Goal: Communication & Community: Participate in discussion

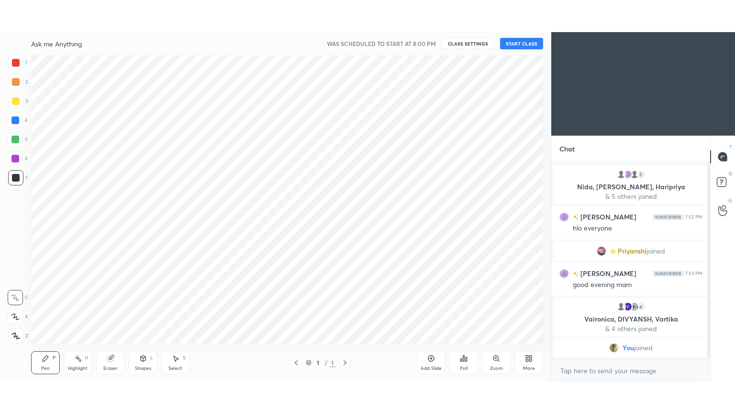
scroll to position [47584, 47360]
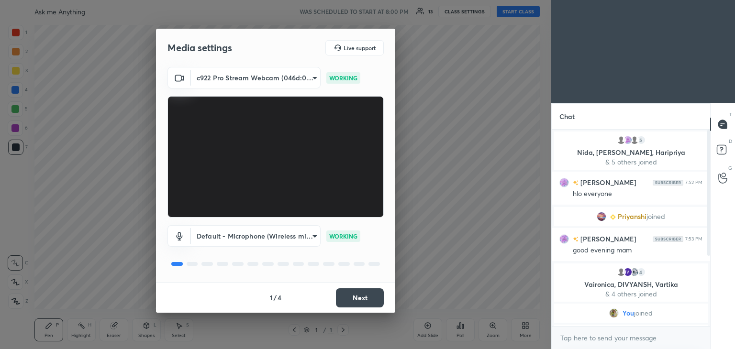
click at [364, 300] on button "Next" at bounding box center [360, 298] width 48 height 19
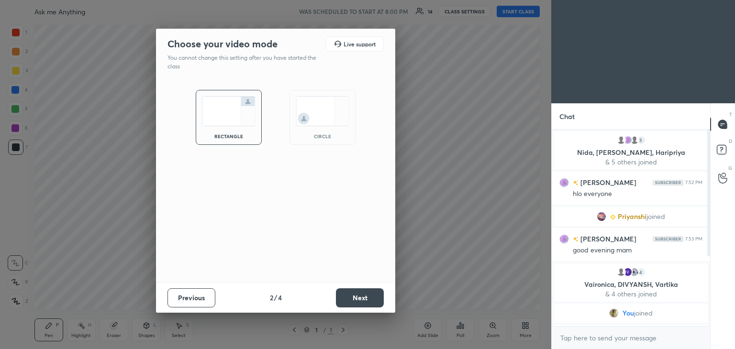
click at [357, 301] on button "Next" at bounding box center [360, 298] width 48 height 19
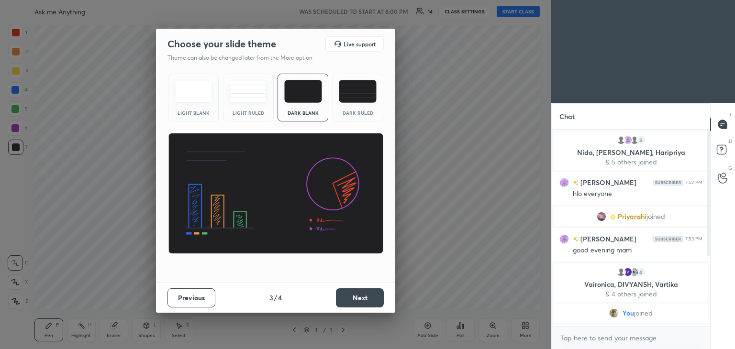
click at [369, 301] on button "Next" at bounding box center [360, 298] width 48 height 19
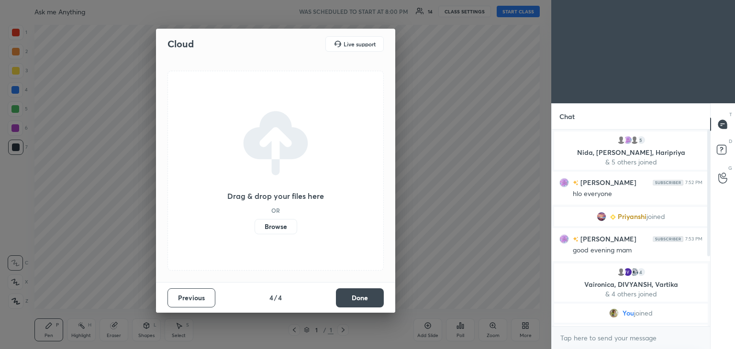
click at [368, 302] on button "Done" at bounding box center [360, 298] width 48 height 19
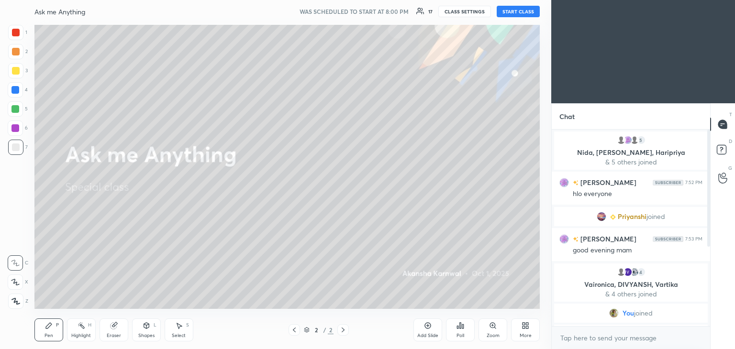
click at [152, 332] on div "Shapes L" at bounding box center [146, 330] width 29 height 23
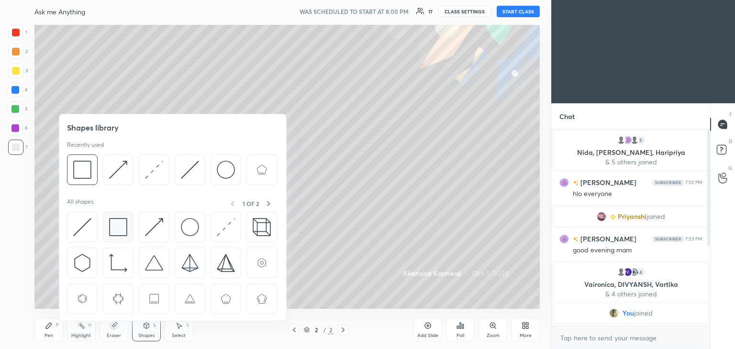
click at [123, 236] on div at bounding box center [118, 227] width 31 height 31
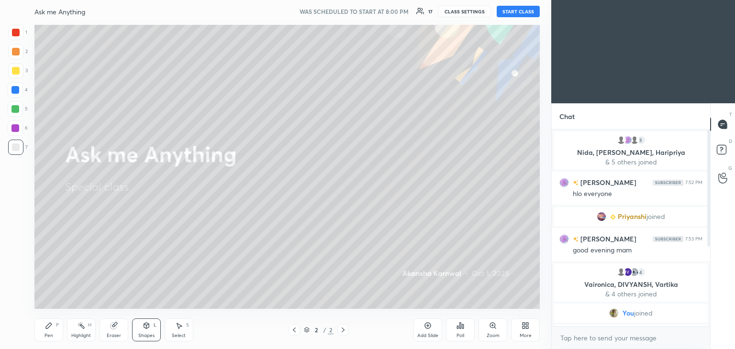
click at [15, 90] on div at bounding box center [15, 90] width 8 height 8
click at [140, 336] on div "Shapes" at bounding box center [146, 336] width 16 height 5
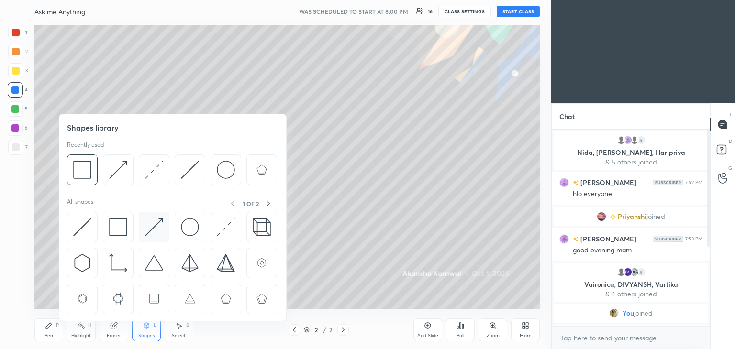
click at [153, 226] on img at bounding box center [154, 227] width 18 height 18
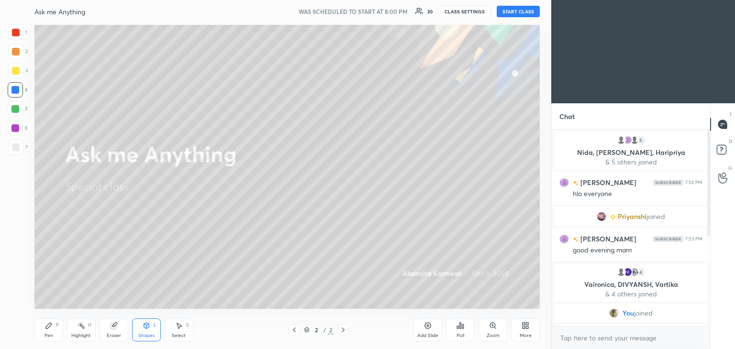
click at [120, 338] on div "Eraser" at bounding box center [114, 336] width 14 height 5
click at [21, 284] on div at bounding box center [15, 282] width 15 height 15
click at [84, 336] on div "Highlight" at bounding box center [81, 336] width 20 height 5
click at [82, 327] on rect at bounding box center [82, 327] width 5 height 5
click at [16, 131] on div at bounding box center [15, 128] width 8 height 8
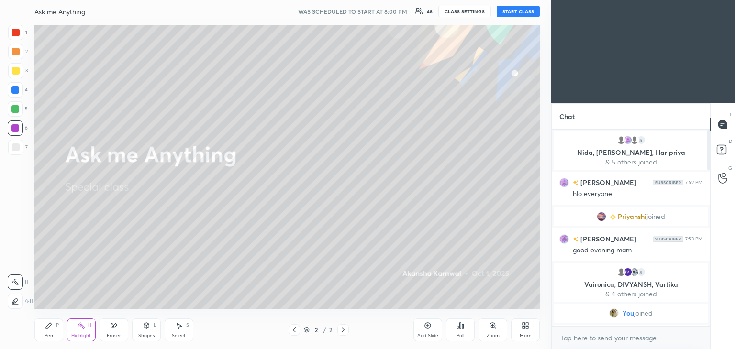
click at [510, 11] on button "START CLASS" at bounding box center [518, 11] width 43 height 11
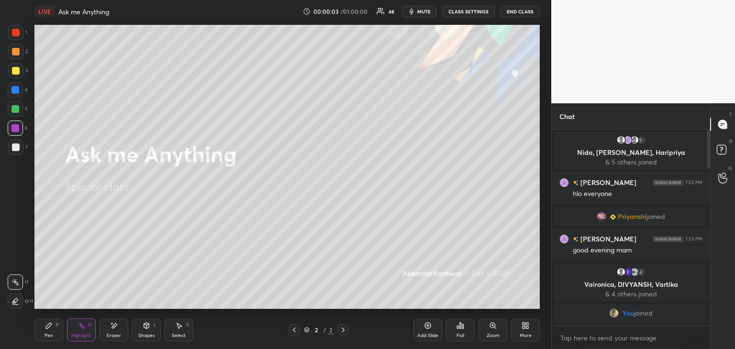
click at [528, 326] on icon at bounding box center [527, 327] width 2 height 2
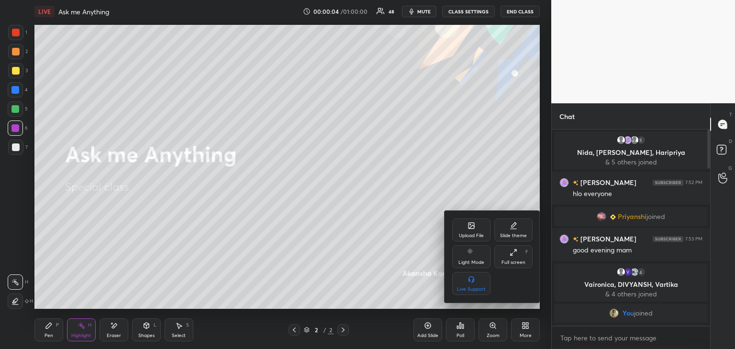
click at [516, 259] on div "Full screen F" at bounding box center [514, 257] width 38 height 23
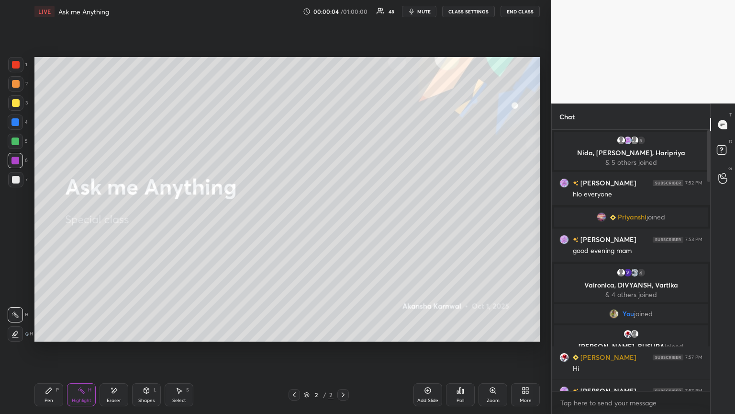
scroll to position [179, 156]
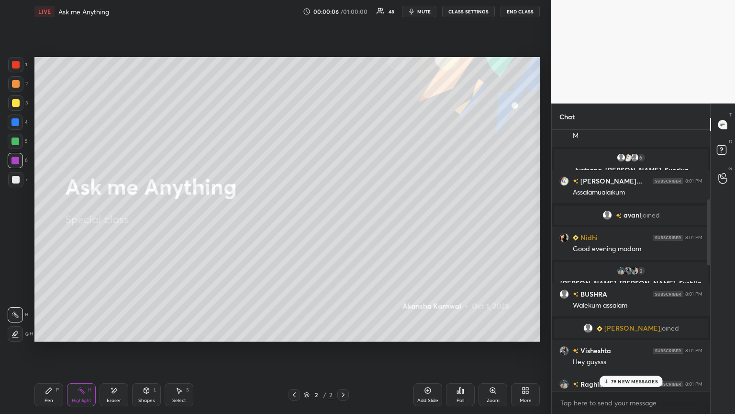
click at [640, 349] on p "79 NEW MESSAGES" at bounding box center [634, 381] width 47 height 6
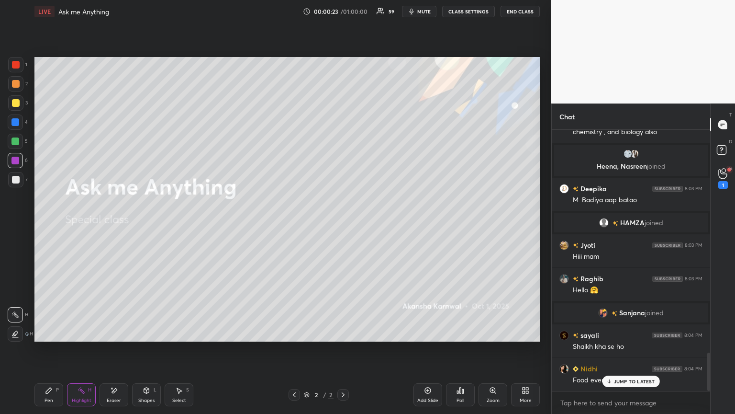
scroll to position [1549, 0]
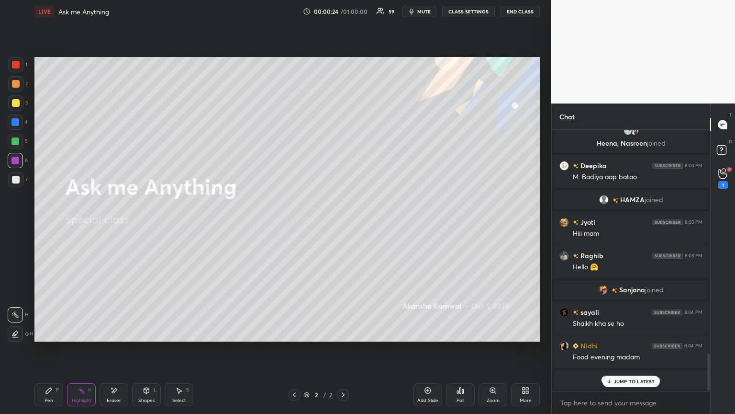
click at [632, 349] on p "JUMP TO LATEST" at bounding box center [634, 381] width 41 height 6
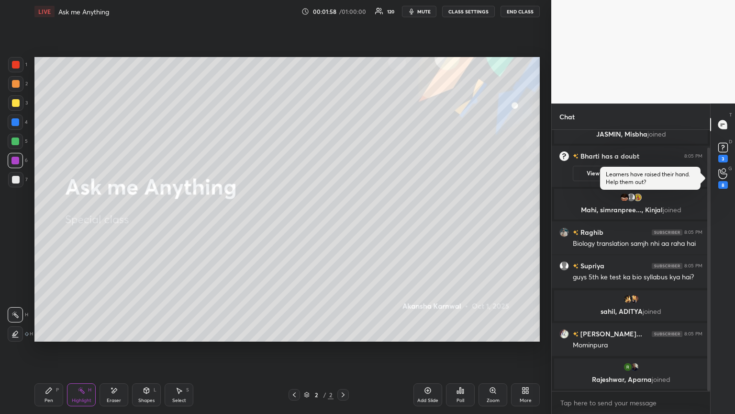
scroll to position [26, 0]
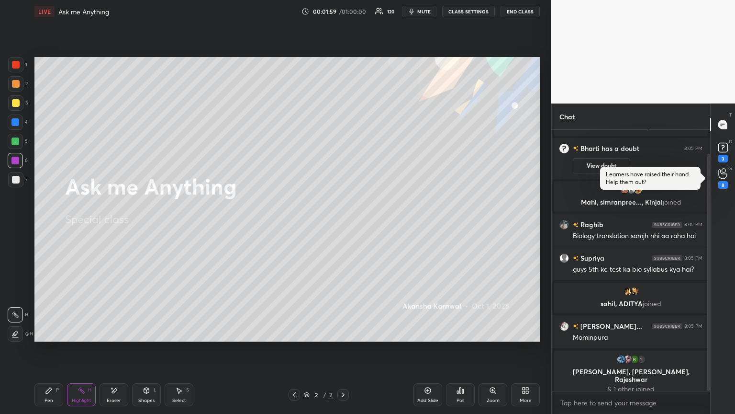
click at [427, 349] on icon at bounding box center [428, 390] width 8 height 8
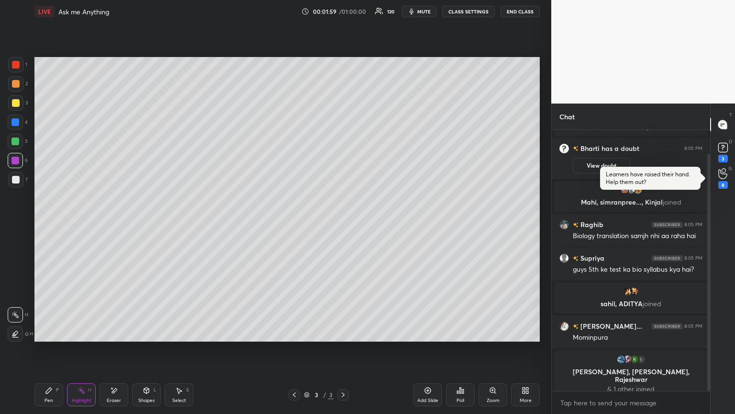
click at [52, 349] on icon at bounding box center [49, 390] width 8 height 8
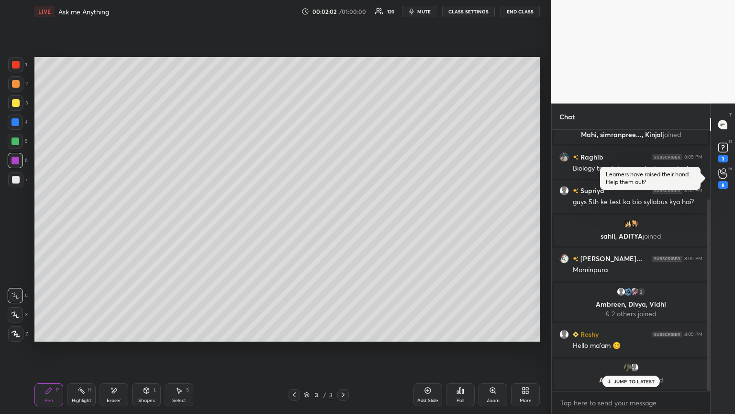
click at [15, 124] on div at bounding box center [15, 122] width 8 height 8
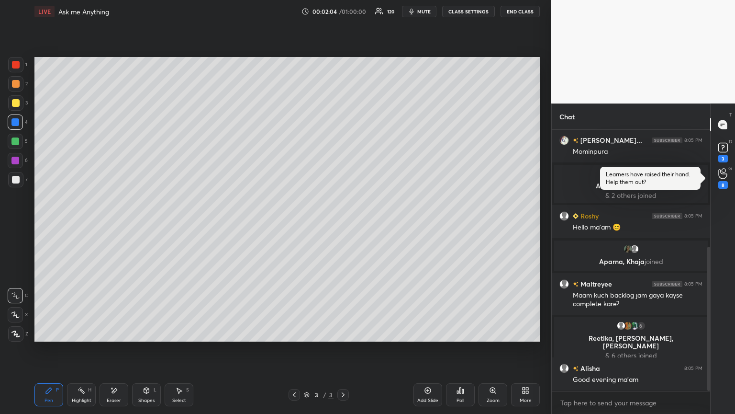
scroll to position [296, 0]
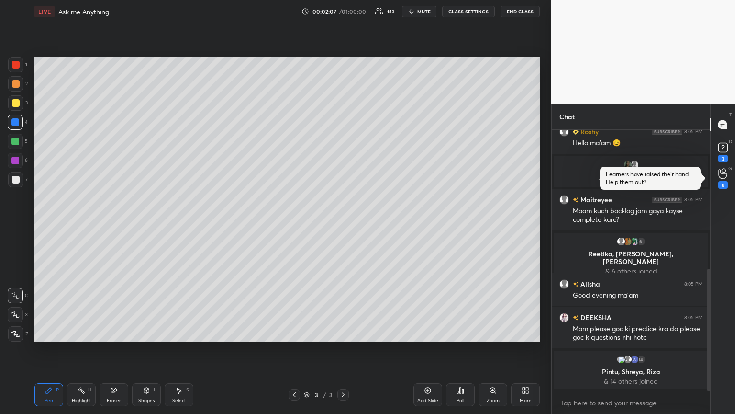
click at [146, 349] on div "Shapes L" at bounding box center [146, 394] width 29 height 23
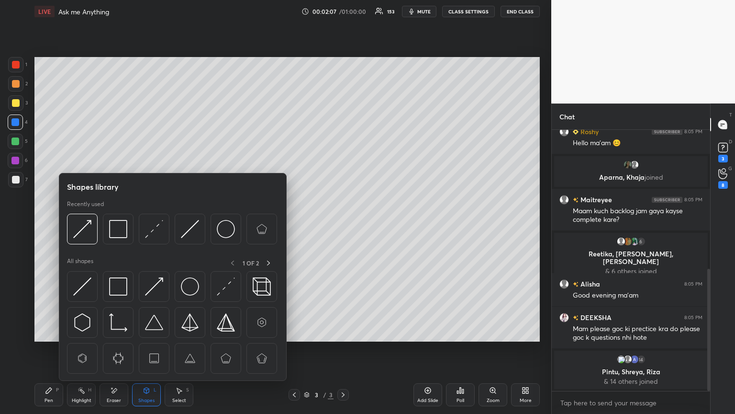
click at [155, 234] on img at bounding box center [154, 229] width 18 height 18
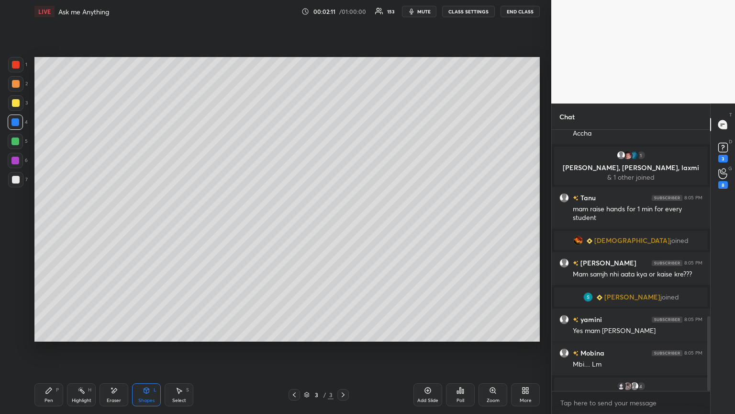
scroll to position [649, 0]
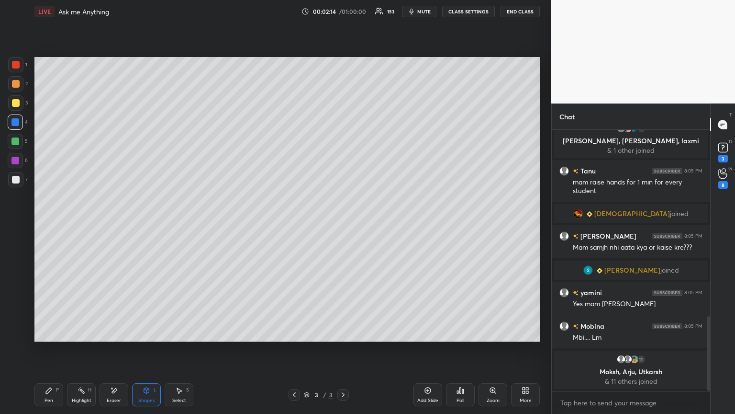
click at [48, 349] on icon at bounding box center [49, 390] width 6 height 6
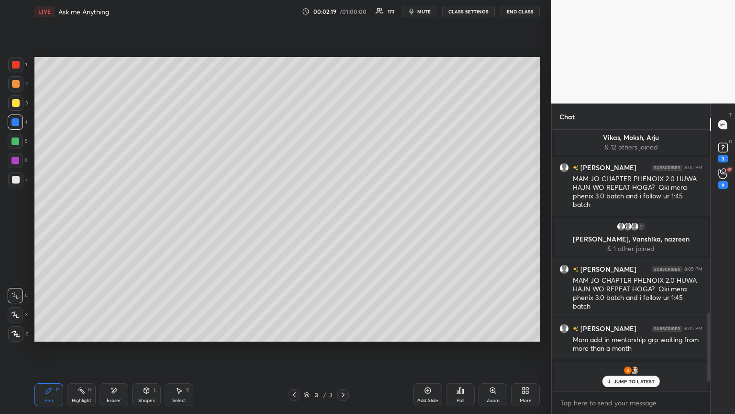
scroll to position [800, 0]
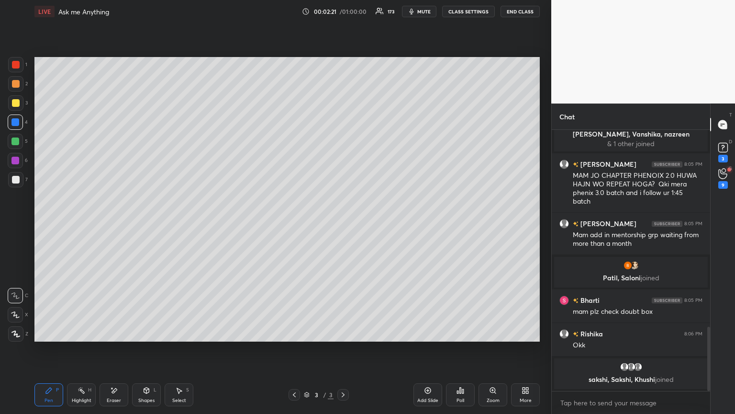
click at [18, 180] on div at bounding box center [16, 180] width 8 height 8
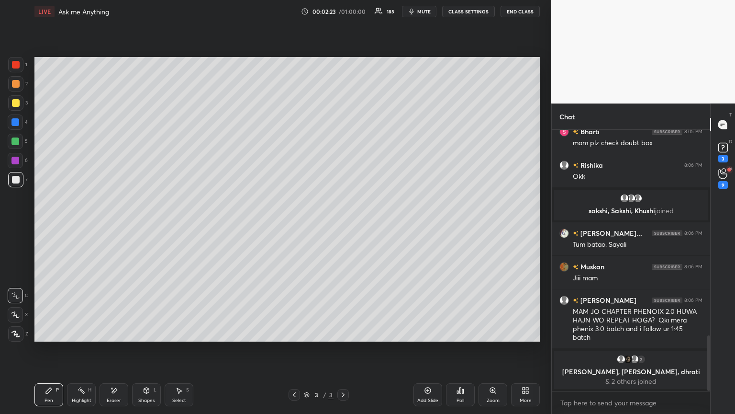
click at [144, 349] on icon at bounding box center [146, 390] width 5 height 6
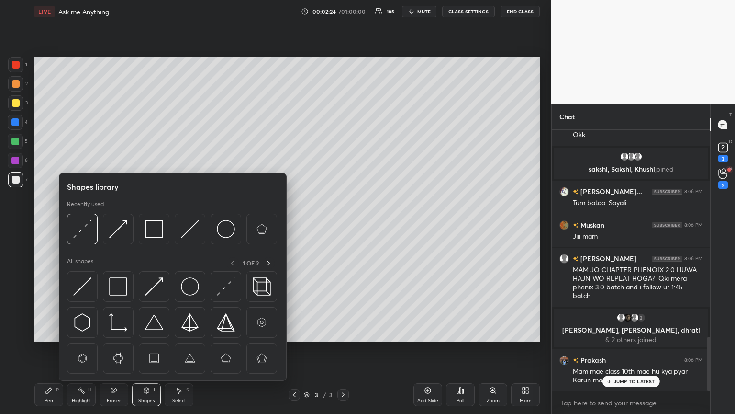
click at [123, 288] on img at bounding box center [118, 286] width 18 height 18
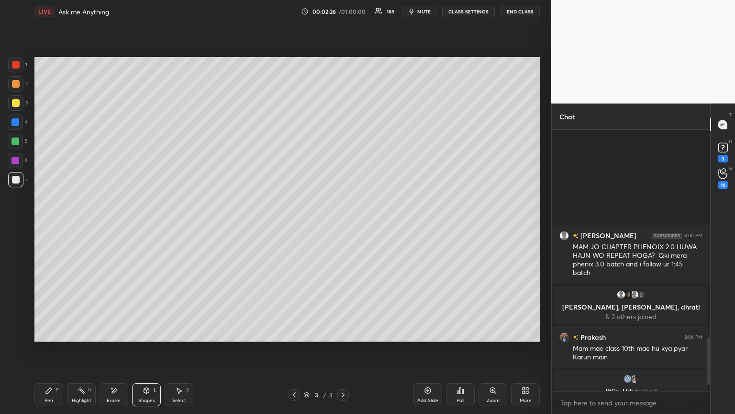
scroll to position [1185, 0]
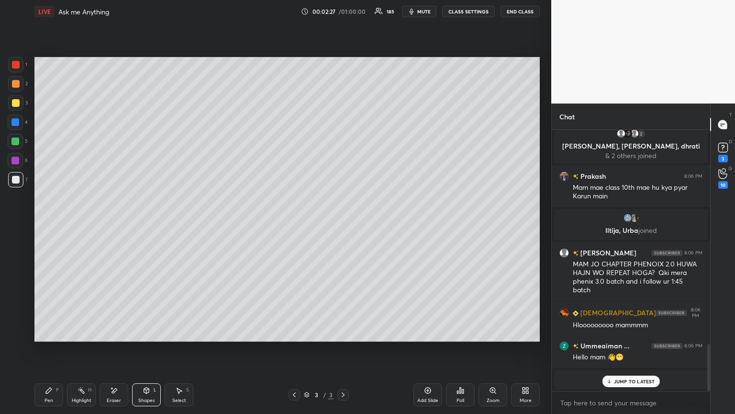
click at [54, 349] on div "Pen P" at bounding box center [48, 394] width 29 height 23
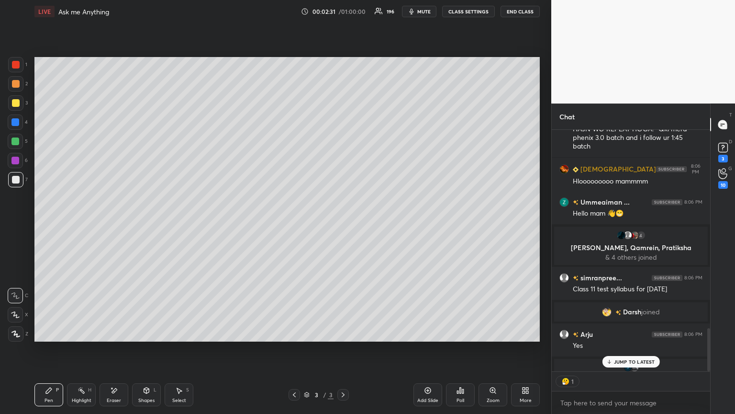
scroll to position [3, 3]
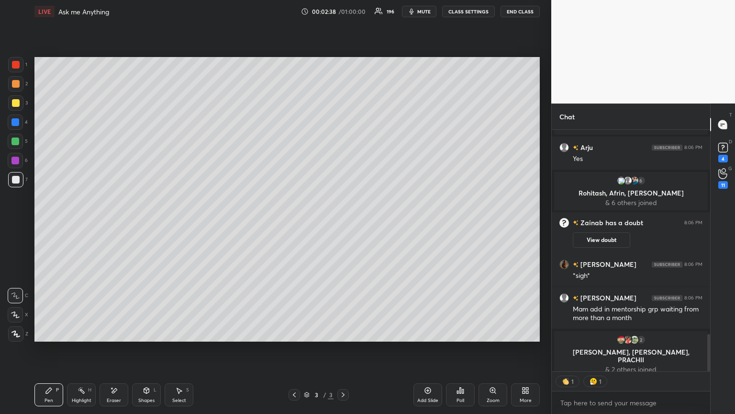
click at [144, 349] on div "Shapes" at bounding box center [146, 400] width 16 height 5
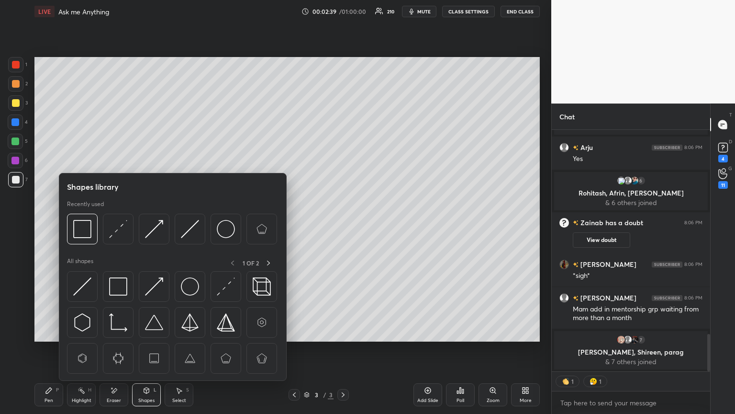
click at [118, 232] on img at bounding box center [118, 229] width 18 height 18
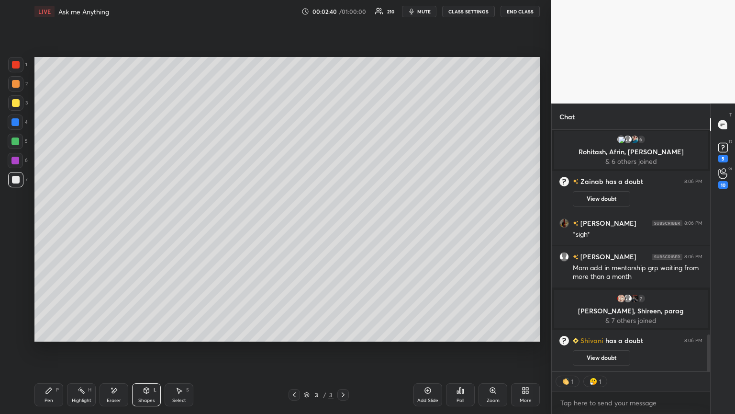
click at [15, 156] on div at bounding box center [15, 160] width 15 height 15
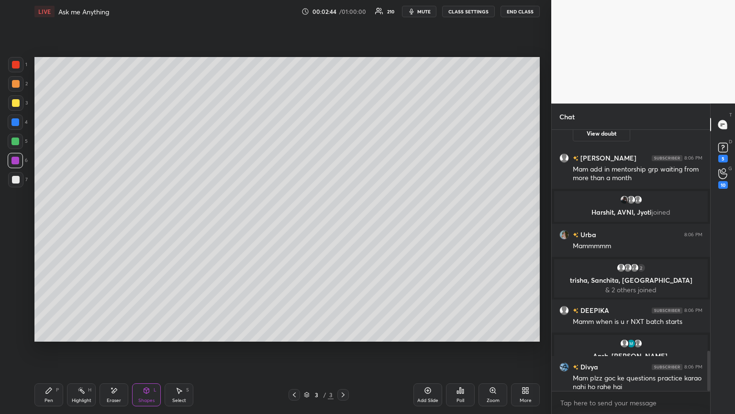
click at [84, 349] on rect at bounding box center [82, 391] width 5 height 5
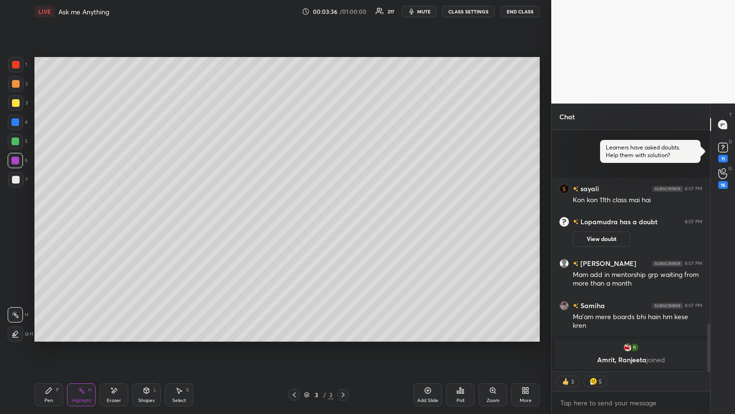
click at [44, 349] on div "Pen P" at bounding box center [48, 394] width 29 height 23
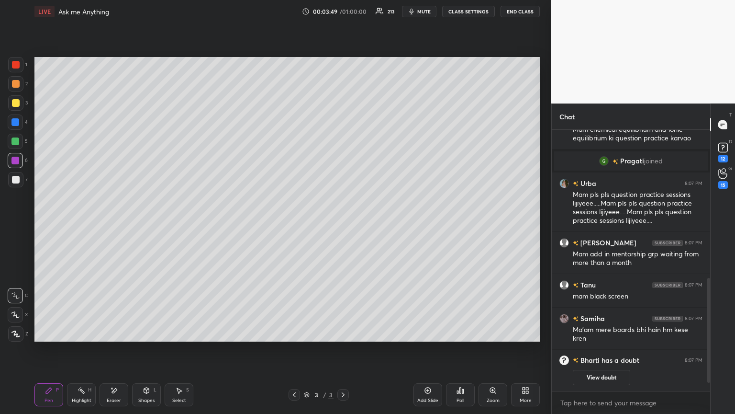
click at [21, 85] on div at bounding box center [15, 83] width 15 height 15
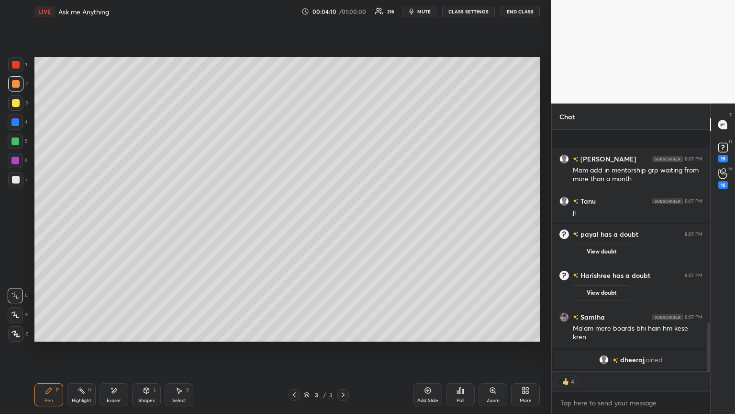
click at [143, 349] on icon at bounding box center [147, 390] width 8 height 8
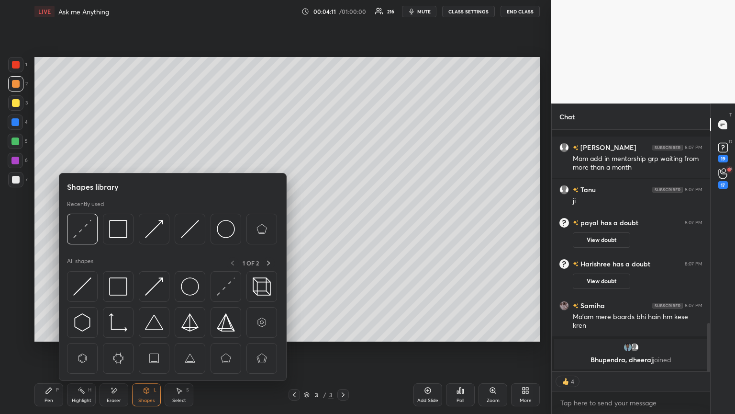
click at [119, 293] on img at bounding box center [118, 286] width 18 height 18
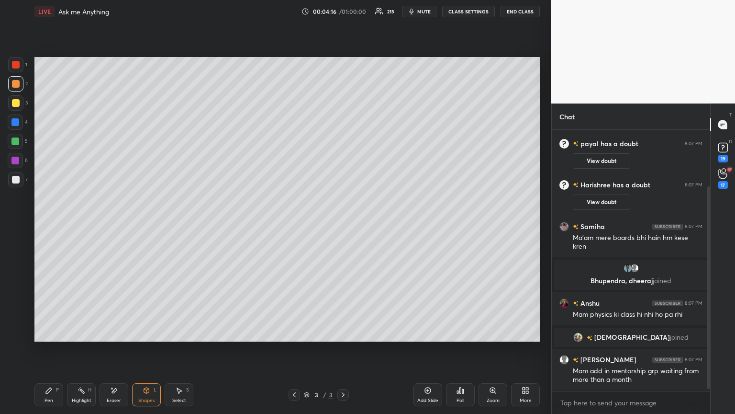
click at [50, 349] on icon at bounding box center [49, 390] width 8 height 8
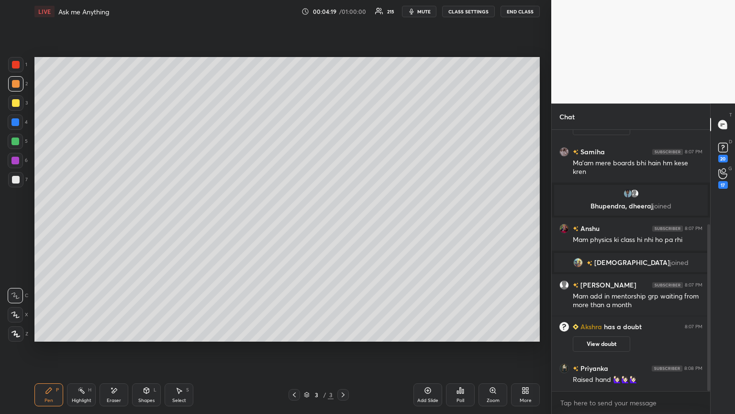
click at [86, 349] on div "Highlight H" at bounding box center [81, 394] width 29 height 23
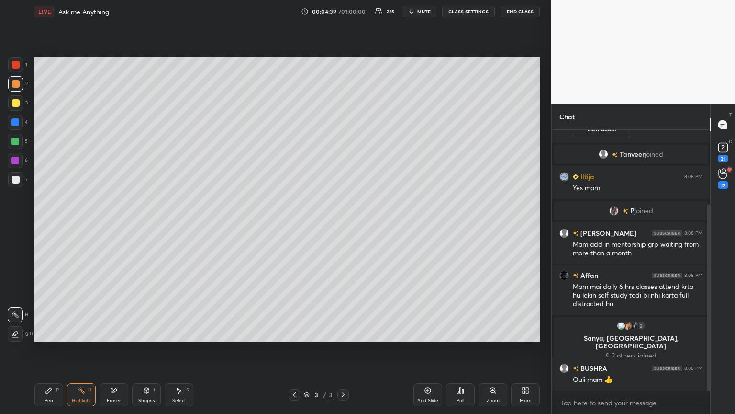
click at [48, 349] on icon at bounding box center [49, 390] width 8 height 8
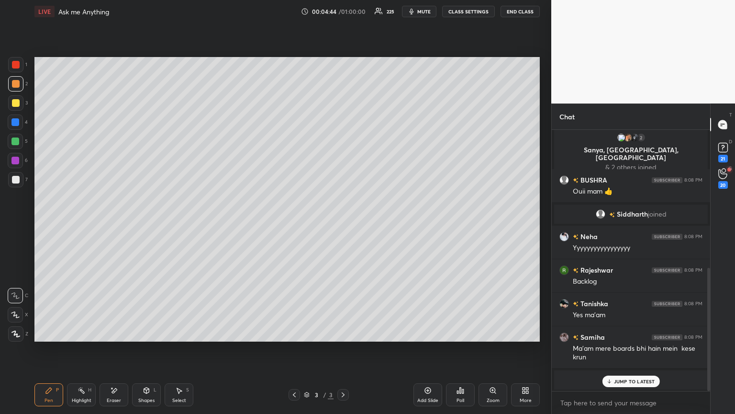
click at [19, 122] on div at bounding box center [15, 122] width 8 height 8
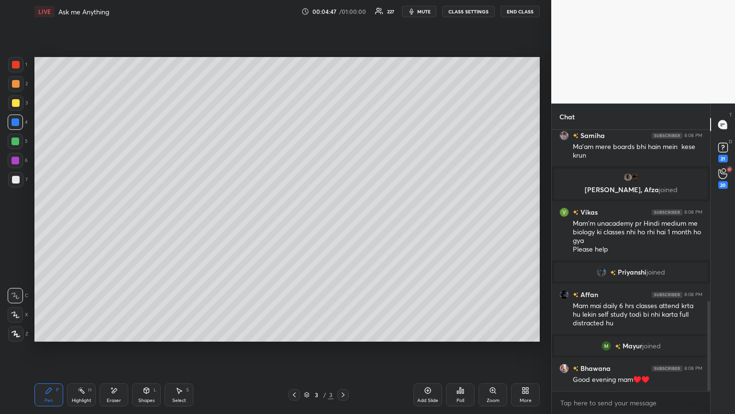
click at [17, 182] on div at bounding box center [16, 180] width 8 height 8
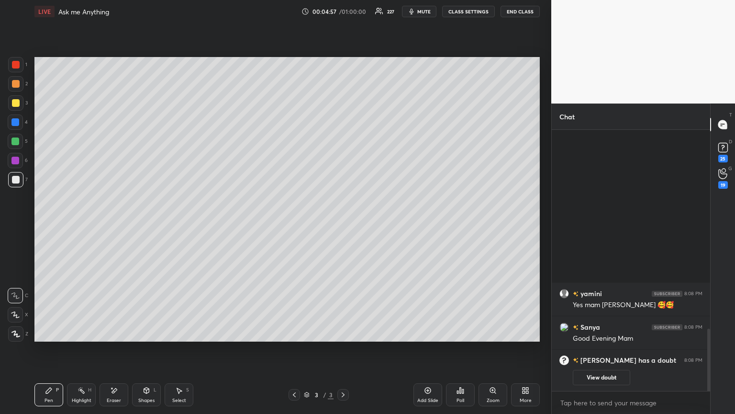
click at [520, 349] on div "More" at bounding box center [525, 394] width 29 height 23
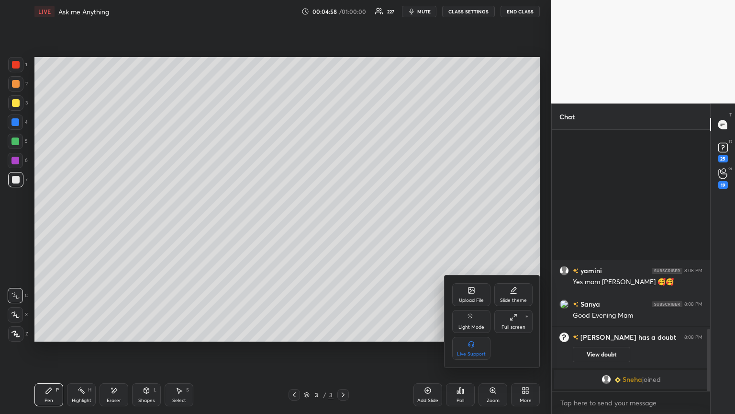
click at [512, 319] on icon at bounding box center [512, 319] width 2 height 2
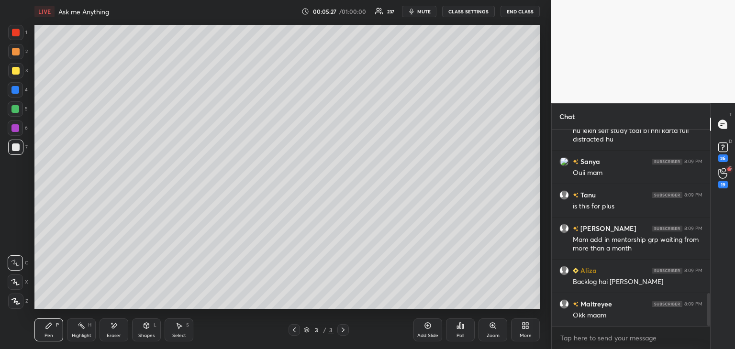
click at [573, 339] on body "1 2 3 4 5 6 7 C X Z E E Erase all H H LIVE Ask me Anything 00:05:27 / 01:00:00 …" at bounding box center [367, 174] width 735 height 349
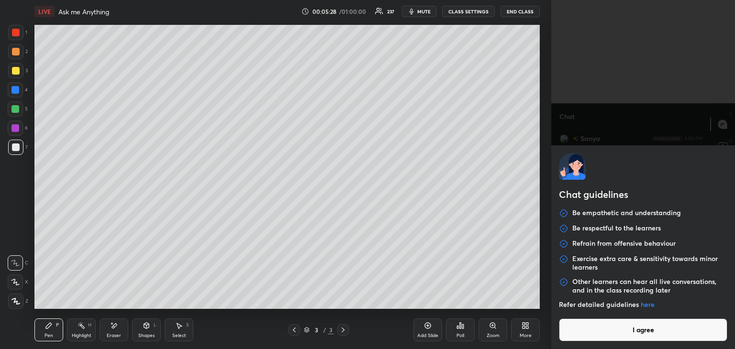
click at [573, 339] on button "I agree" at bounding box center [643, 330] width 169 height 23
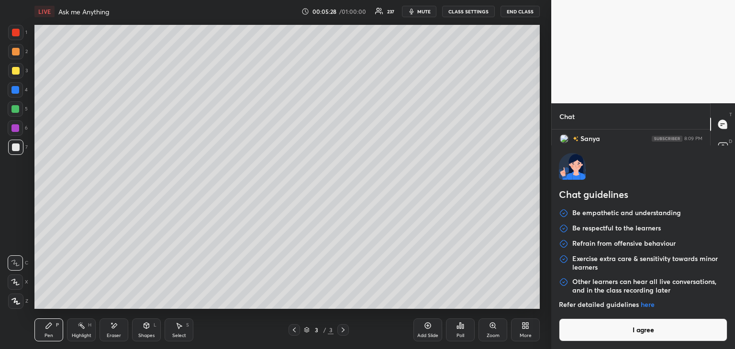
type textarea "x"
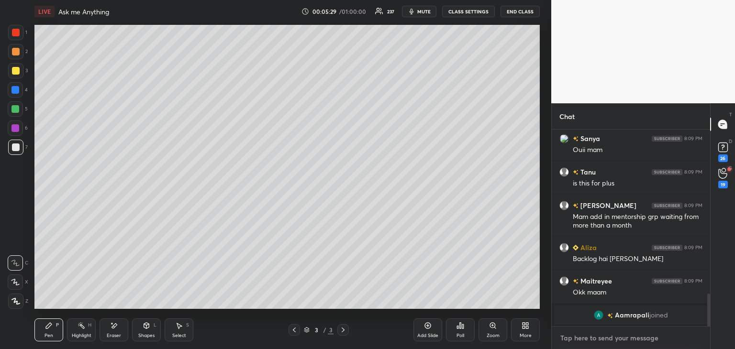
paste textarea "[URL][DOMAIN_NAME]"
type textarea "[URL][DOMAIN_NAME]"
type textarea "x"
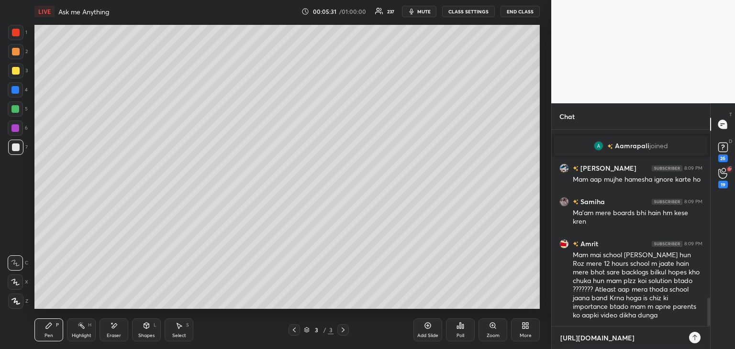
type textarea "[URL][DOMAIN_NAME]"
click at [698, 338] on icon at bounding box center [695, 338] width 8 height 8
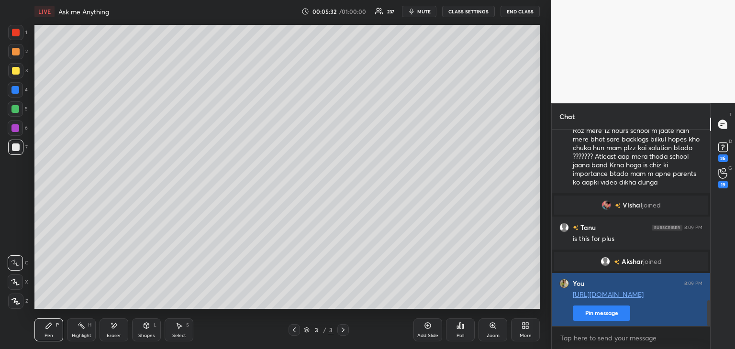
click at [622, 309] on button "Pin message" at bounding box center [601, 313] width 57 height 15
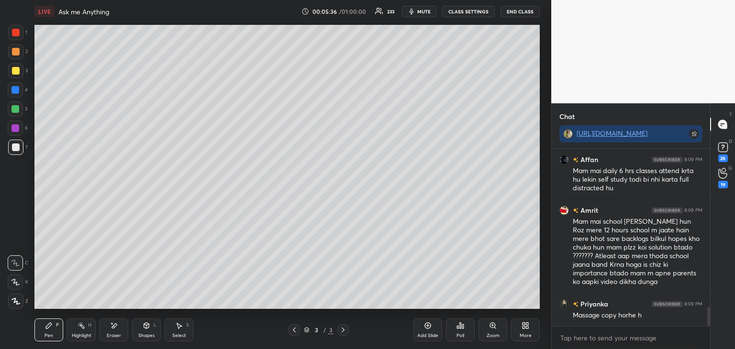
click at [113, 326] on icon at bounding box center [114, 326] width 5 height 5
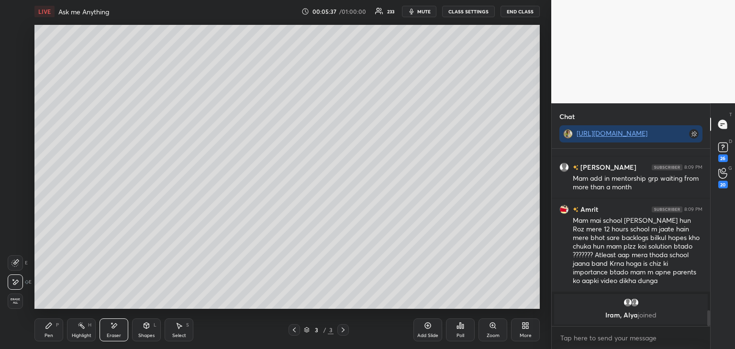
click at [46, 332] on div "Pen P" at bounding box center [48, 330] width 29 height 23
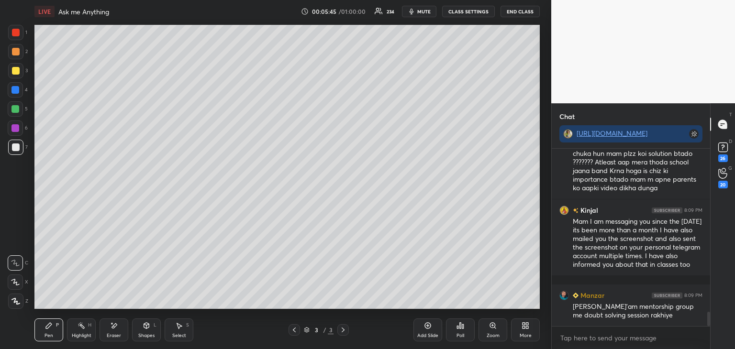
click at [429, 328] on icon at bounding box center [428, 326] width 8 height 8
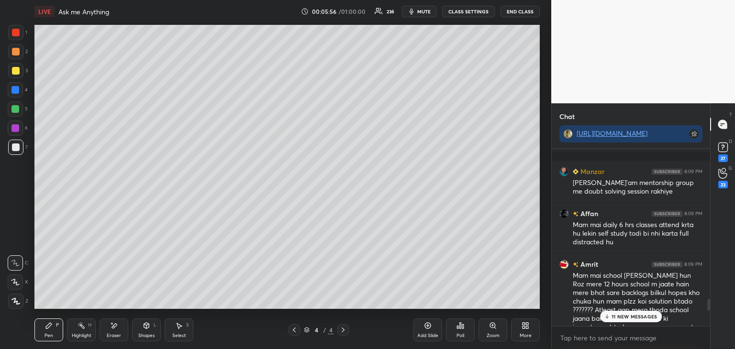
click at [626, 318] on p "11 NEW MESSAGES" at bounding box center [634, 317] width 45 height 6
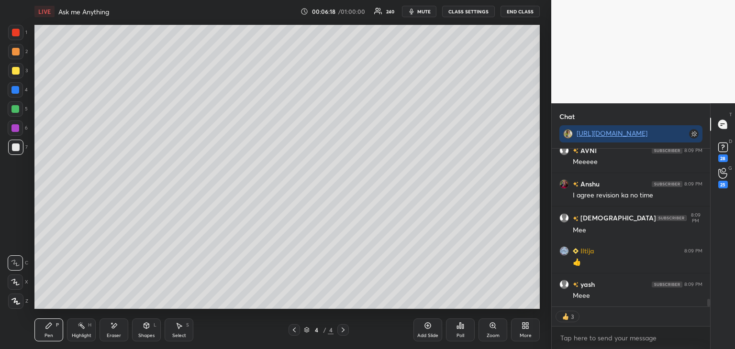
click at [149, 339] on div "Shapes L" at bounding box center [146, 330] width 29 height 23
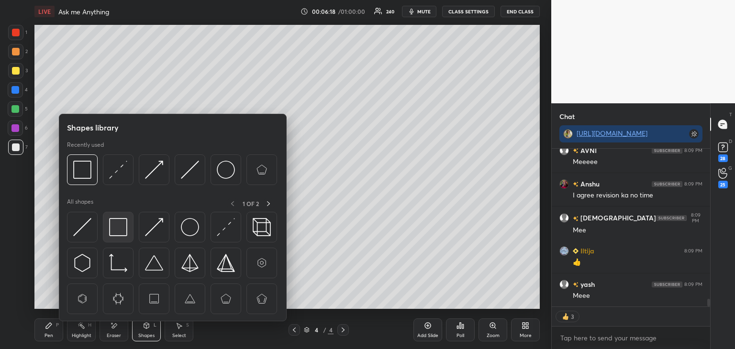
click at [121, 228] on img at bounding box center [118, 227] width 18 height 18
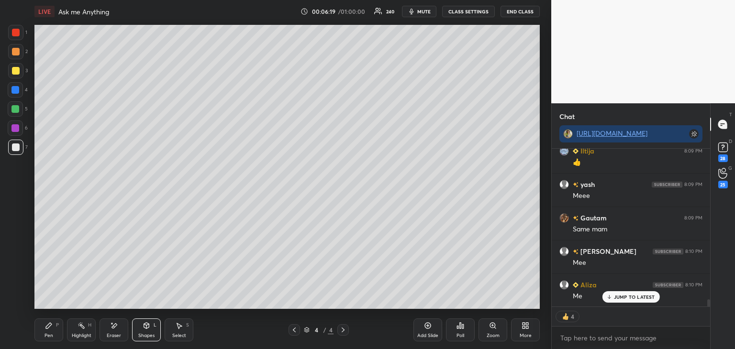
click at [23, 90] on div at bounding box center [15, 89] width 15 height 15
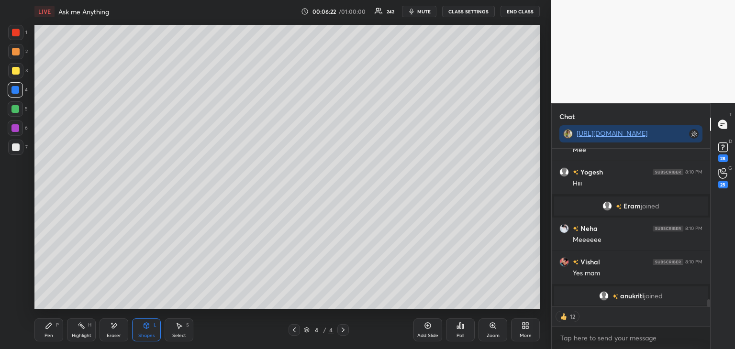
click at [83, 329] on rect at bounding box center [82, 327] width 5 height 5
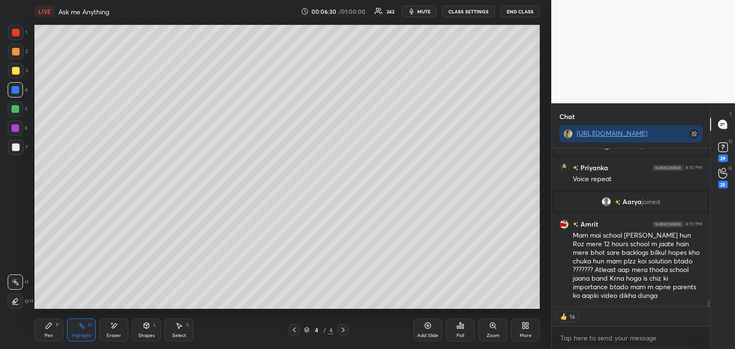
click at [522, 328] on icon at bounding box center [526, 326] width 8 height 8
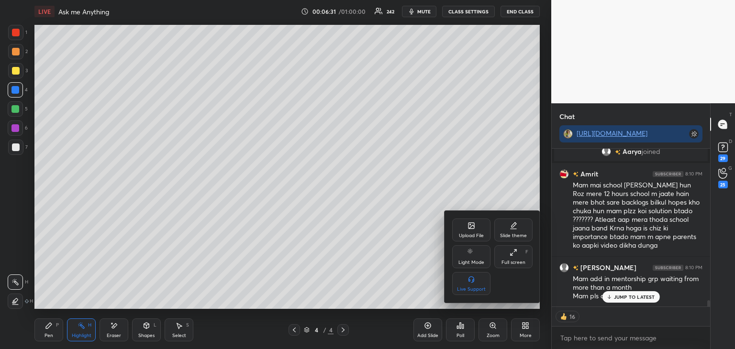
click at [515, 265] on div "Full screen" at bounding box center [514, 262] width 24 height 5
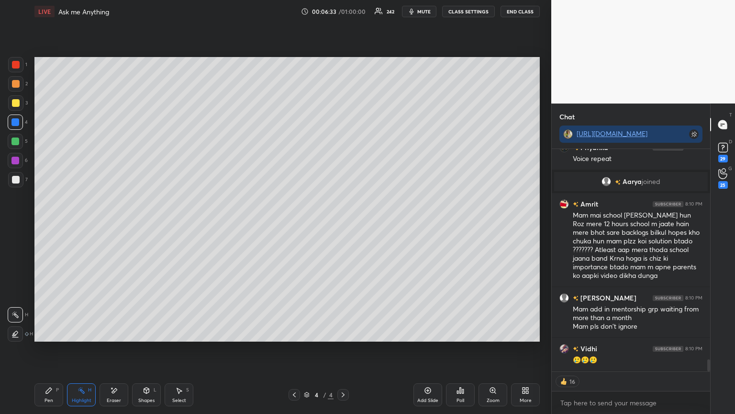
click at [30, 349] on div "1 2 3 4 5 6 7 C X Z E E Erase all H H LIVE Ask me Anything 00:06:33 / 01:00:00 …" at bounding box center [272, 207] width 544 height 414
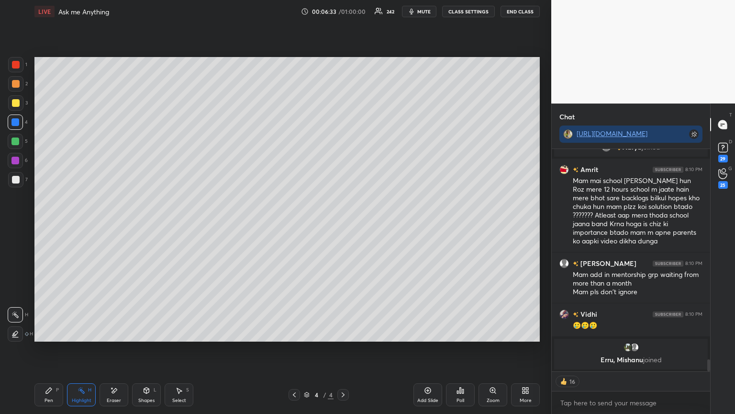
click at [61, 349] on div "Pen P" at bounding box center [48, 394] width 29 height 23
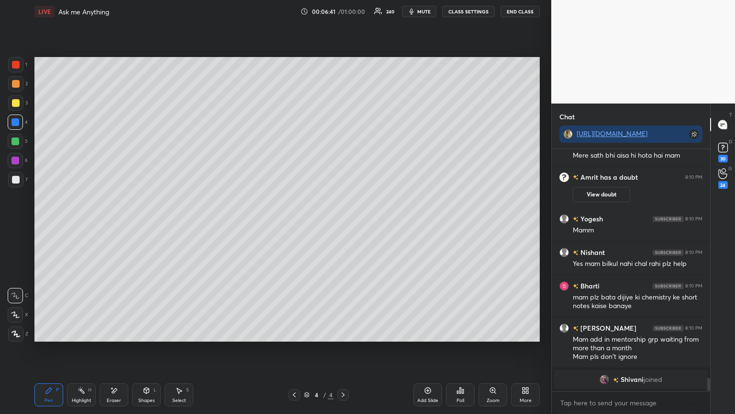
click at [19, 105] on div at bounding box center [15, 102] width 15 height 15
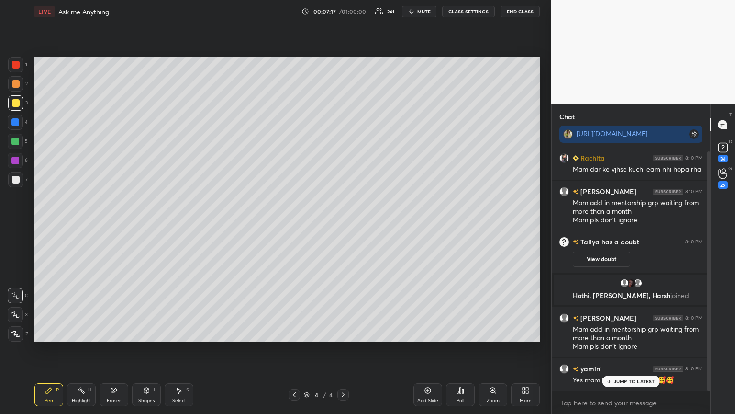
click at [17, 122] on div at bounding box center [15, 122] width 8 height 8
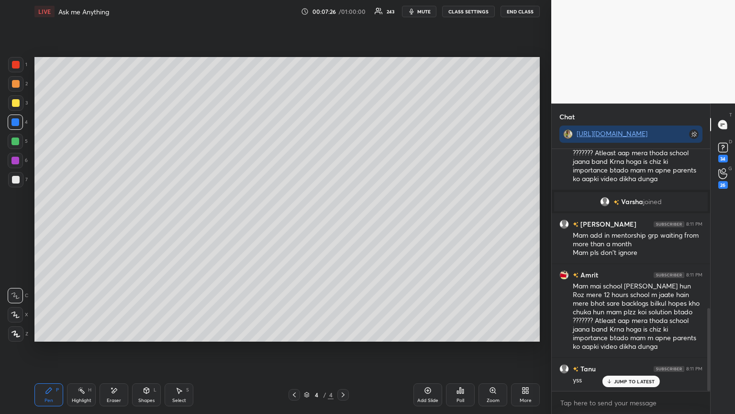
click at [79, 349] on circle at bounding box center [79, 388] width 1 height 1
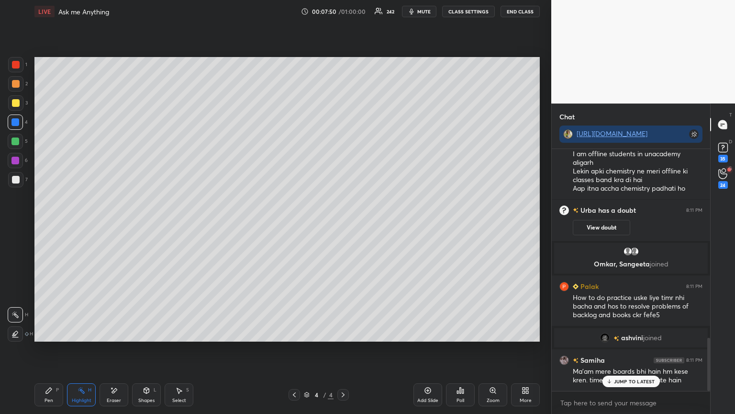
click at [52, 349] on icon at bounding box center [49, 390] width 8 height 8
click at [13, 183] on div at bounding box center [16, 180] width 8 height 8
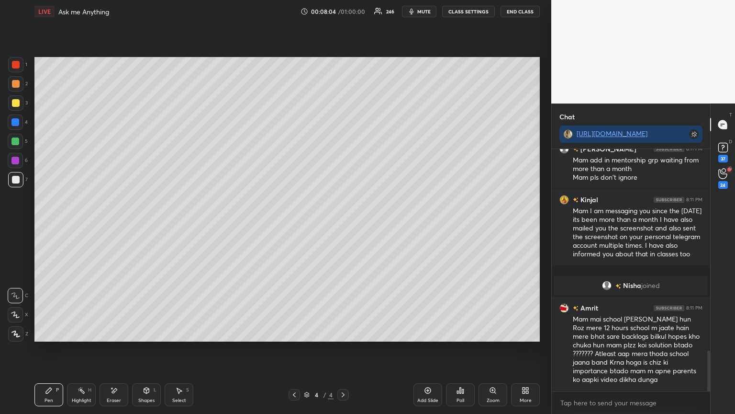
click at [70, 349] on div "Highlight H" at bounding box center [81, 394] width 29 height 23
click at [22, 161] on div at bounding box center [15, 160] width 15 height 15
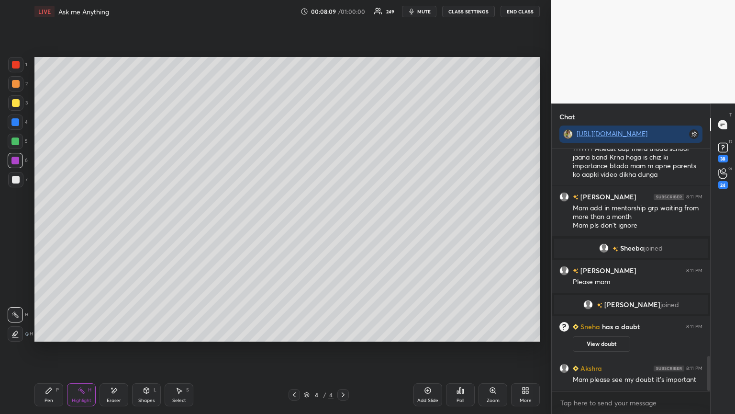
click at [54, 349] on div "Pen P" at bounding box center [48, 394] width 29 height 23
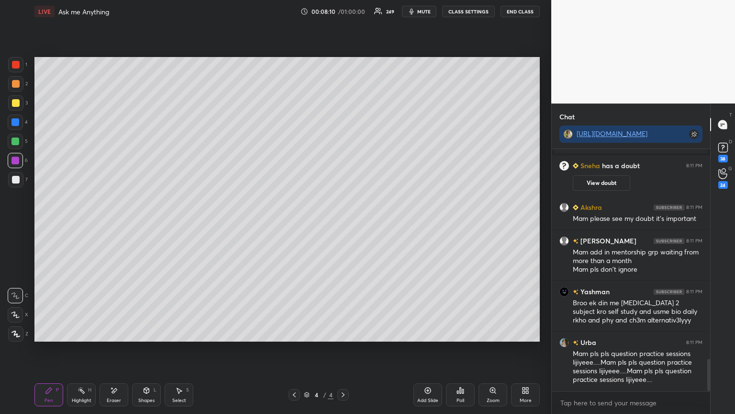
click at [89, 349] on div "Highlight H" at bounding box center [81, 394] width 29 height 23
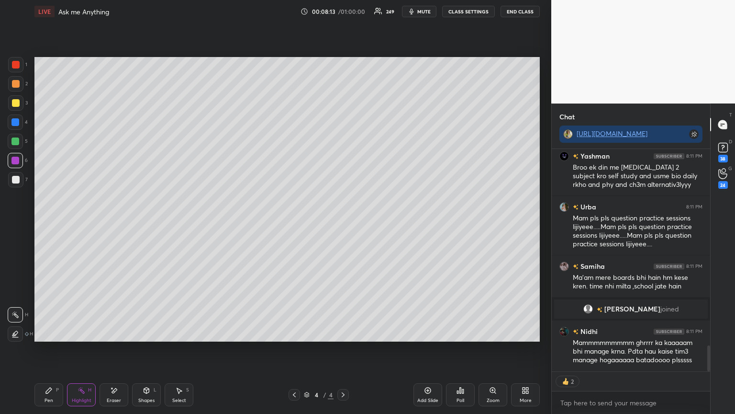
click at [46, 349] on icon at bounding box center [49, 390] width 8 height 8
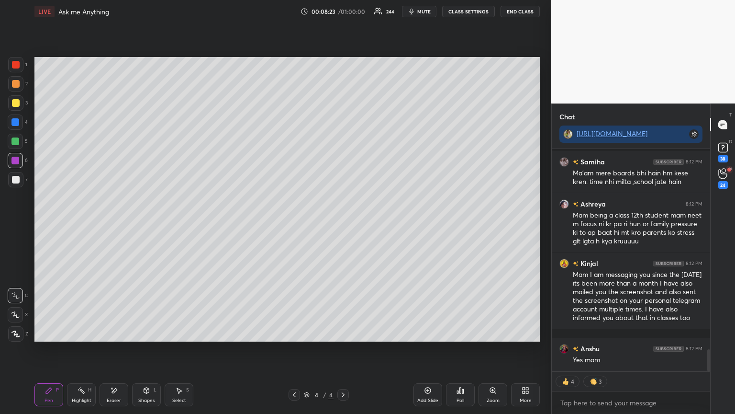
click at [113, 349] on icon at bounding box center [114, 390] width 8 height 8
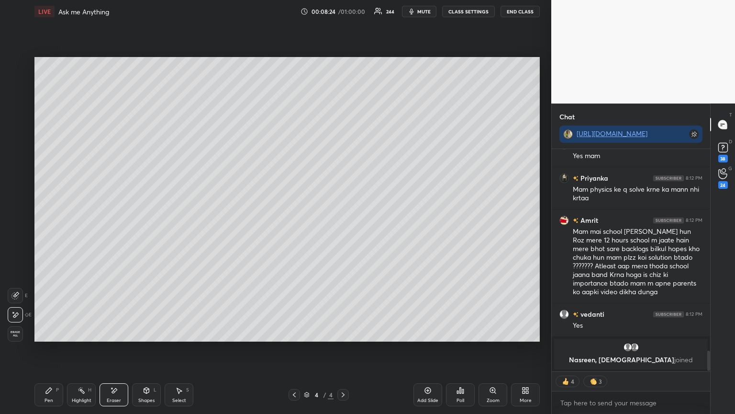
click at [52, 349] on div "Pen P" at bounding box center [48, 394] width 29 height 23
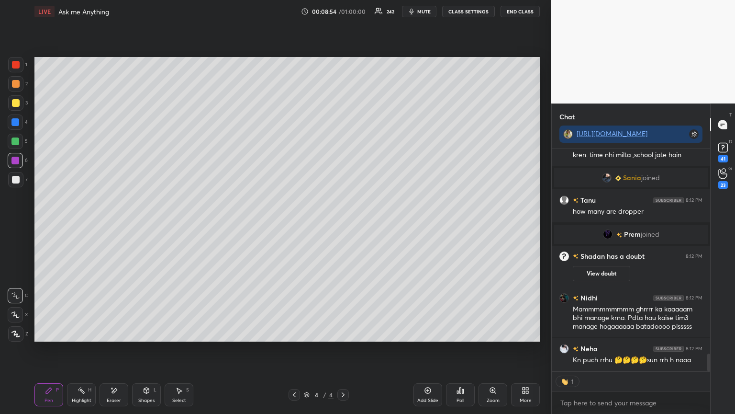
click at [84, 349] on icon at bounding box center [82, 390] width 8 height 8
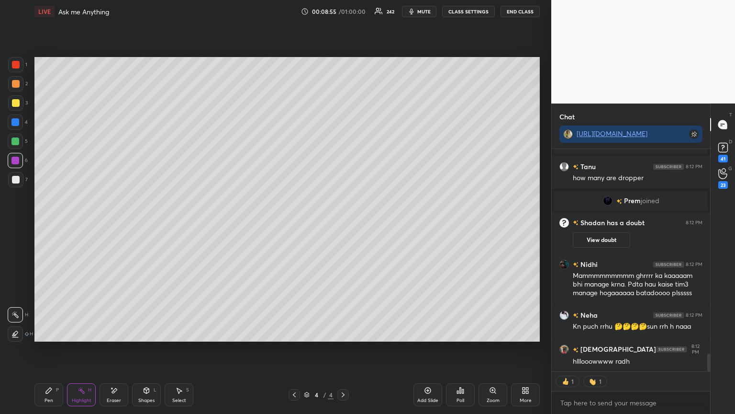
click at [26, 126] on div "4" at bounding box center [18, 121] width 20 height 15
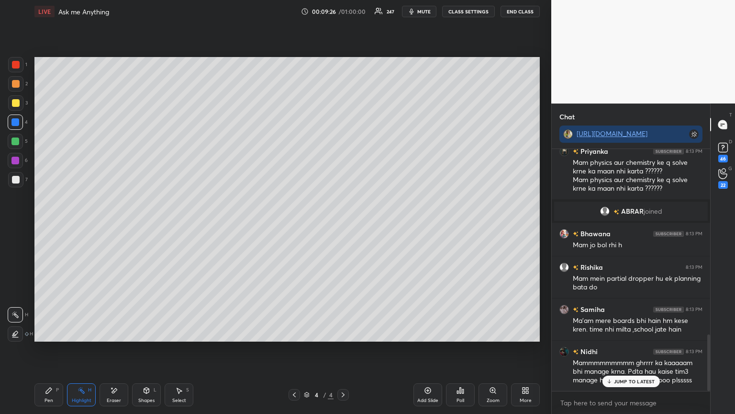
click at [146, 349] on div "Shapes L" at bounding box center [146, 394] width 29 height 23
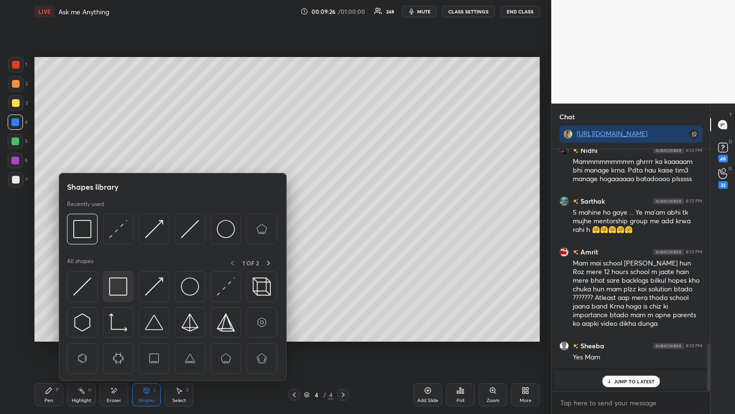
click at [120, 284] on img at bounding box center [118, 286] width 18 height 18
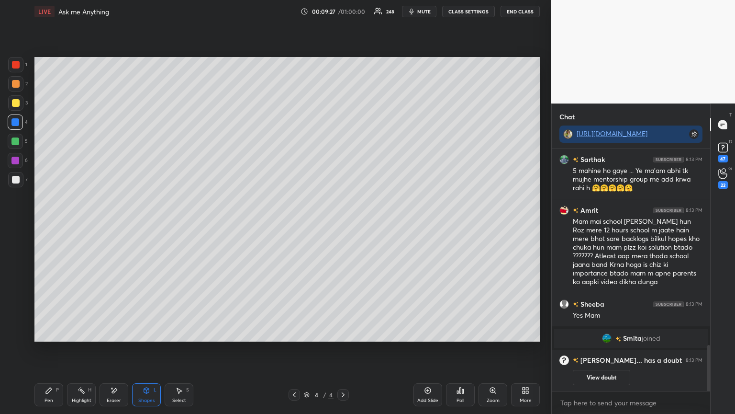
click at [16, 89] on div at bounding box center [15, 83] width 15 height 15
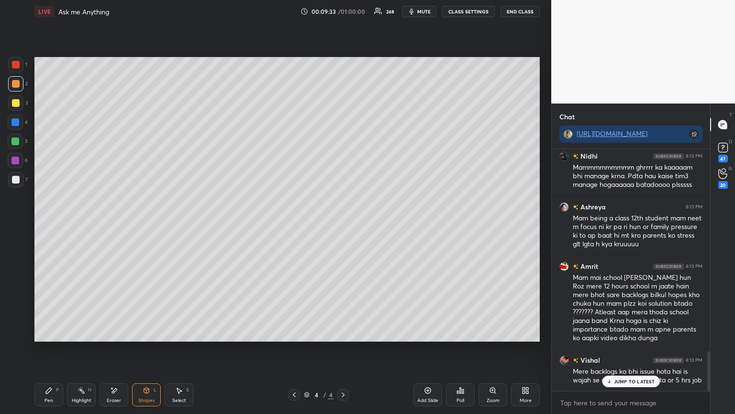
click at [75, 349] on div "Highlight H" at bounding box center [81, 394] width 29 height 23
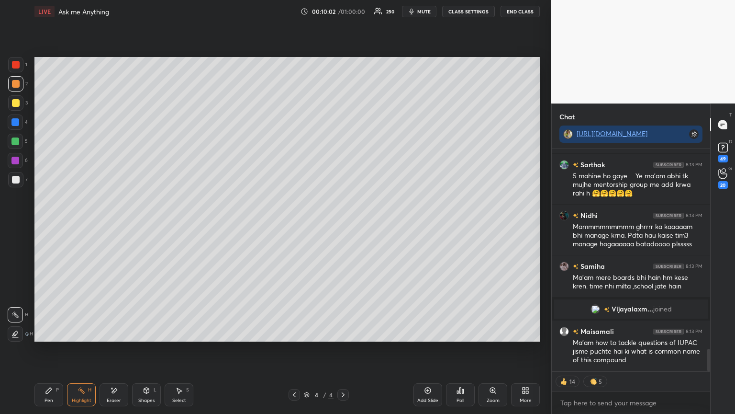
click at [56, 349] on div "Pen P" at bounding box center [48, 394] width 29 height 23
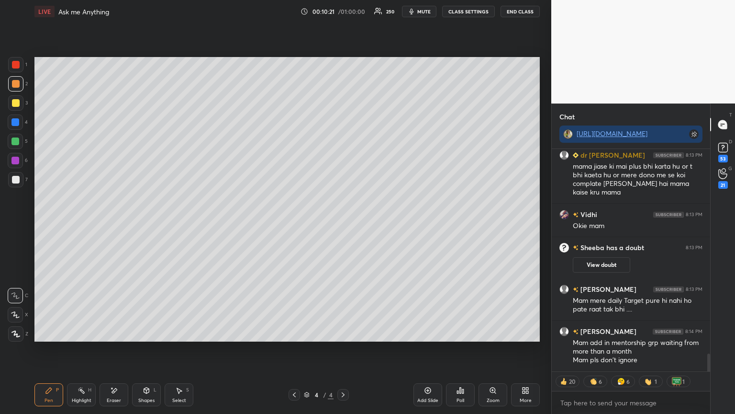
click at [84, 349] on rect at bounding box center [82, 391] width 5 height 5
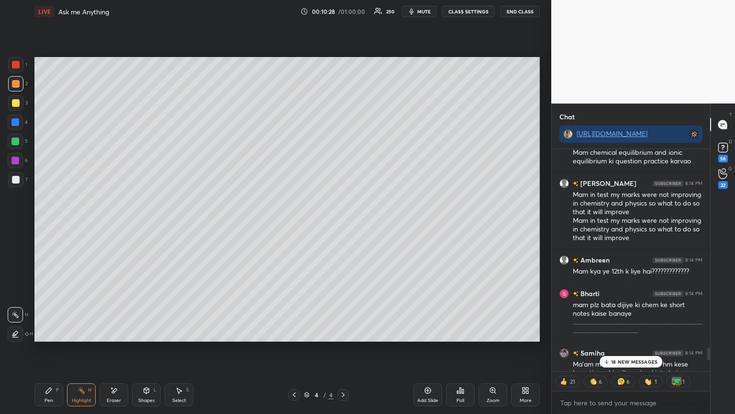
click at [626, 349] on p "18 NEW MESSAGES" at bounding box center [634, 362] width 46 height 6
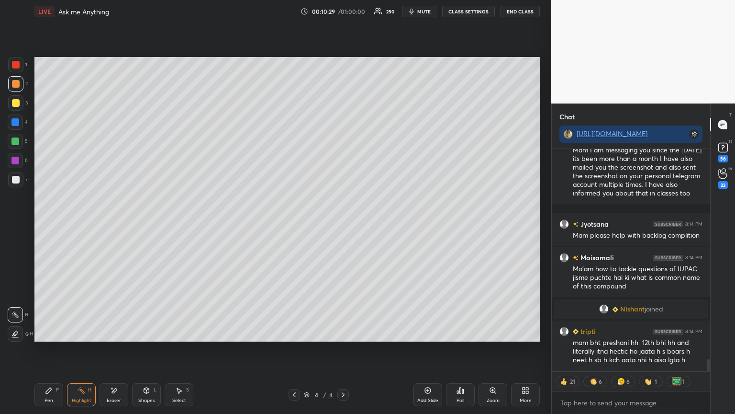
click at [430, 349] on icon at bounding box center [428, 390] width 6 height 6
click at [50, 349] on div "Pen P" at bounding box center [48, 394] width 29 height 23
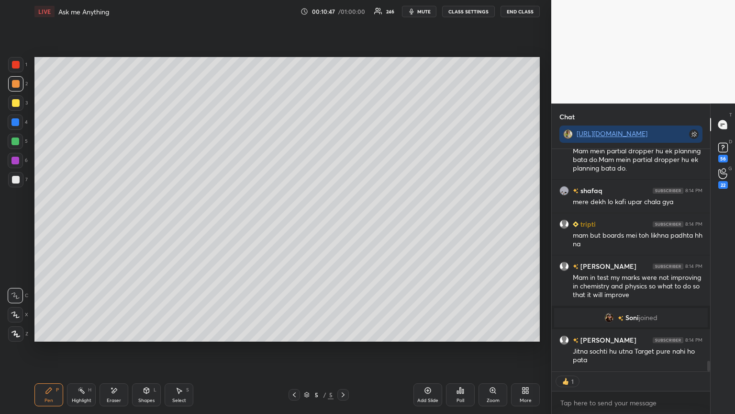
click at [83, 349] on div "Highlight" at bounding box center [82, 400] width 20 height 5
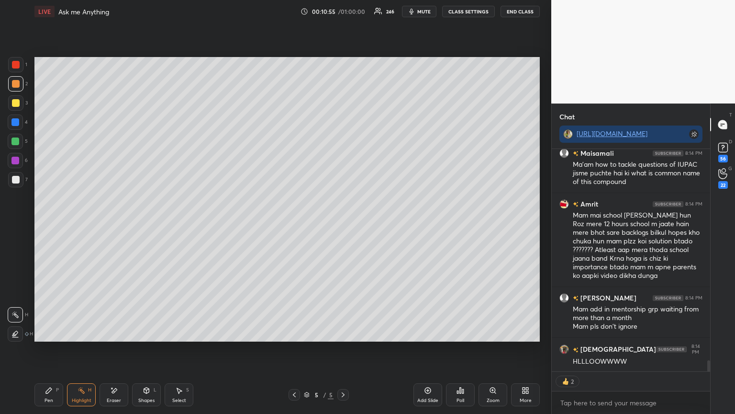
click at [138, 349] on div "Shapes L" at bounding box center [146, 394] width 29 height 23
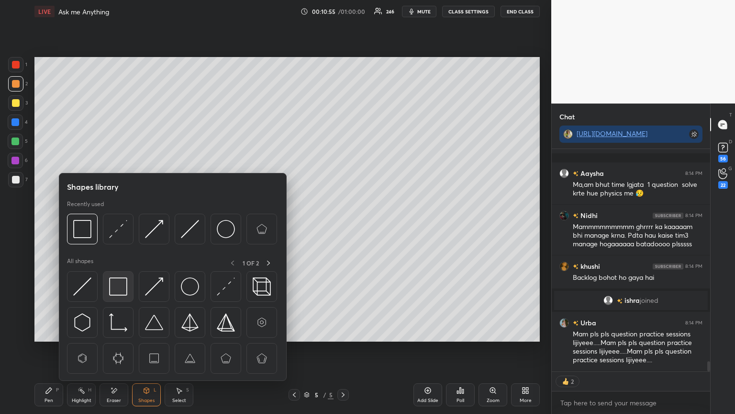
click at [120, 284] on img at bounding box center [118, 286] width 18 height 18
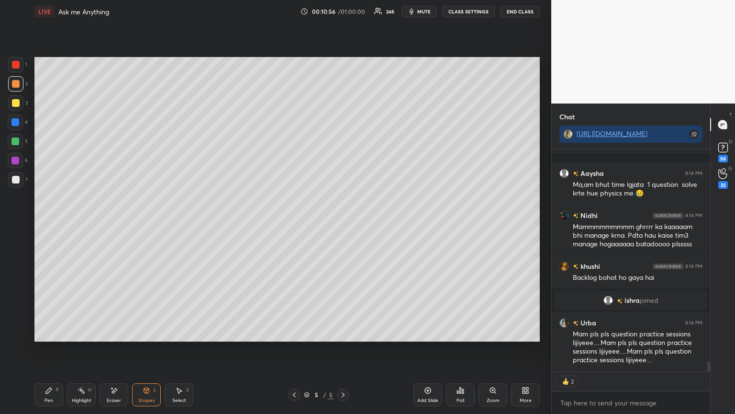
click at [16, 180] on div at bounding box center [16, 180] width 8 height 8
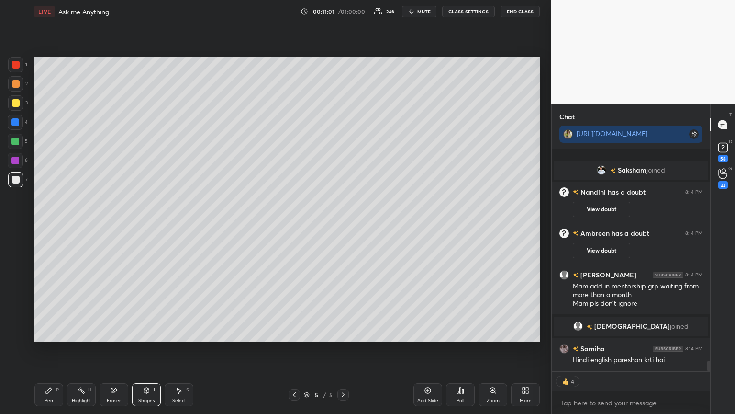
click at [83, 349] on div "Highlight H" at bounding box center [81, 394] width 29 height 23
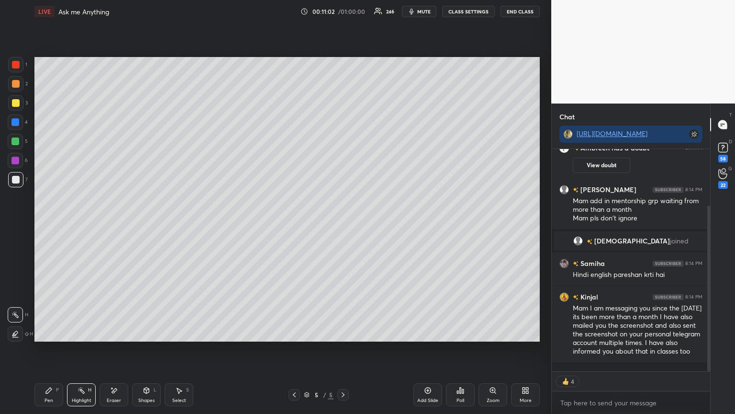
click at [23, 125] on div at bounding box center [15, 121] width 15 height 15
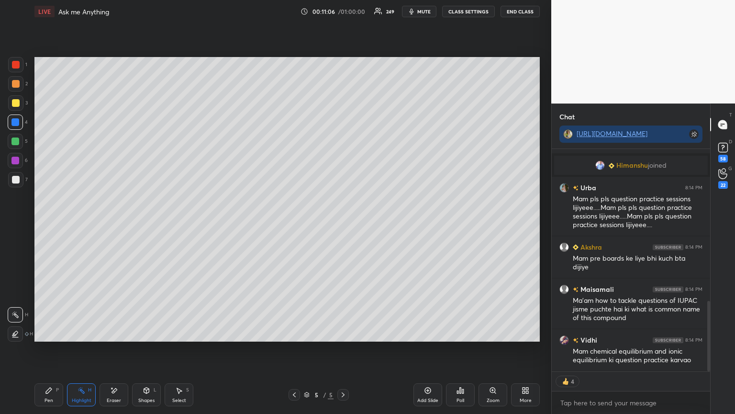
click at [56, 349] on div "Pen P" at bounding box center [48, 394] width 29 height 23
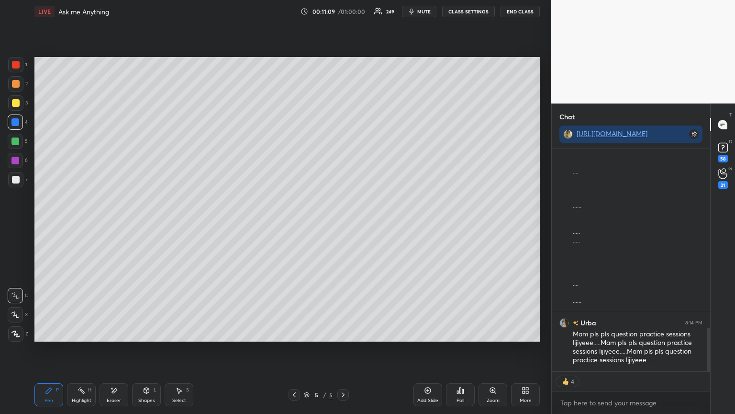
click at [79, 349] on circle at bounding box center [78, 389] width 1 height 1
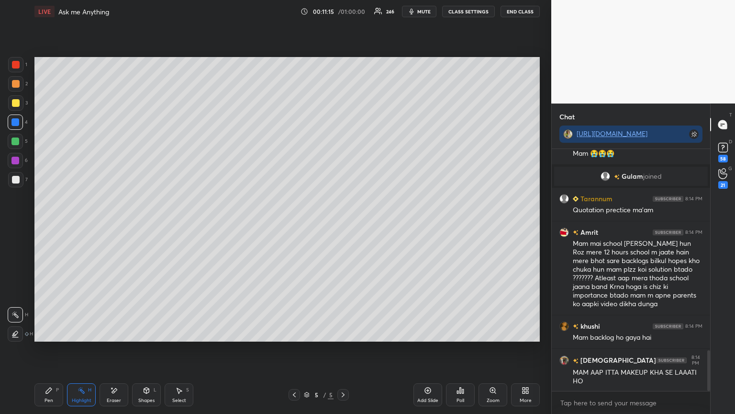
click at [52, 349] on icon at bounding box center [49, 390] width 8 height 8
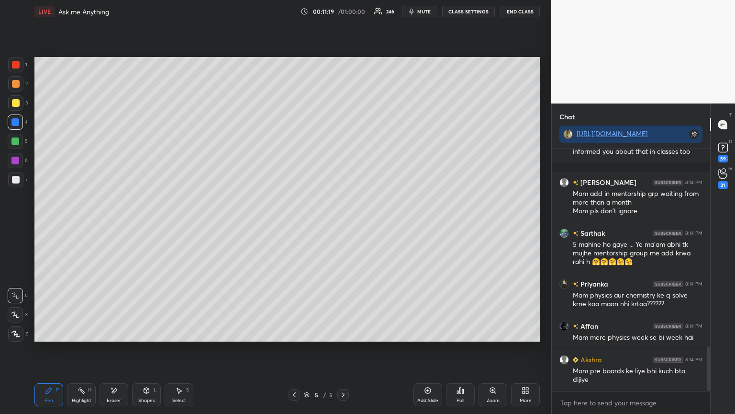
click at [117, 349] on icon at bounding box center [114, 390] width 8 height 8
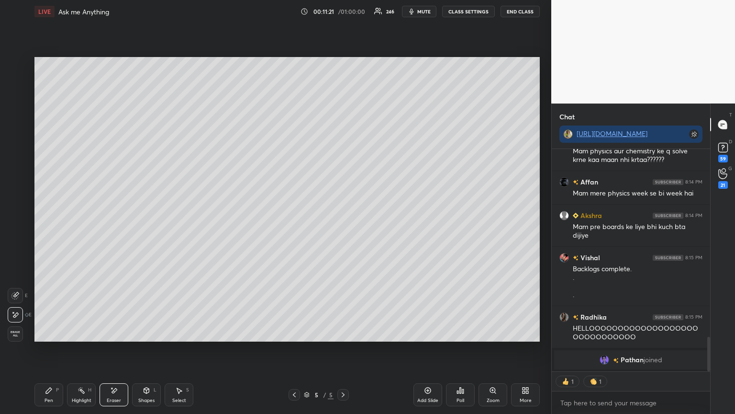
click at [82, 349] on div "Highlight H" at bounding box center [81, 394] width 29 height 23
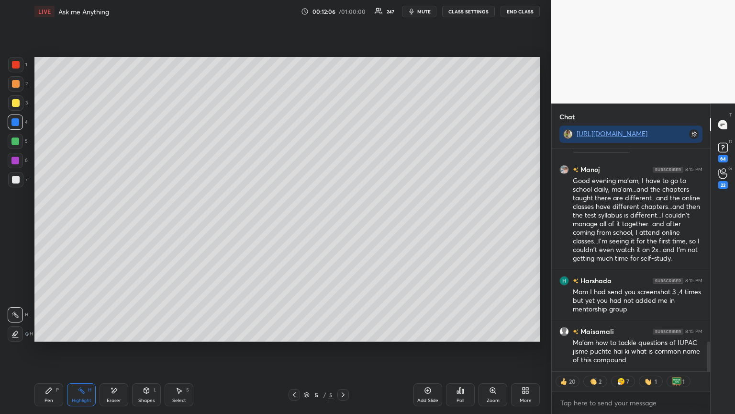
click at [57, 349] on div "Pen P" at bounding box center [48, 394] width 29 height 23
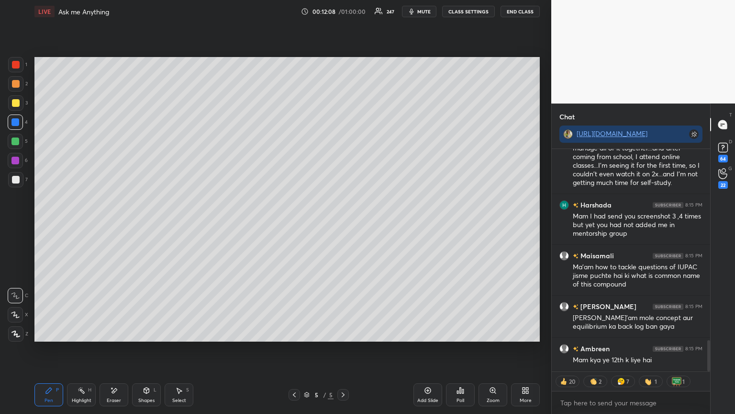
click at [19, 88] on div at bounding box center [15, 83] width 15 height 15
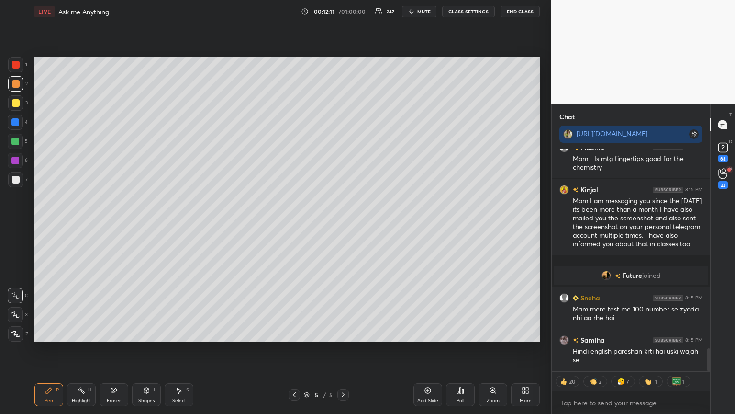
click at [118, 349] on div "Eraser" at bounding box center [114, 394] width 29 height 23
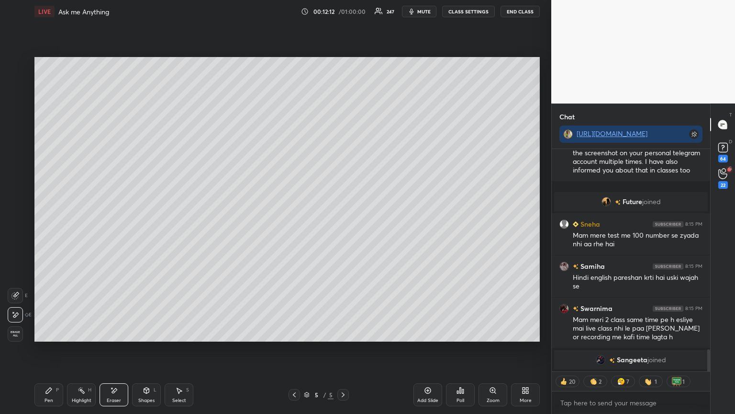
click at [38, 349] on div "Pen P" at bounding box center [48, 394] width 29 height 23
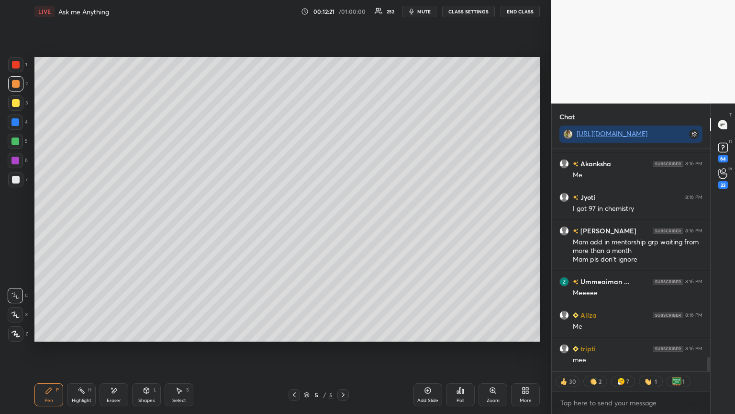
click at [82, 349] on div "Highlight" at bounding box center [82, 400] width 20 height 5
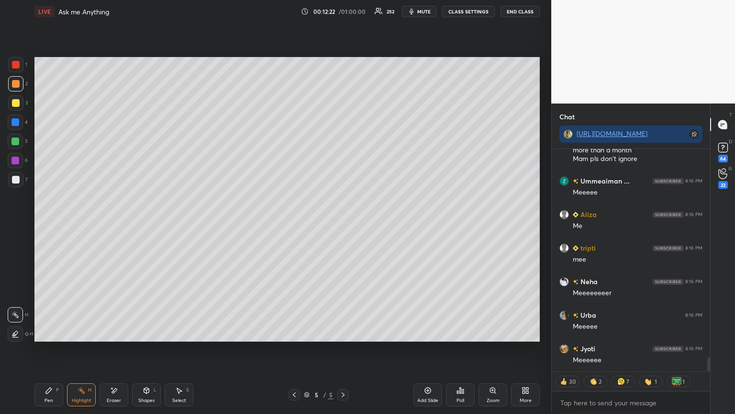
click at [12, 161] on div at bounding box center [15, 161] width 8 height 8
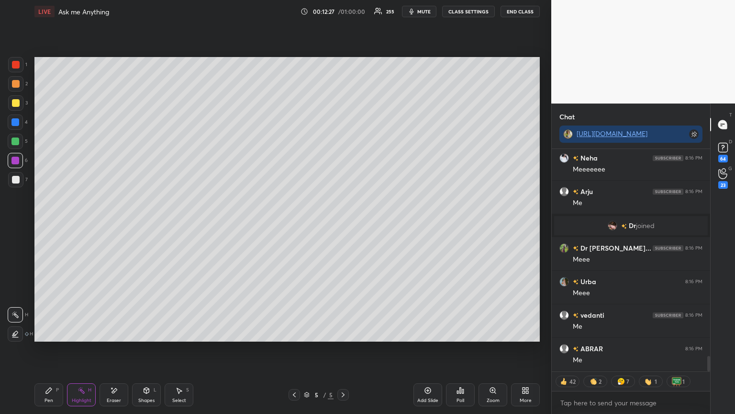
click at [147, 349] on div "Shapes L" at bounding box center [146, 394] width 29 height 23
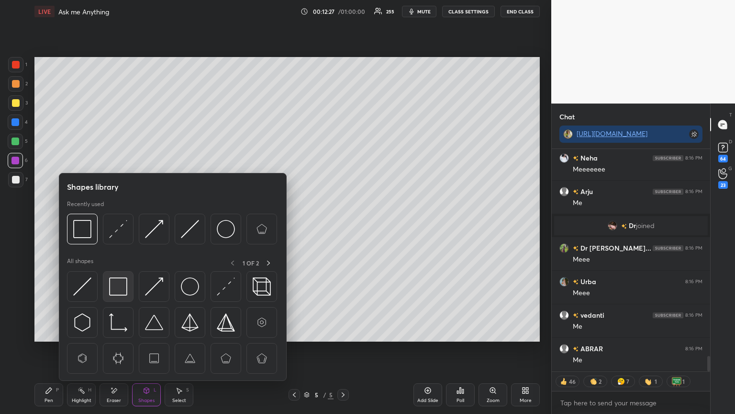
click at [119, 289] on img at bounding box center [118, 286] width 18 height 18
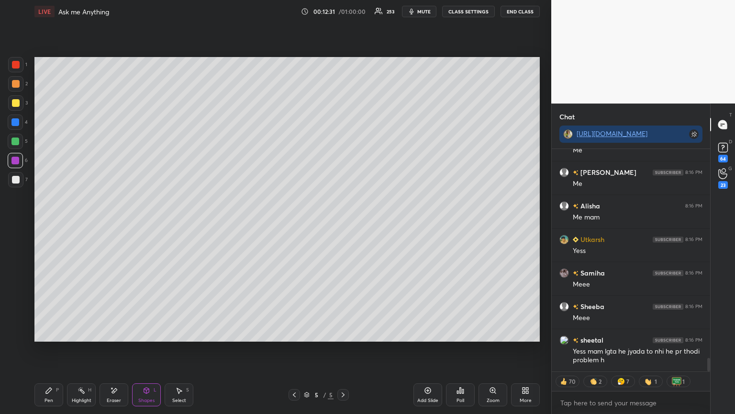
click at [57, 349] on div "Pen P" at bounding box center [48, 394] width 29 height 23
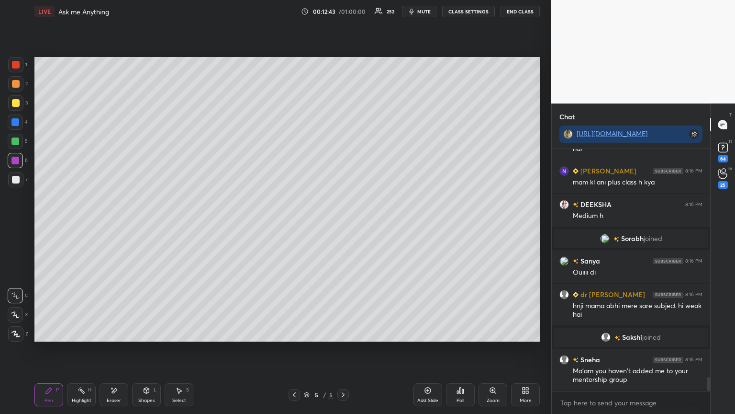
click at [114, 349] on div "Eraser" at bounding box center [114, 394] width 29 height 23
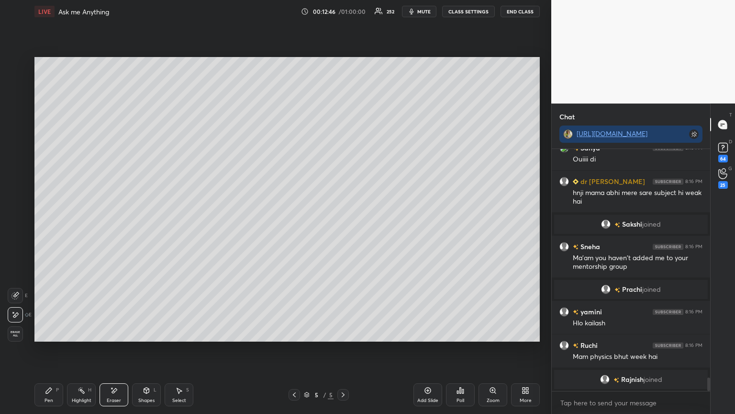
click at [50, 349] on div "Pen P" at bounding box center [48, 394] width 29 height 23
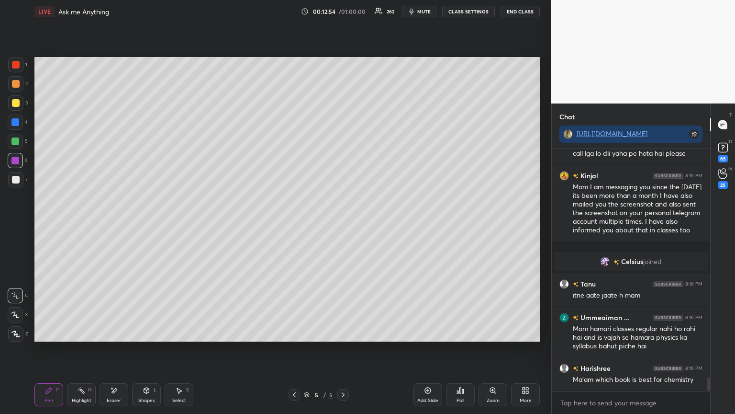
click at [83, 349] on rect at bounding box center [82, 391] width 5 height 5
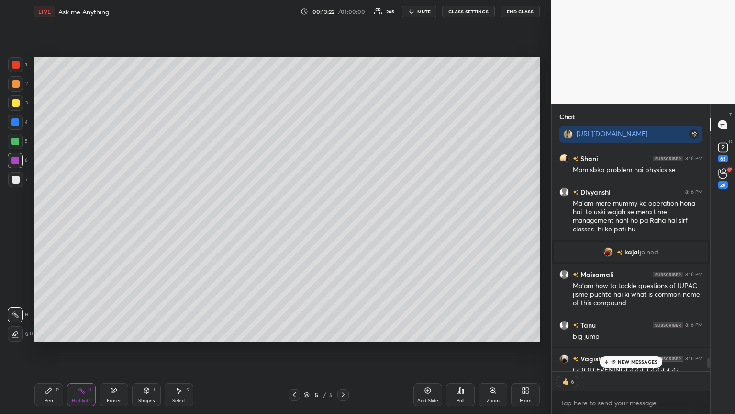
click at [57, 349] on div "P" at bounding box center [57, 389] width 3 height 5
click at [646, 349] on p "22 NEW MESSAGES" at bounding box center [634, 362] width 46 height 6
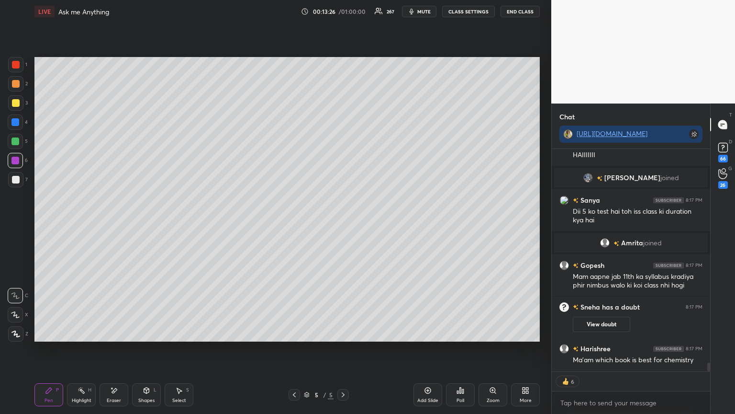
click at [21, 184] on div at bounding box center [15, 179] width 15 height 15
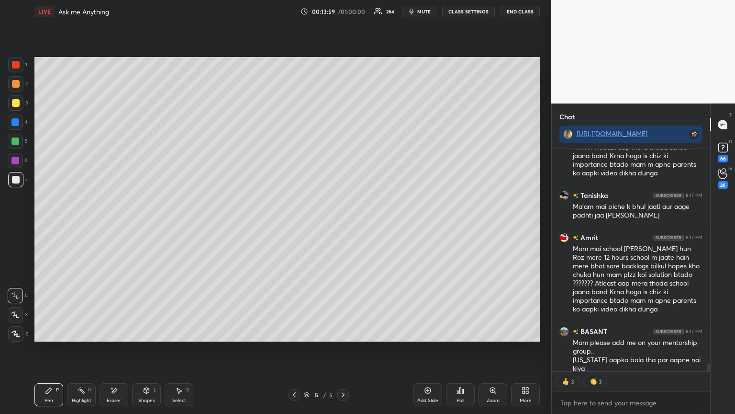
click at [91, 349] on div "Highlight H" at bounding box center [81, 394] width 29 height 23
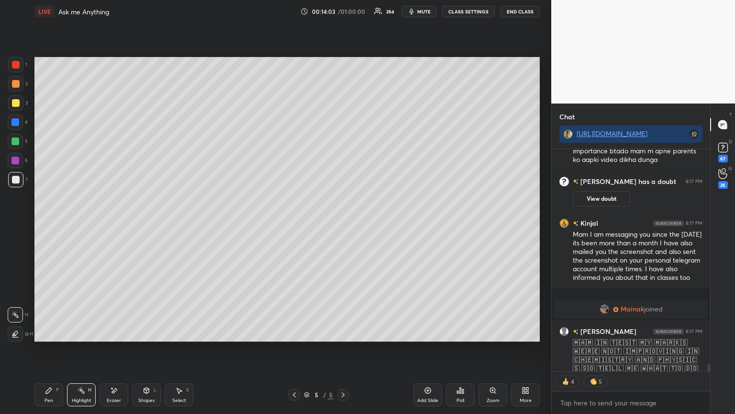
click at [53, 349] on div "Pen P" at bounding box center [48, 394] width 29 height 23
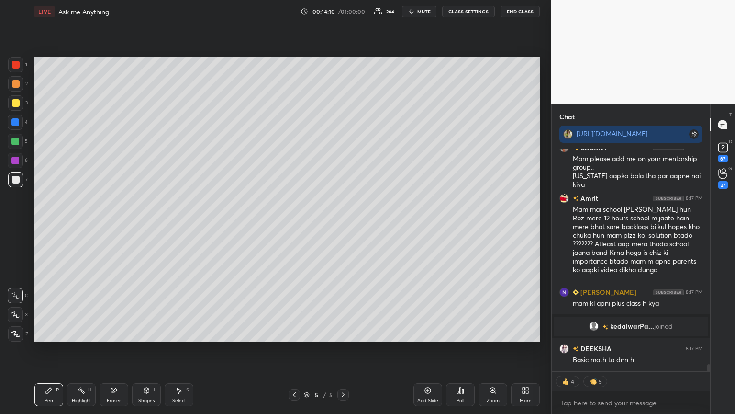
click at [88, 349] on div "Highlight H" at bounding box center [81, 394] width 29 height 23
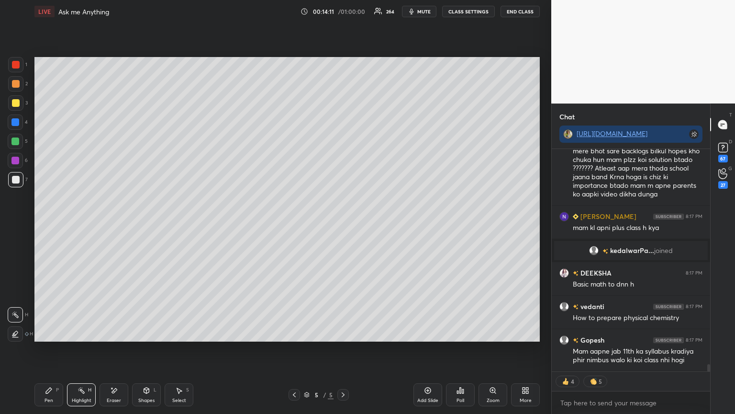
click at [18, 164] on div at bounding box center [15, 160] width 15 height 15
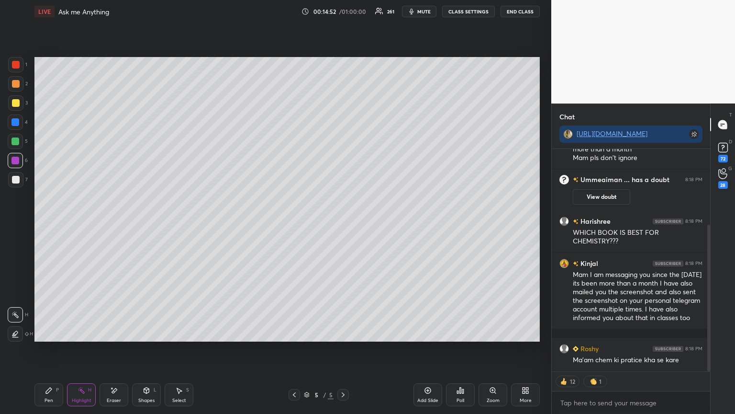
click at [59, 349] on div "Pen P" at bounding box center [48, 394] width 29 height 23
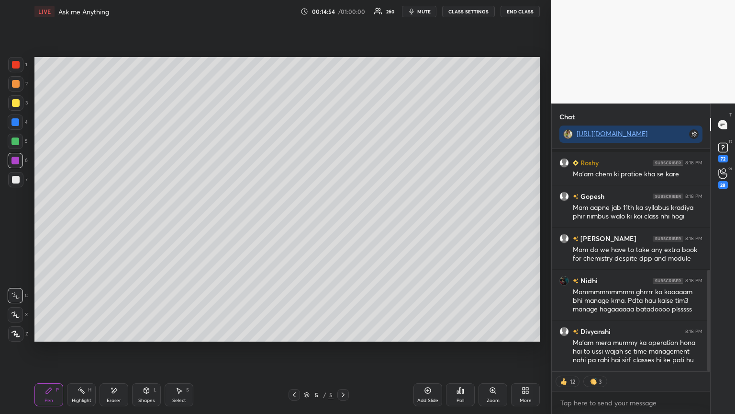
click at [432, 349] on div "Add Slide" at bounding box center [428, 394] width 29 height 23
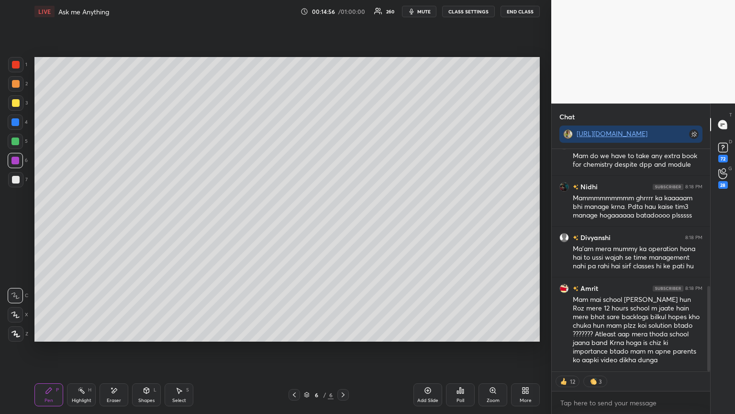
click at [19, 124] on div at bounding box center [15, 122] width 8 height 8
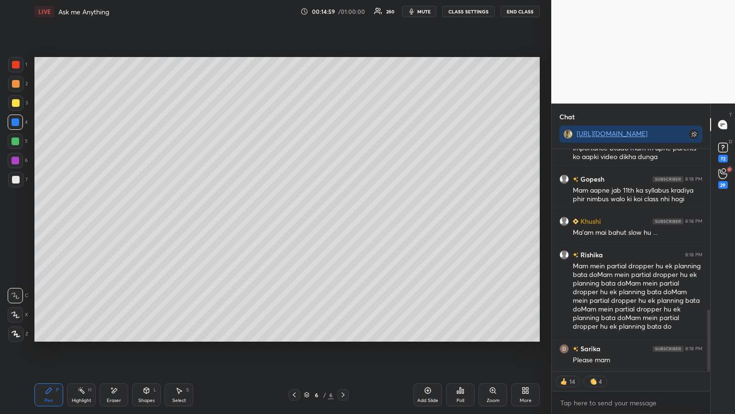
click at [118, 349] on div "Eraser" at bounding box center [114, 400] width 14 height 5
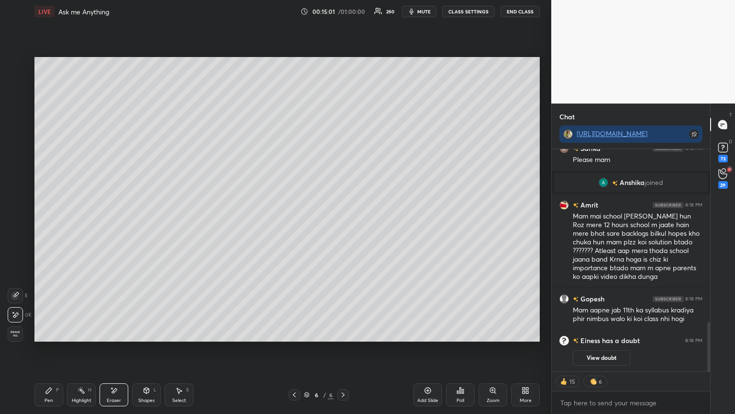
click at [52, 349] on icon at bounding box center [49, 390] width 8 height 8
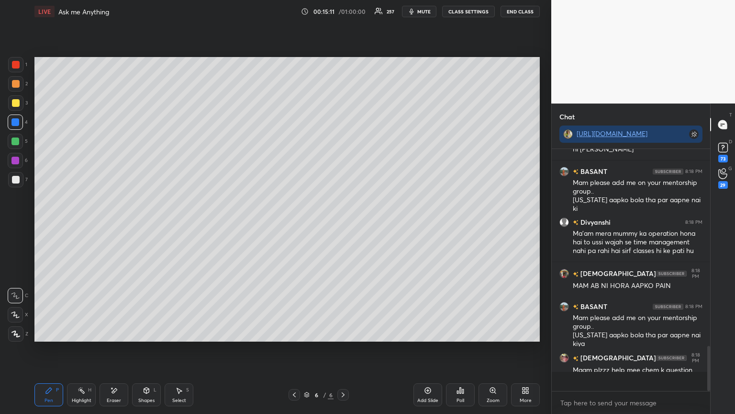
click at [19, 179] on div at bounding box center [16, 180] width 8 height 8
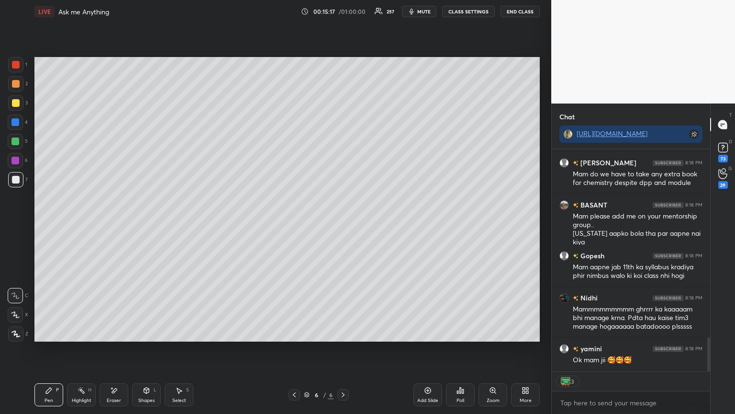
click at [107, 349] on div "Eraser" at bounding box center [114, 394] width 29 height 23
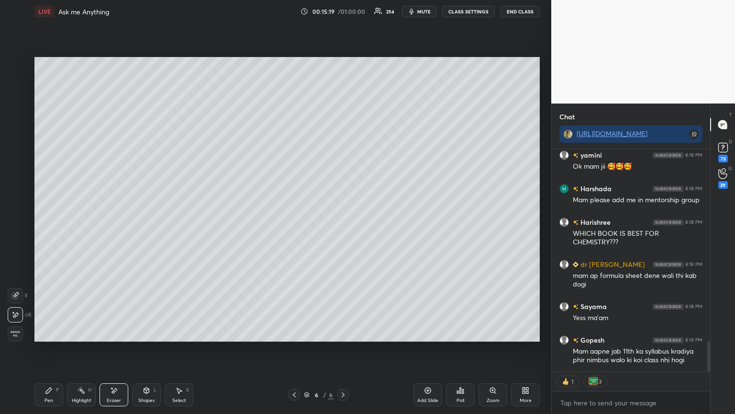
click at [49, 349] on icon at bounding box center [49, 390] width 6 height 6
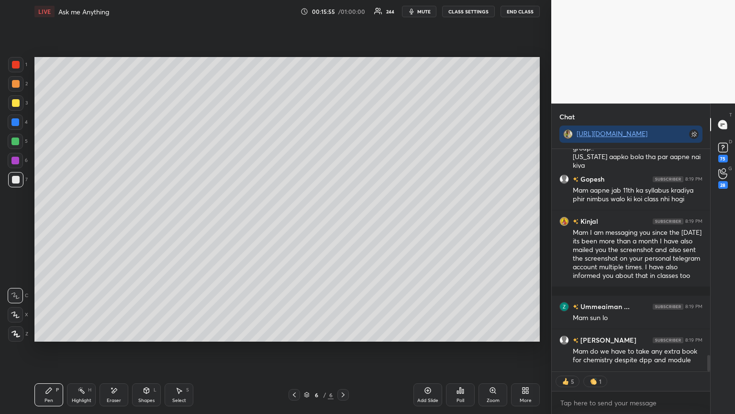
click at [15, 123] on div at bounding box center [15, 122] width 8 height 8
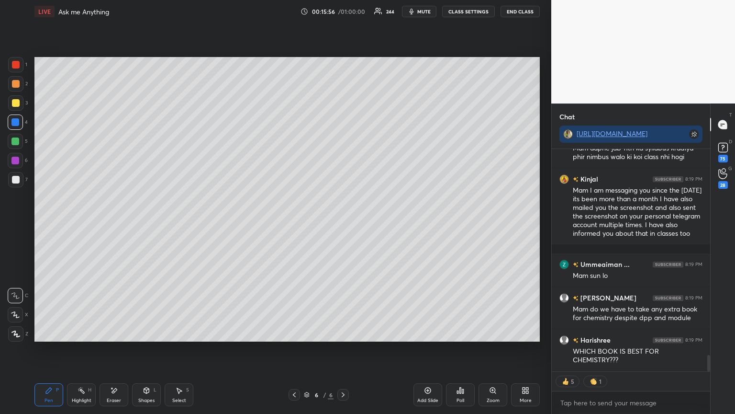
click at [19, 141] on div at bounding box center [15, 141] width 8 height 8
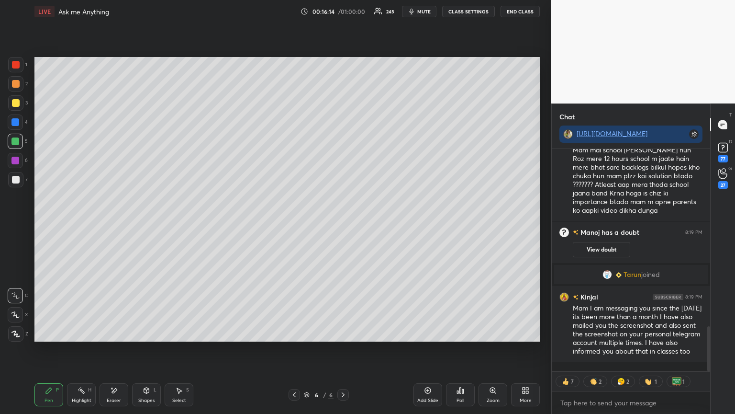
click at [83, 349] on div "Highlight" at bounding box center [82, 400] width 20 height 5
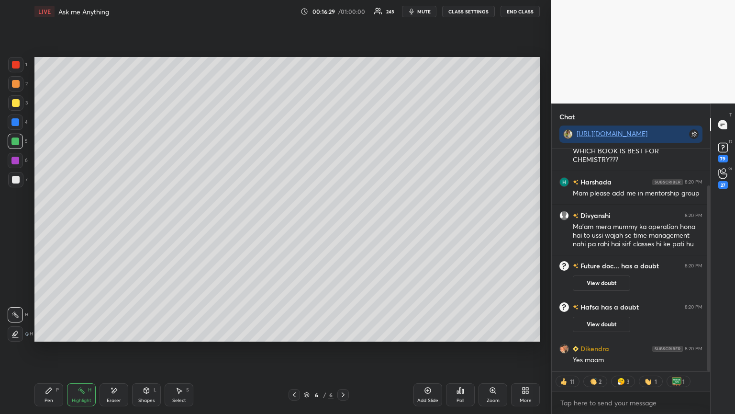
click at [435, 349] on div "Add Slide" at bounding box center [428, 394] width 29 height 23
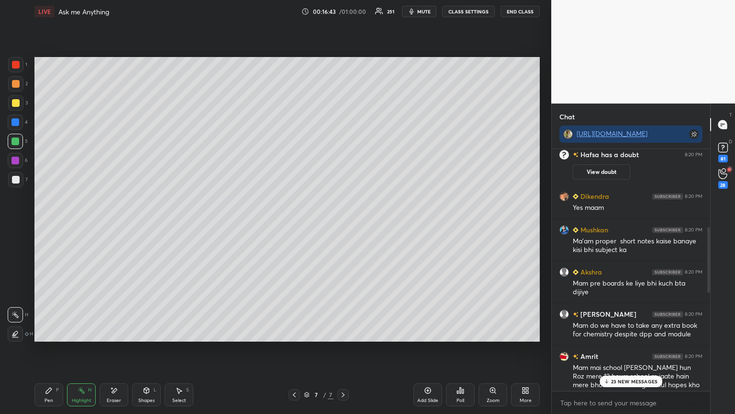
click at [57, 349] on div "Pen P" at bounding box center [48, 394] width 29 height 23
click at [13, 83] on div at bounding box center [16, 84] width 8 height 8
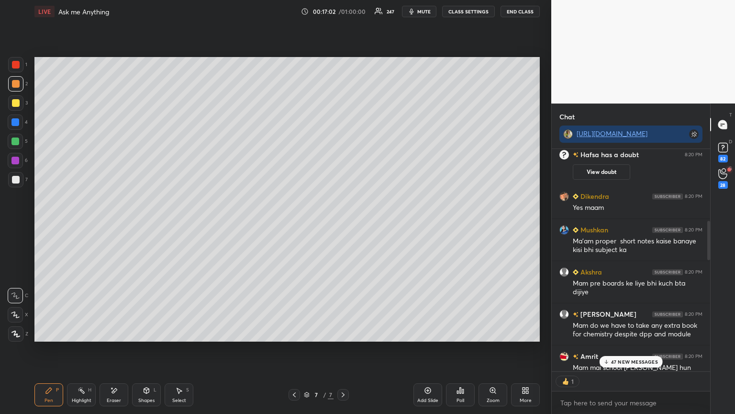
click at [17, 124] on div at bounding box center [15, 122] width 8 height 8
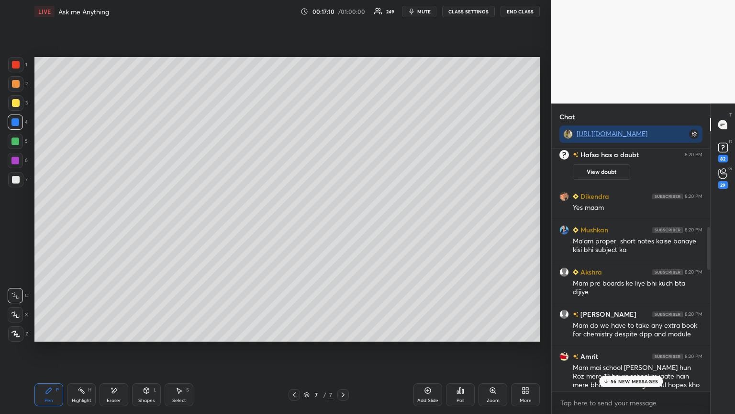
click at [79, 349] on icon at bounding box center [82, 390] width 8 height 8
click at [14, 335] on icon at bounding box center [13, 334] width 2 height 1
click at [15, 311] on icon at bounding box center [15, 315] width 8 height 8
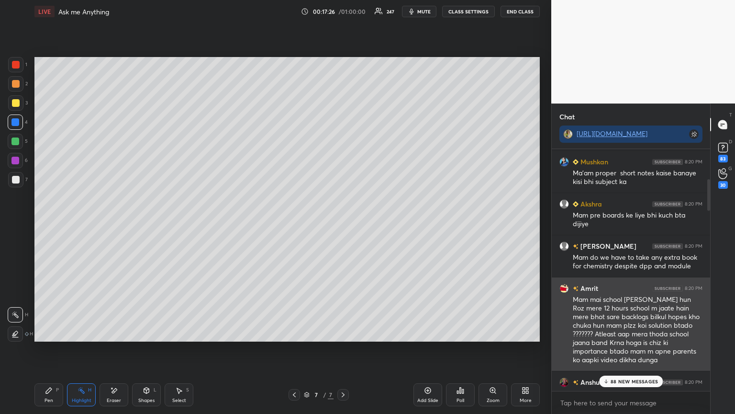
scroll to position [262, 0]
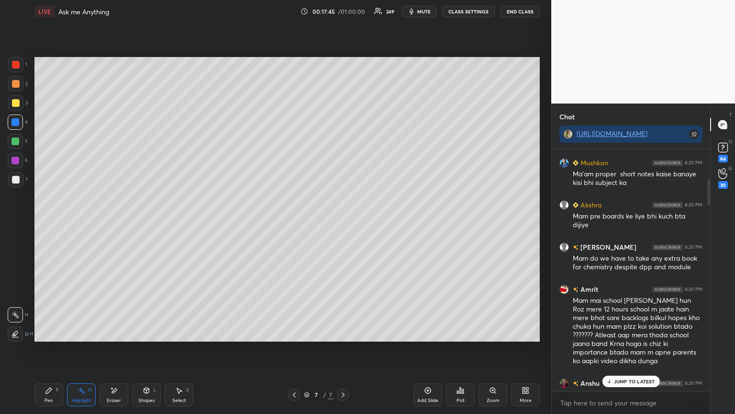
click at [638, 349] on p "JUMP TO LATEST" at bounding box center [634, 381] width 41 height 6
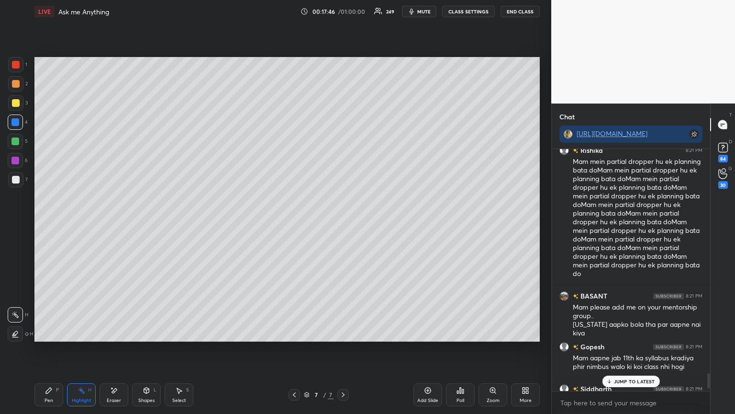
click at [646, 349] on p "JUMP TO LATEST" at bounding box center [634, 381] width 41 height 6
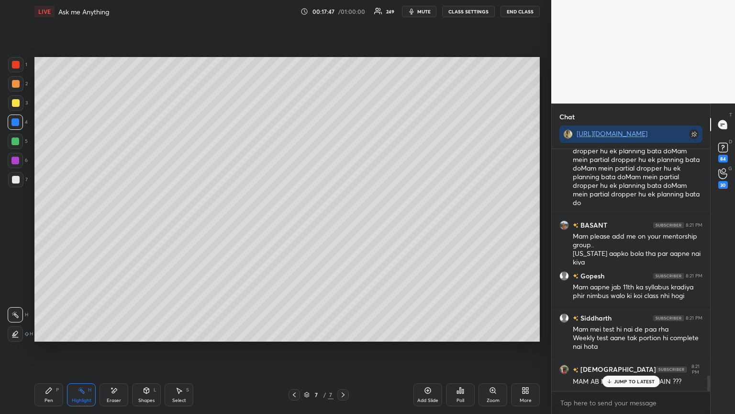
scroll to position [3596, 0]
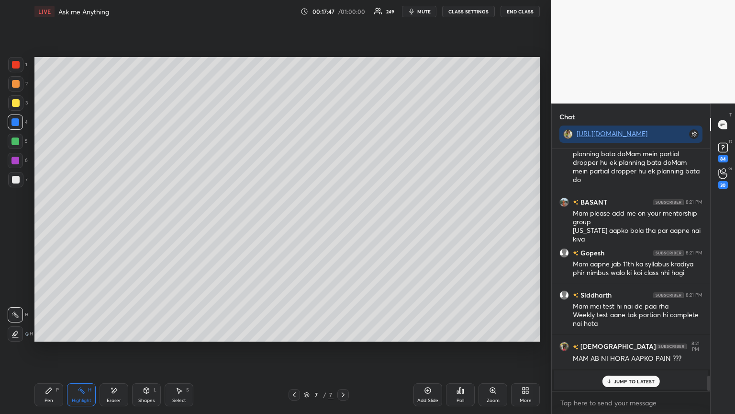
click at [56, 349] on div "Pen P" at bounding box center [48, 394] width 29 height 23
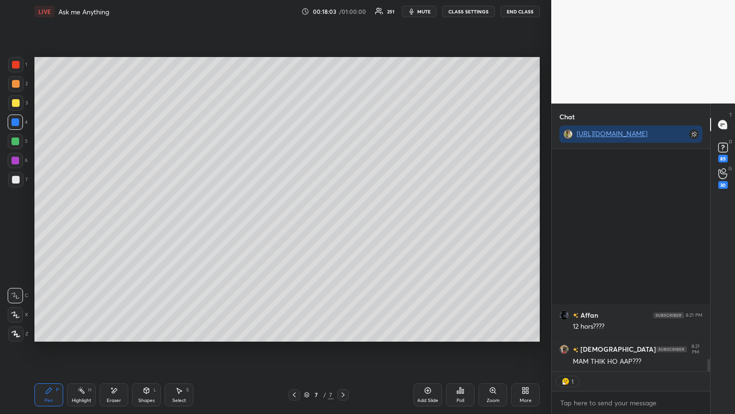
scroll to position [3707, 0]
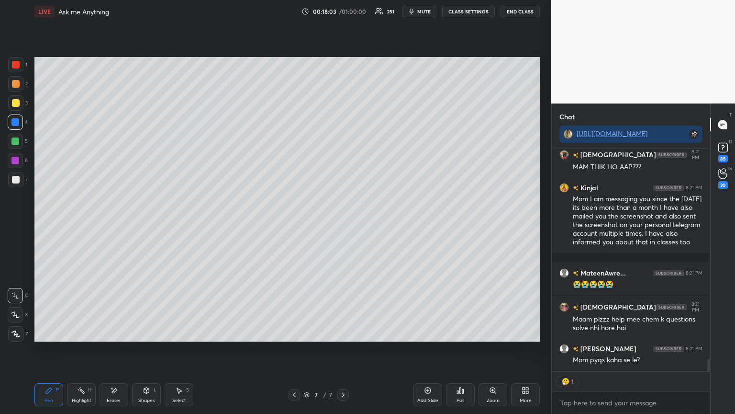
click at [17, 141] on div at bounding box center [15, 141] width 8 height 8
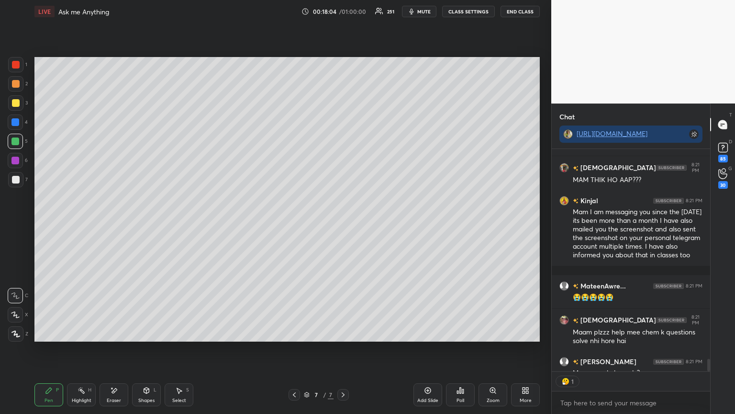
scroll to position [3, 3]
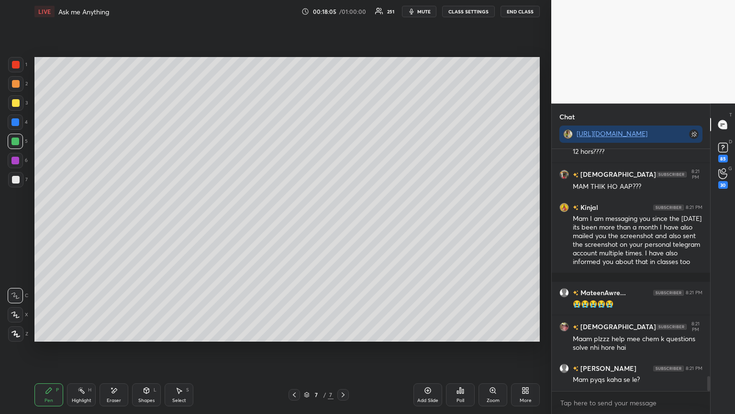
click at [76, 349] on div "Highlight H" at bounding box center [81, 394] width 29 height 23
click at [50, 349] on icon at bounding box center [49, 390] width 6 height 6
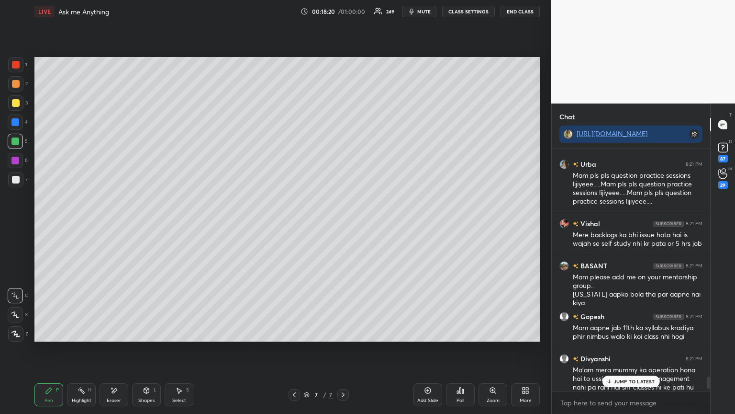
scroll to position [4462, 0]
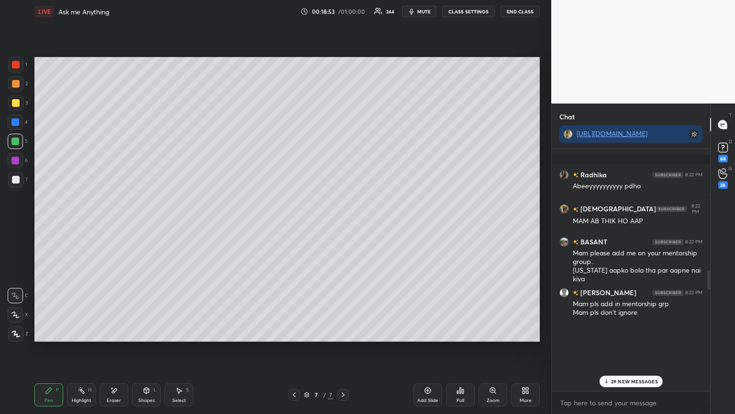
click at [622, 349] on p "29 NEW MESSAGES" at bounding box center [634, 381] width 47 height 6
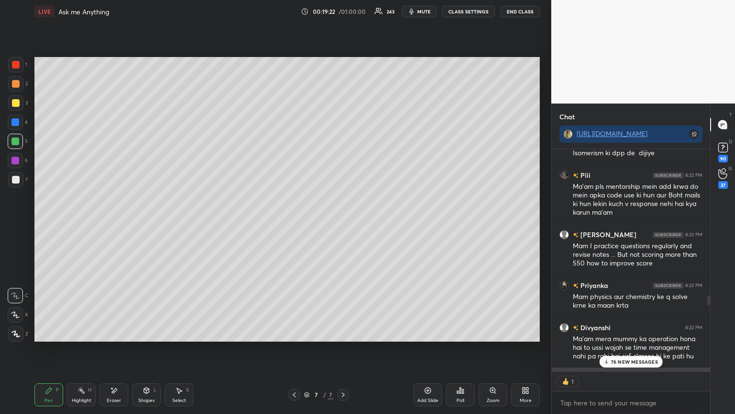
scroll to position [239, 156]
click at [631, 349] on p "84 NEW MESSAGES" at bounding box center [634, 381] width 47 height 6
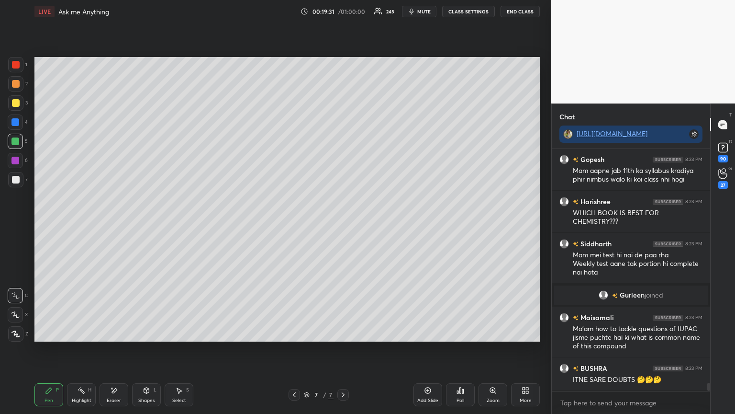
scroll to position [7169, 0]
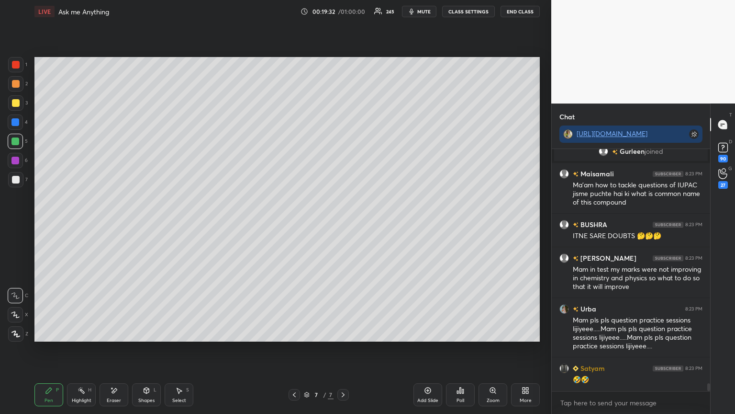
click at [49, 349] on div "Pen" at bounding box center [49, 400] width 9 height 5
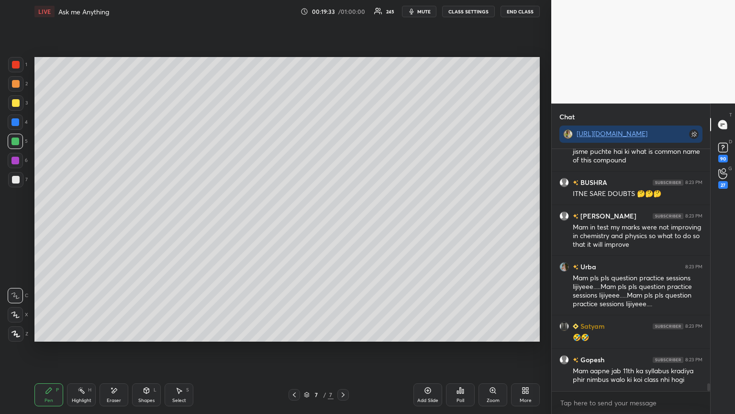
click at [18, 124] on div at bounding box center [15, 122] width 8 height 8
click at [18, 165] on div at bounding box center [15, 160] width 15 height 15
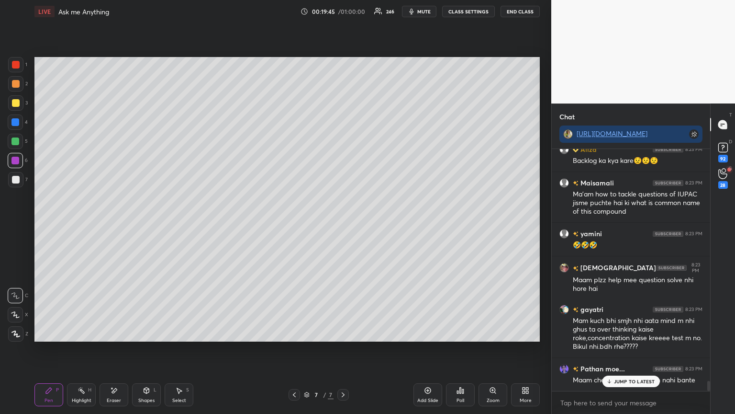
scroll to position [5496, 0]
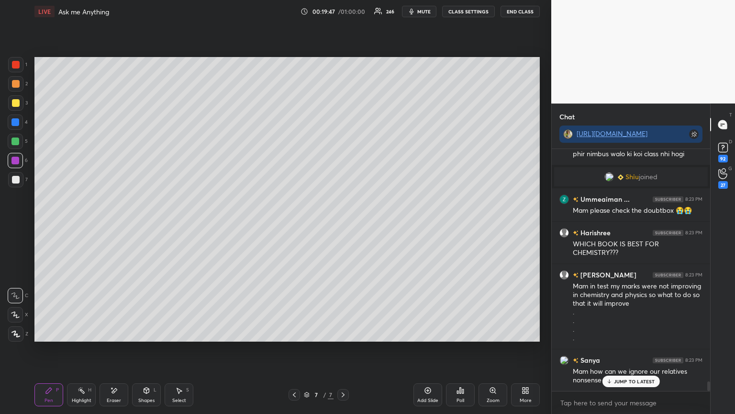
click at [15, 124] on div at bounding box center [15, 122] width 8 height 8
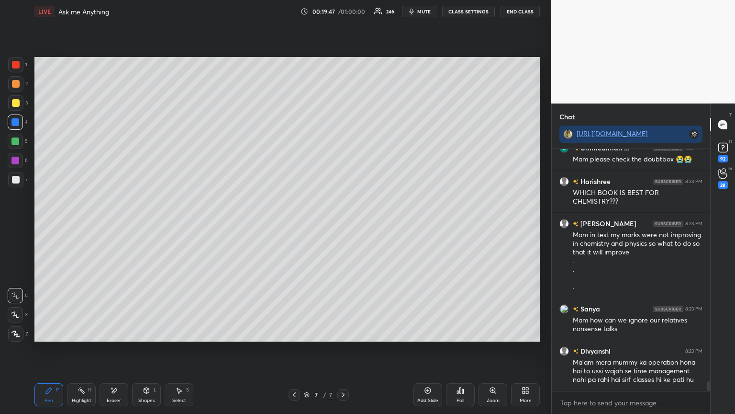
click at [146, 349] on icon at bounding box center [146, 389] width 5 height 1
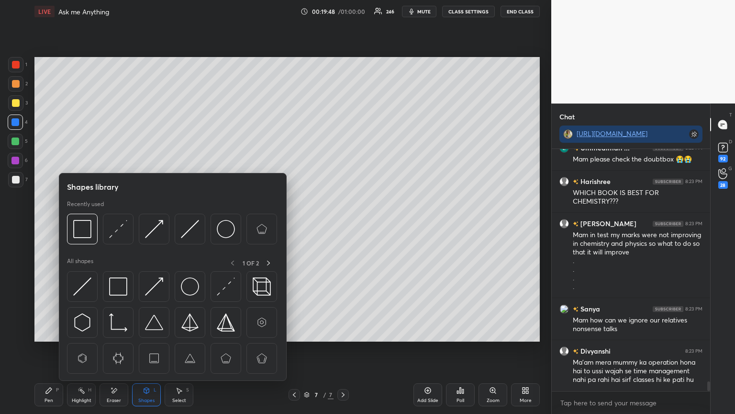
scroll to position [5482, 0]
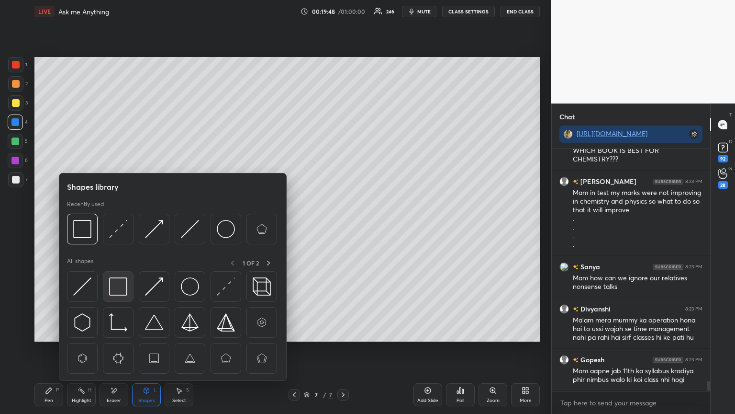
click at [117, 294] on img at bounding box center [118, 286] width 18 height 18
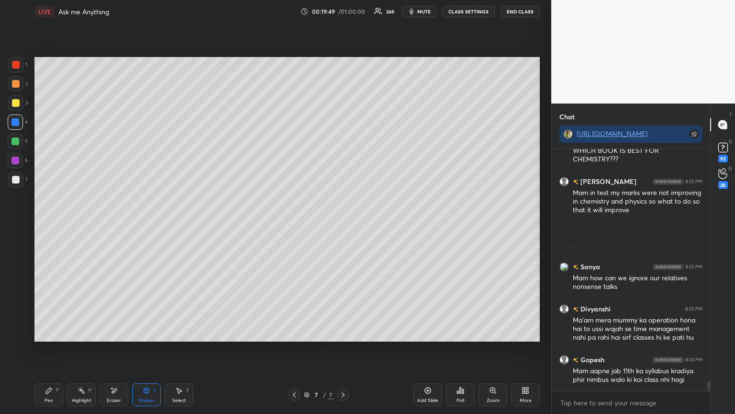
scroll to position [5592, 0]
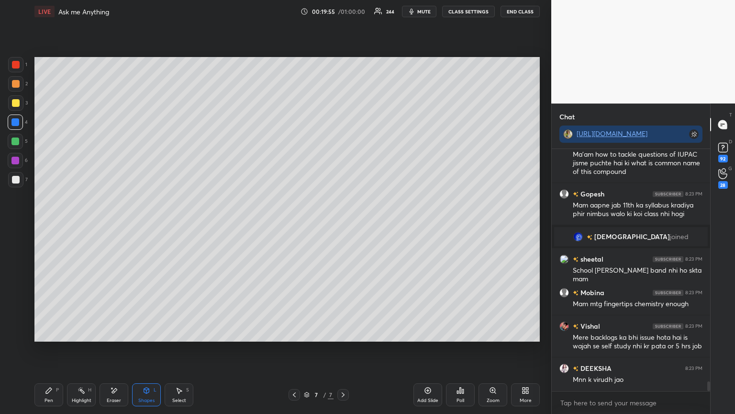
click at [55, 349] on div "Pen P" at bounding box center [48, 394] width 29 height 23
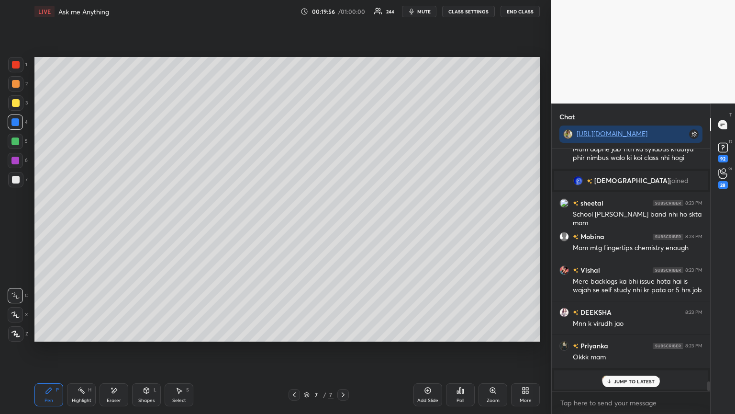
click at [21, 158] on div at bounding box center [15, 160] width 15 height 15
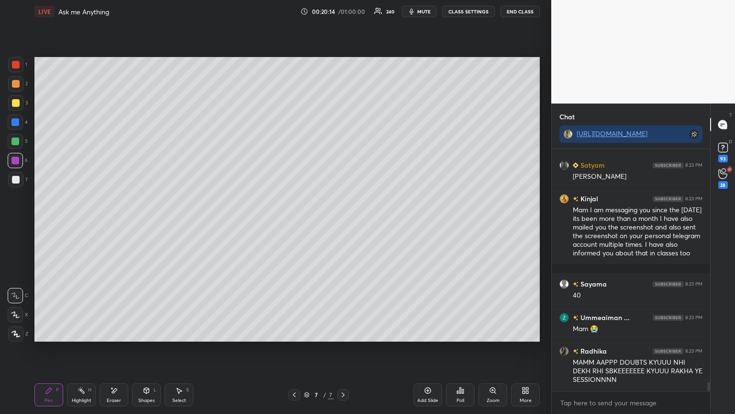
click at [79, 349] on icon at bounding box center [82, 390] width 8 height 8
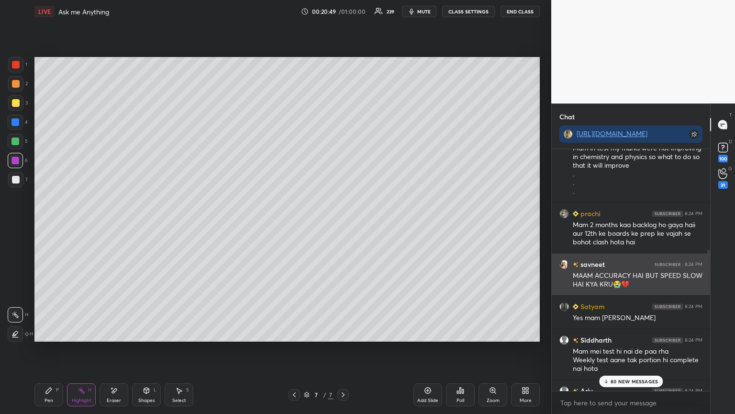
click at [615, 295] on div "Satyam 8:24 PM Yes mam [PERSON_NAME]" at bounding box center [631, 311] width 158 height 33
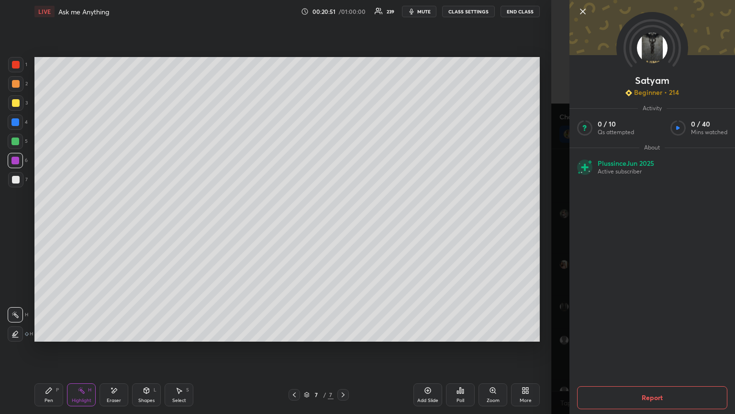
click at [585, 13] on icon at bounding box center [582, 11] width 11 height 11
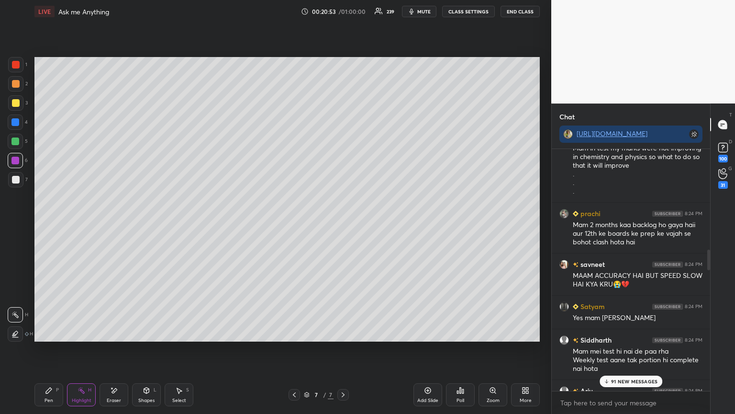
click at [51, 349] on div "Pen P" at bounding box center [48, 394] width 29 height 23
click at [641, 349] on p "93 NEW MESSAGES" at bounding box center [634, 381] width 47 height 6
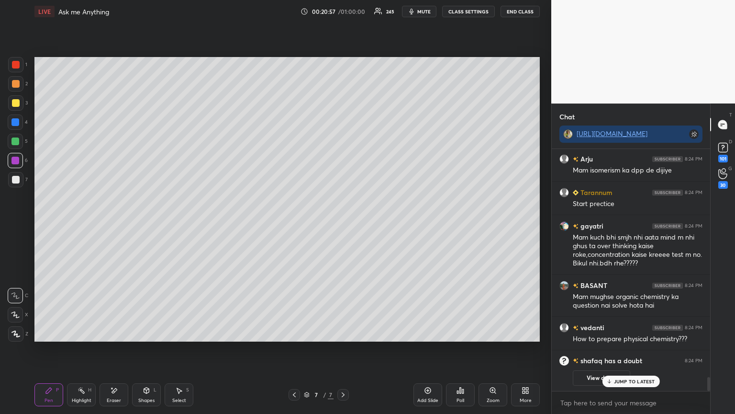
scroll to position [3995, 0]
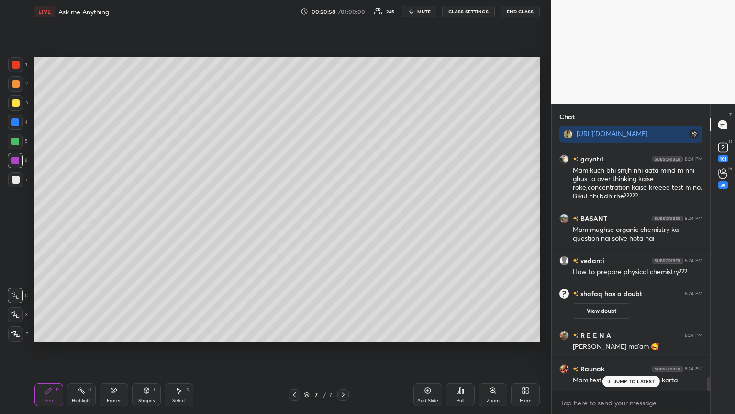
click at [89, 349] on div "Highlight H" at bounding box center [81, 394] width 29 height 23
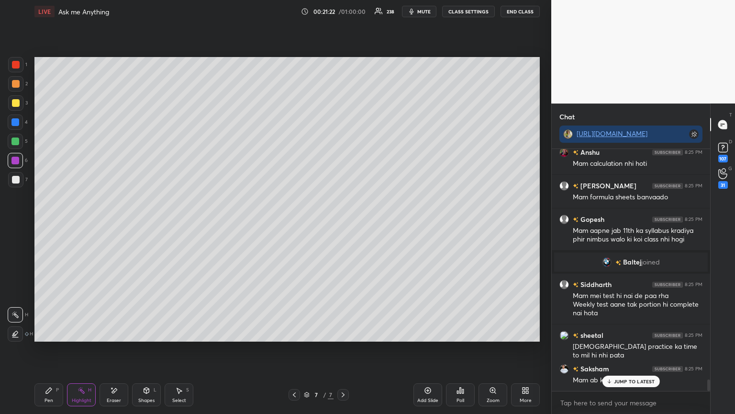
scroll to position [5029, 0]
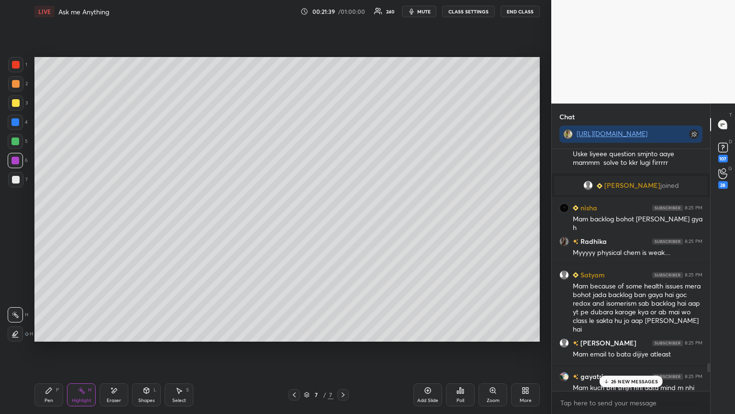
click at [625, 349] on div "26 NEW MESSAGES" at bounding box center [631, 380] width 64 height 11
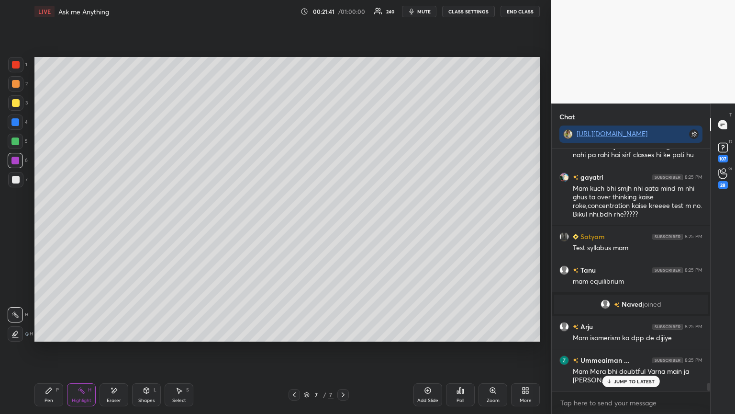
click at [425, 349] on div "Add Slide" at bounding box center [427, 400] width 21 height 5
click at [59, 349] on div "Pen P" at bounding box center [48, 394] width 29 height 23
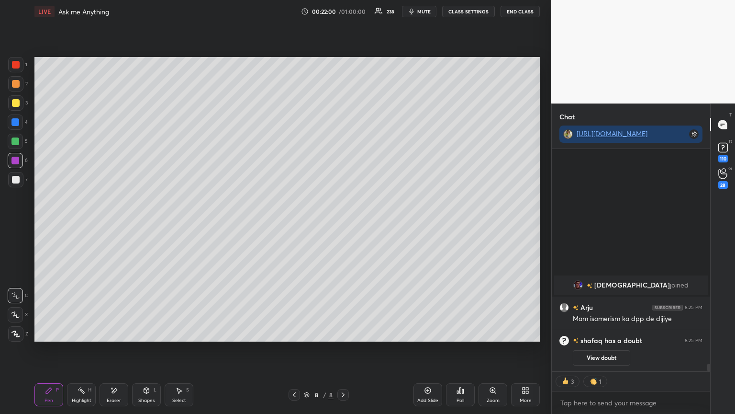
click at [17, 107] on div at bounding box center [15, 102] width 15 height 15
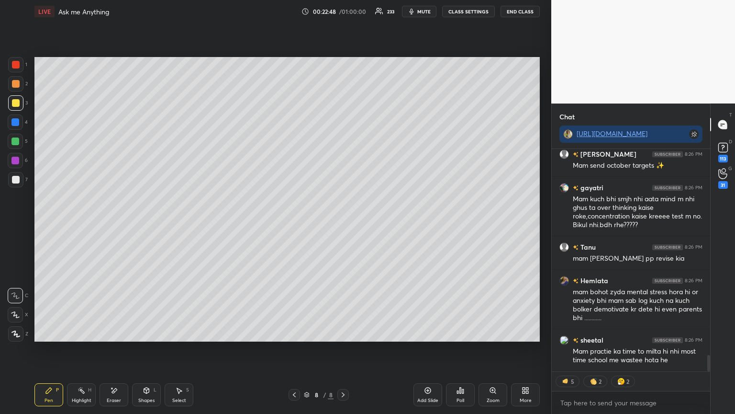
click at [52, 349] on div "Pen" at bounding box center [49, 400] width 9 height 5
click at [16, 144] on div at bounding box center [15, 141] width 8 height 8
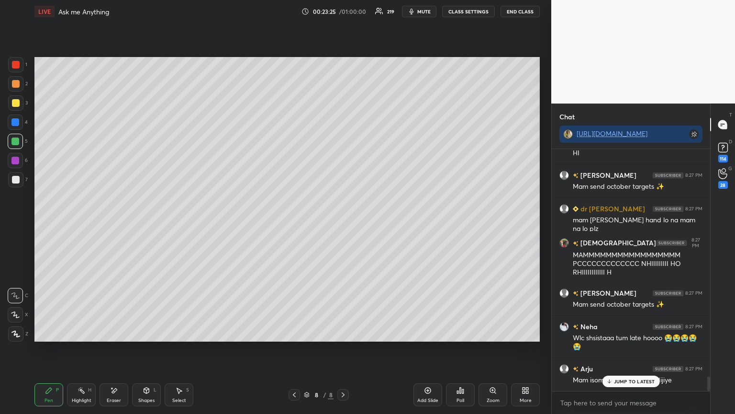
click at [82, 349] on div "Highlight" at bounding box center [82, 400] width 20 height 5
click at [111, 349] on icon at bounding box center [114, 390] width 8 height 8
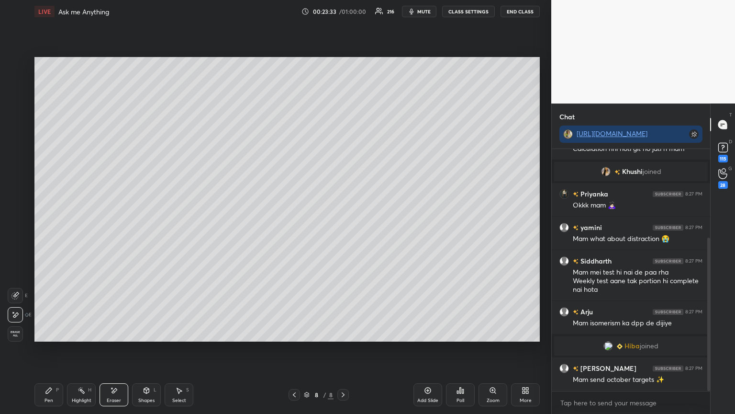
click at [84, 349] on rect at bounding box center [82, 391] width 5 height 5
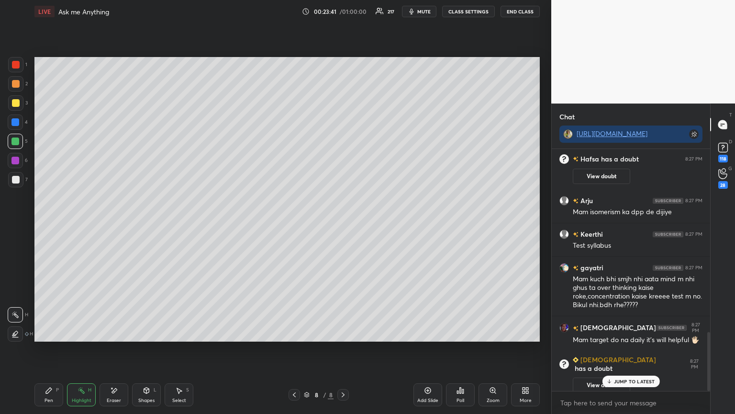
click at [58, 349] on div "Pen P" at bounding box center [48, 394] width 29 height 23
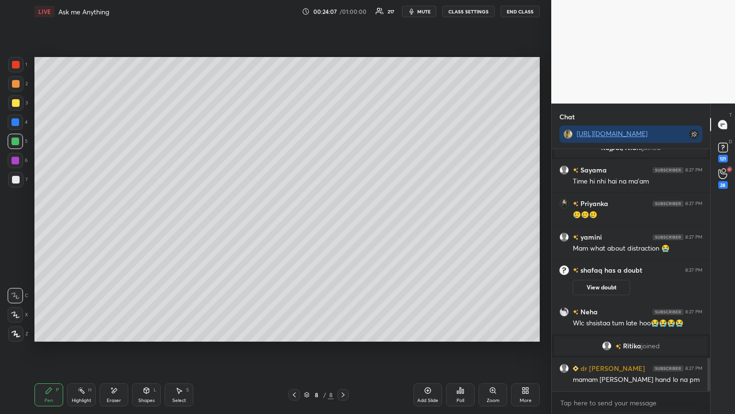
click at [84, 349] on div "Highlight H" at bounding box center [81, 394] width 29 height 23
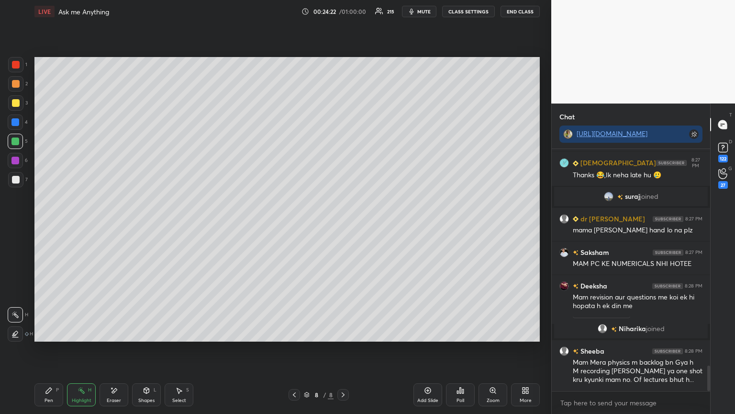
click at [63, 349] on div "Pen P" at bounding box center [48, 394] width 29 height 23
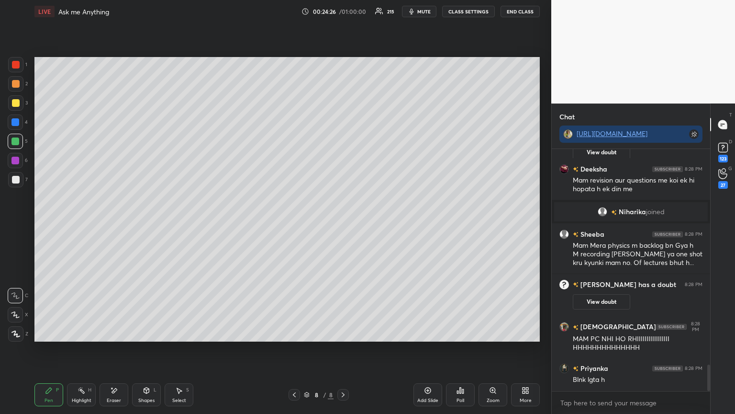
click at [90, 349] on div "Highlight H" at bounding box center [81, 394] width 29 height 23
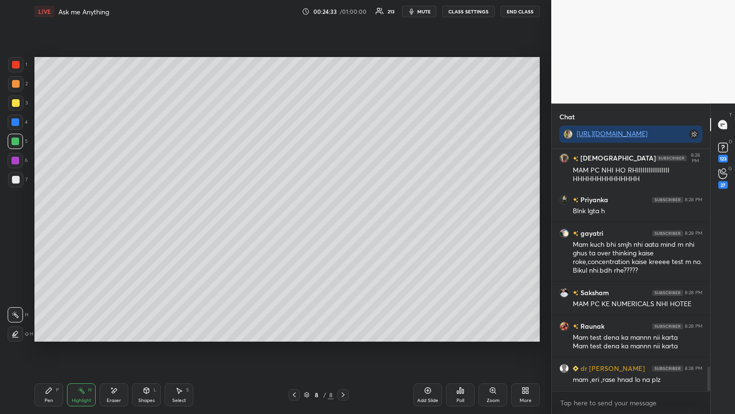
click at [114, 349] on icon at bounding box center [114, 390] width 5 height 5
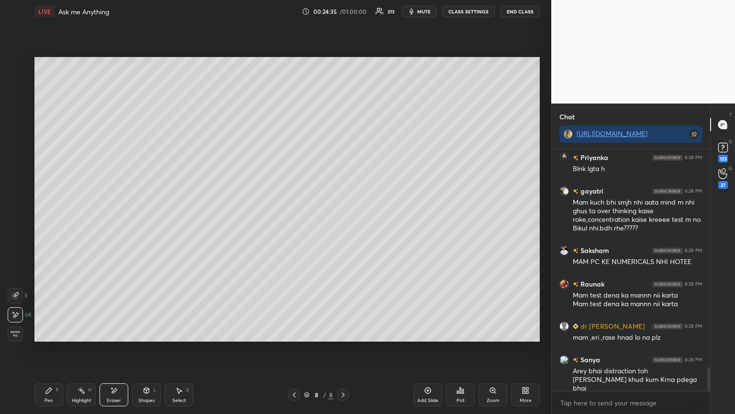
click at [56, 349] on div "Pen P" at bounding box center [48, 394] width 29 height 23
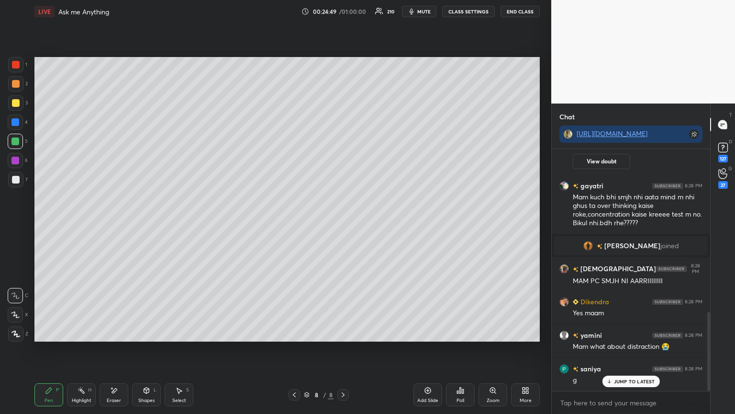
click at [86, 349] on div "Highlight H" at bounding box center [81, 394] width 29 height 23
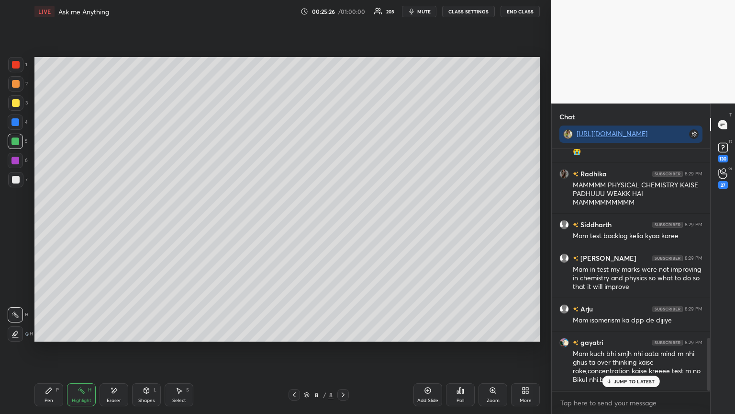
click at [46, 349] on div "Pen P" at bounding box center [48, 394] width 29 height 23
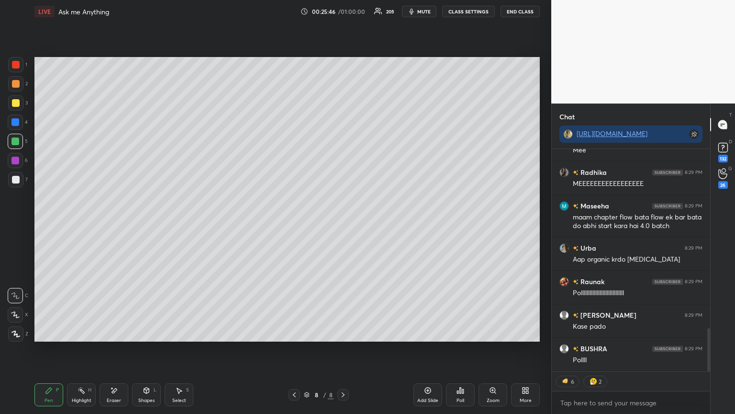
click at [425, 349] on icon at bounding box center [428, 390] width 8 height 8
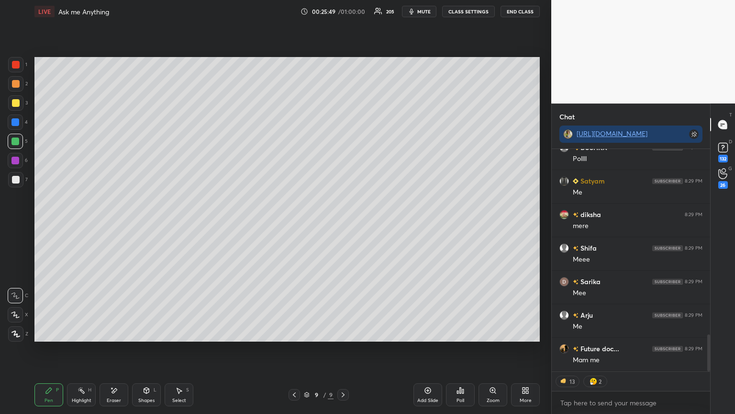
click at [13, 119] on div at bounding box center [15, 122] width 8 height 8
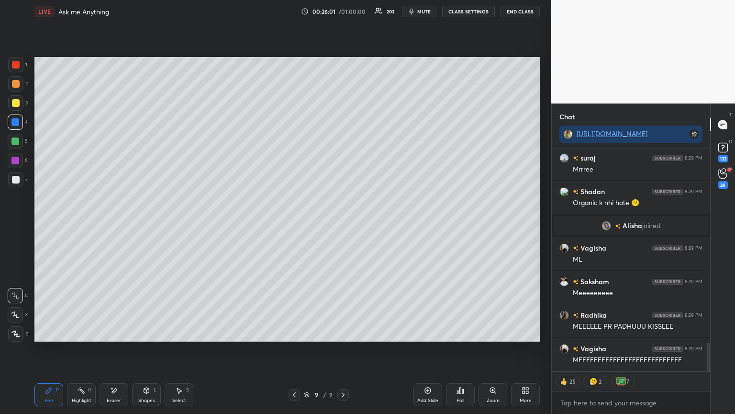
click at [142, 349] on div "Shapes L" at bounding box center [146, 394] width 29 height 23
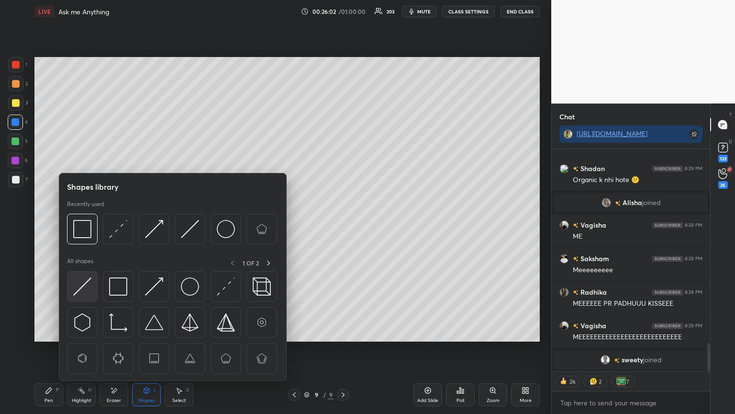
click at [84, 286] on img at bounding box center [82, 286] width 18 height 18
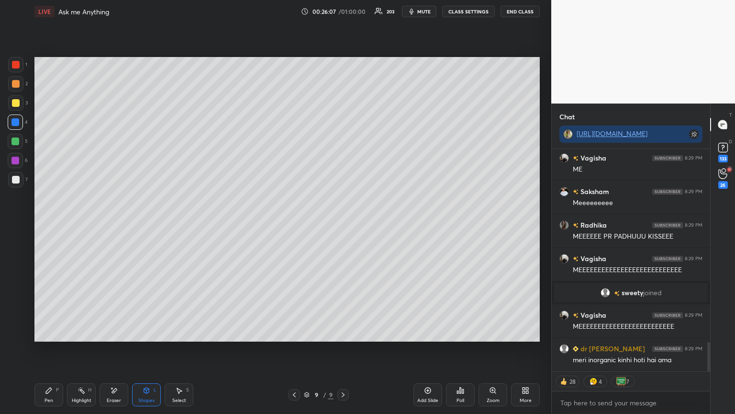
click at [56, 349] on div "Pen P" at bounding box center [48, 394] width 29 height 23
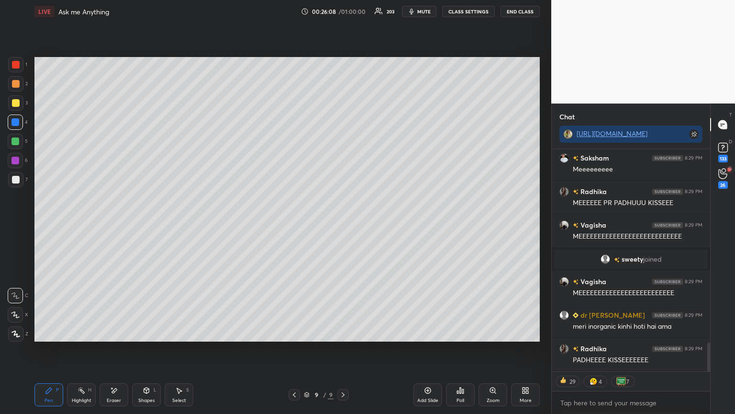
click at [26, 176] on div "7" at bounding box center [18, 179] width 20 height 15
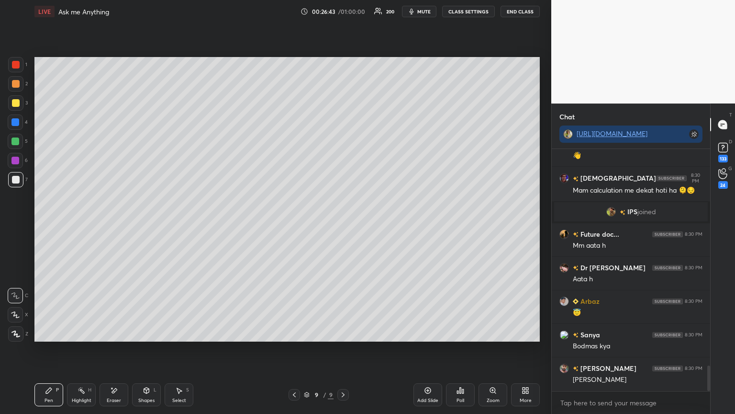
click at [115, 349] on div "Eraser" at bounding box center [114, 394] width 29 height 23
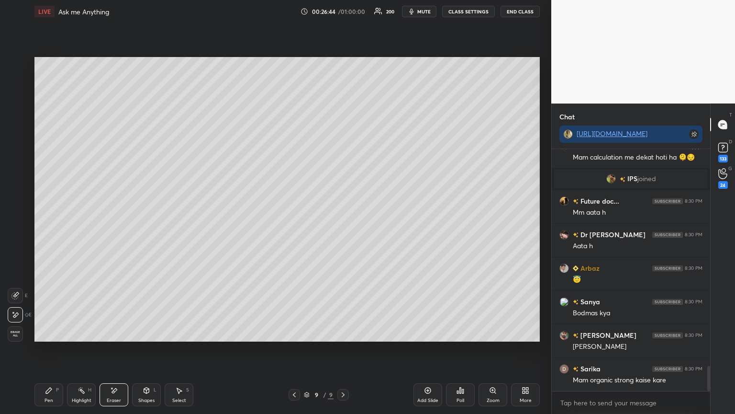
click at [56, 349] on div "P" at bounding box center [57, 389] width 3 height 5
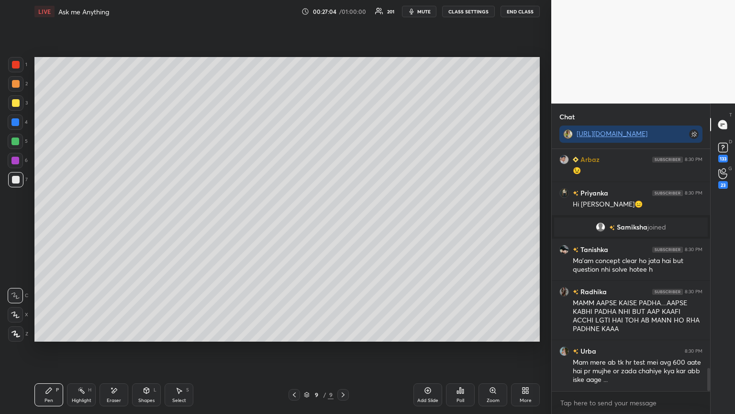
scroll to position [2334, 0]
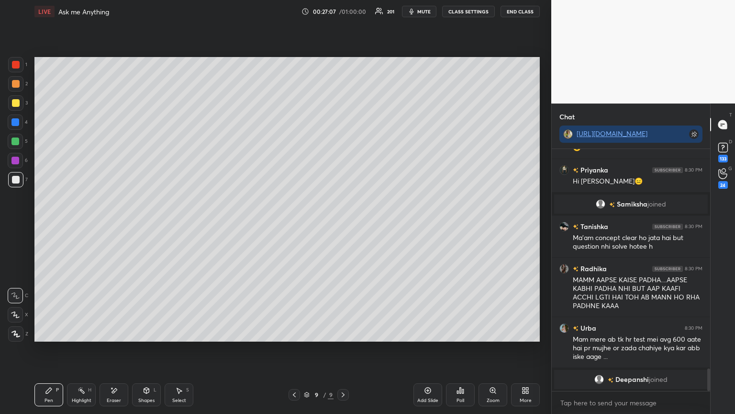
click at [79, 349] on circle at bounding box center [78, 389] width 1 height 1
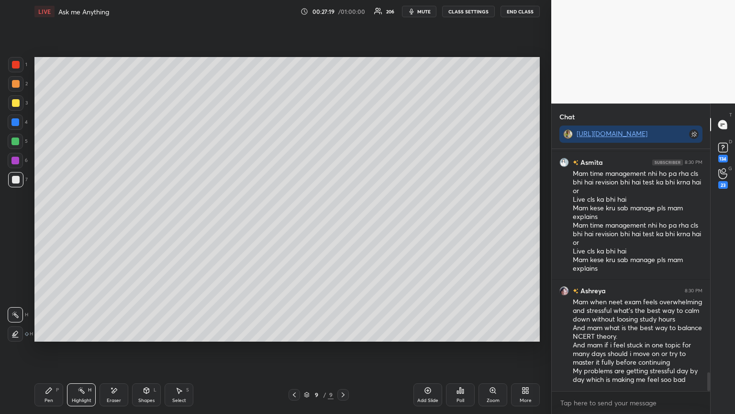
scroll to position [2863, 0]
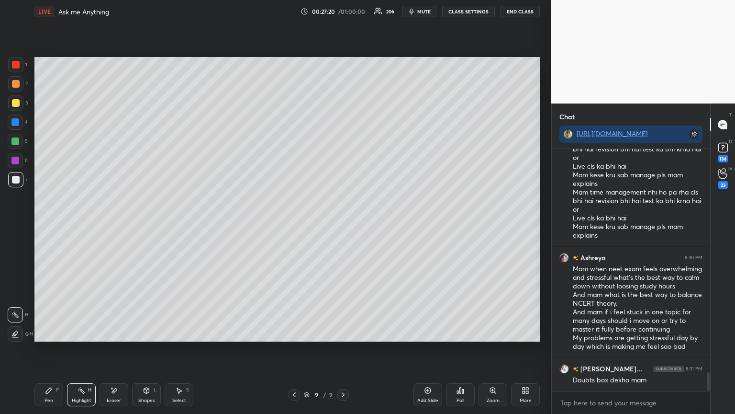
click at [55, 349] on div "Pen P" at bounding box center [48, 394] width 29 height 23
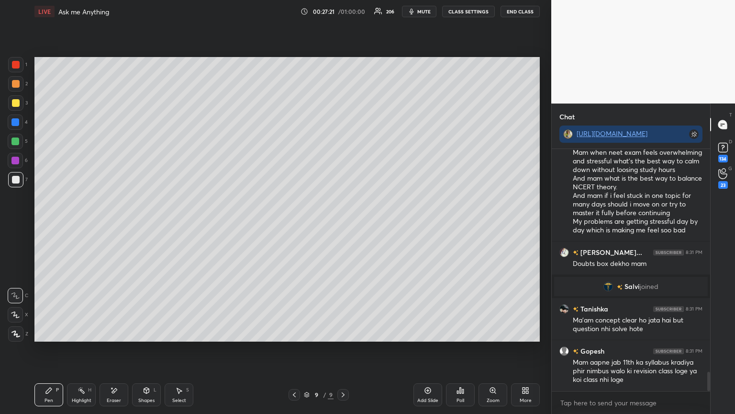
scroll to position [2880, 0]
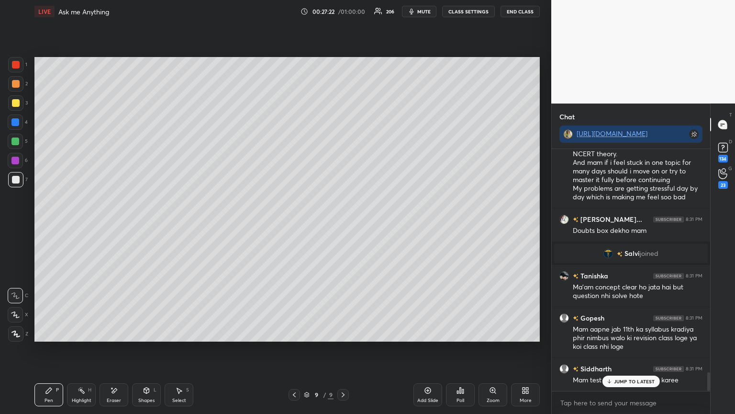
click at [14, 100] on div at bounding box center [16, 103] width 8 height 8
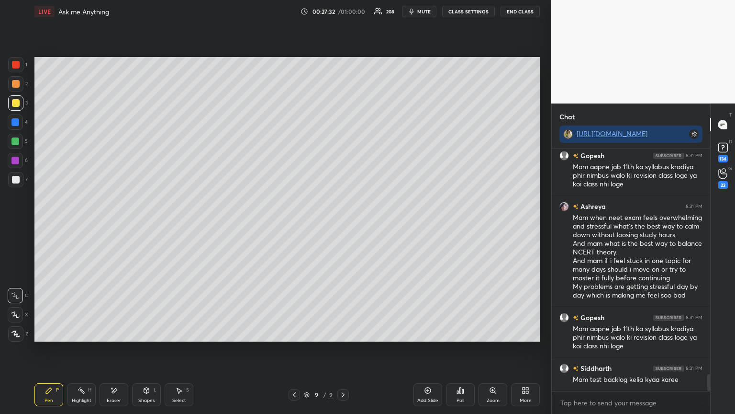
scroll to position [3091, 0]
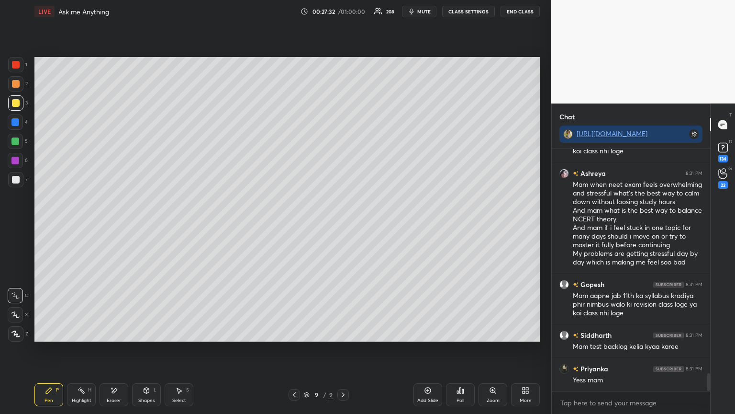
click at [152, 349] on div "Shapes" at bounding box center [146, 400] width 16 height 5
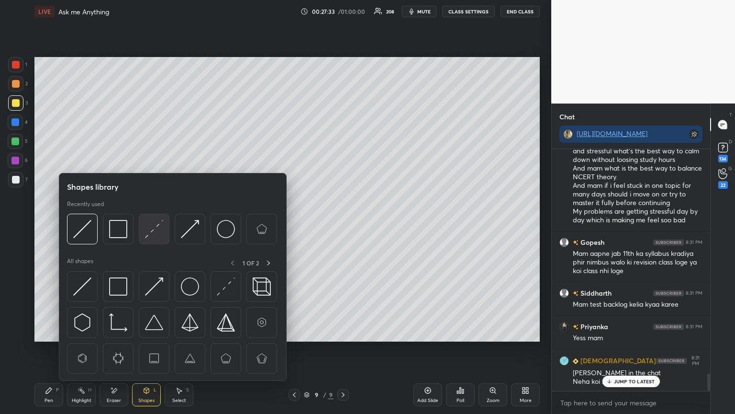
click at [163, 235] on img at bounding box center [154, 229] width 18 height 18
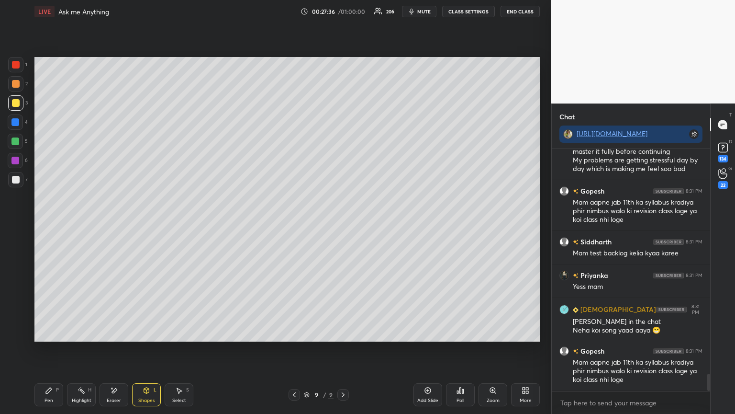
click at [77, 349] on div "Highlight H" at bounding box center [81, 394] width 29 height 23
click at [48, 349] on icon at bounding box center [49, 390] width 6 height 6
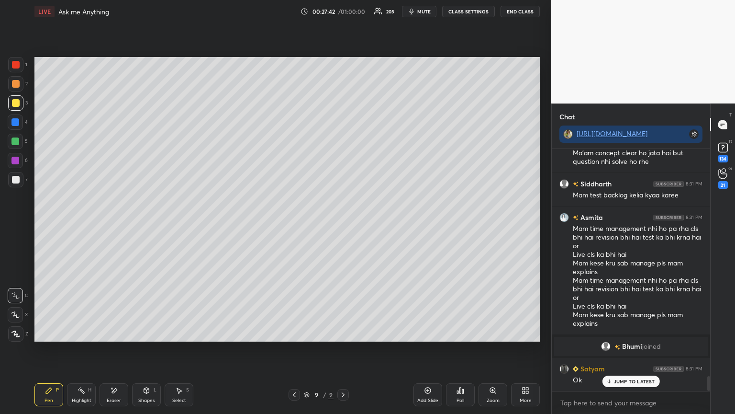
click at [17, 176] on div at bounding box center [16, 180] width 8 height 8
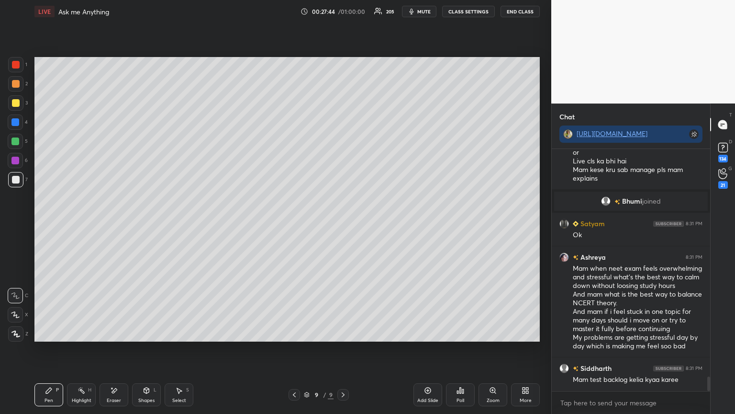
click at [427, 349] on icon at bounding box center [428, 390] width 8 height 8
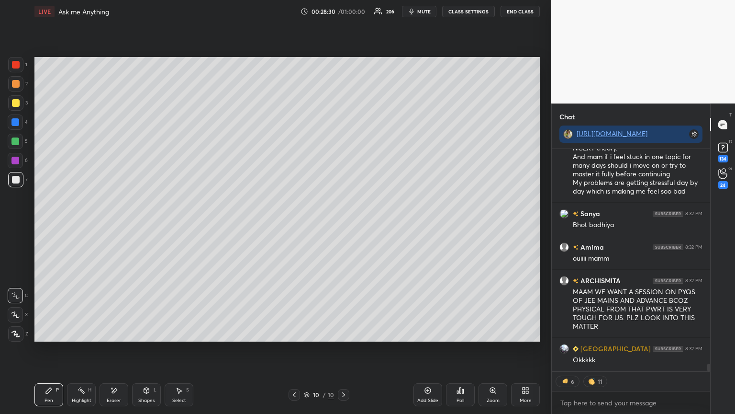
click at [14, 124] on div at bounding box center [15, 122] width 8 height 8
click at [23, 124] on div at bounding box center [15, 121] width 15 height 15
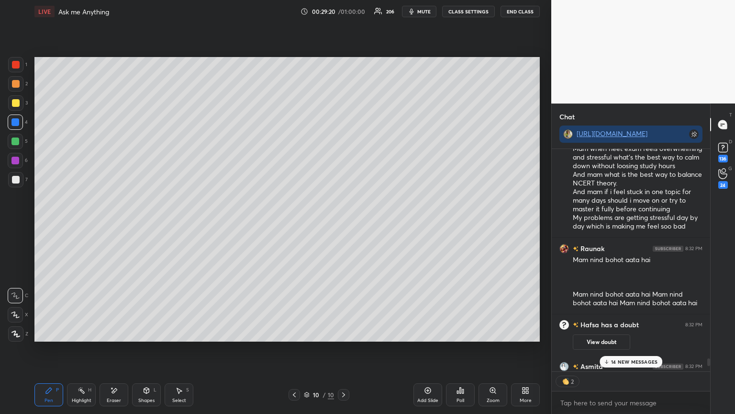
click at [641, 349] on p "14 NEW MESSAGES" at bounding box center [634, 362] width 46 height 6
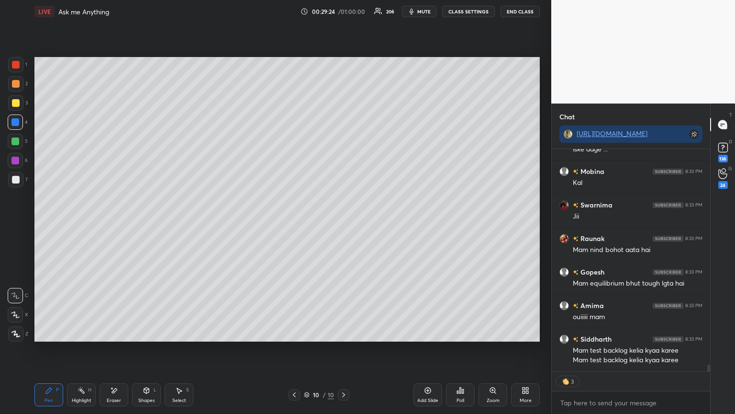
click at [62, 349] on div "Pen P" at bounding box center [48, 394] width 29 height 23
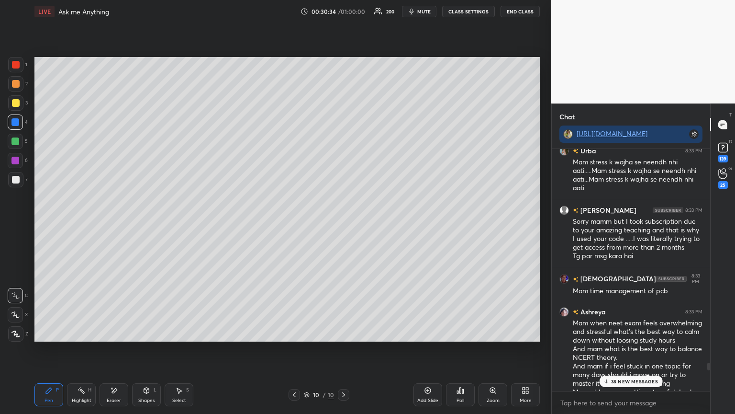
click at [73, 349] on div "Highlight" at bounding box center [82, 400] width 20 height 5
click at [82, 349] on rect at bounding box center [82, 391] width 5 height 5
click at [647, 349] on p "54 NEW MESSAGES" at bounding box center [634, 381] width 47 height 6
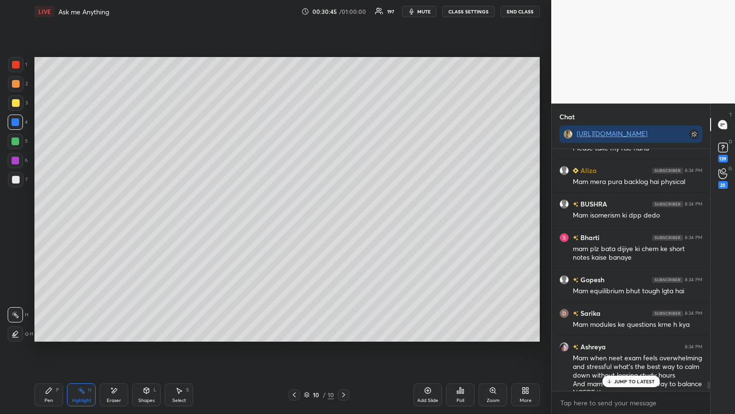
scroll to position [11468, 0]
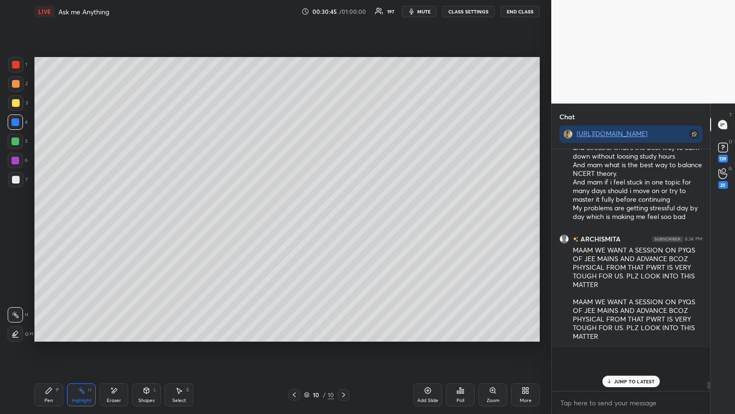
click at [644, 349] on div "JUMP TO LATEST" at bounding box center [630, 380] width 57 height 11
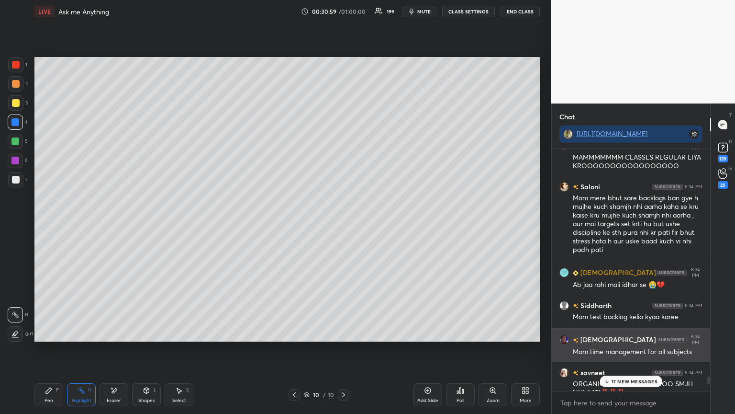
scroll to position [9961, 0]
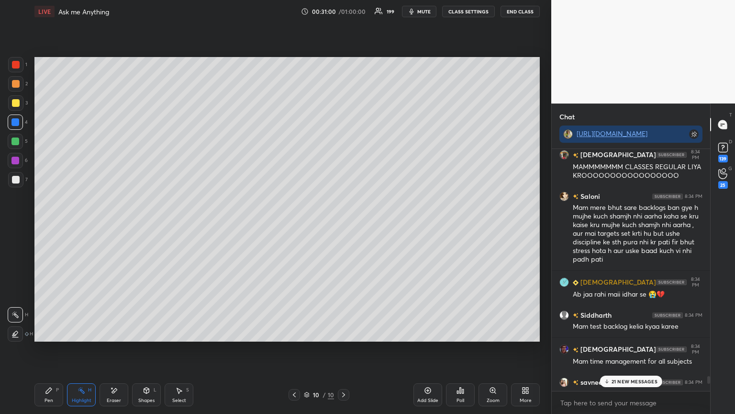
click at [618, 349] on div "21 NEW MESSAGES" at bounding box center [631, 380] width 63 height 11
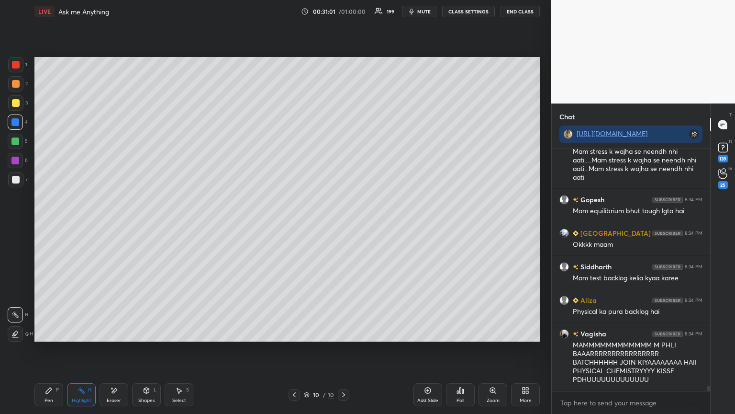
scroll to position [11403, 0]
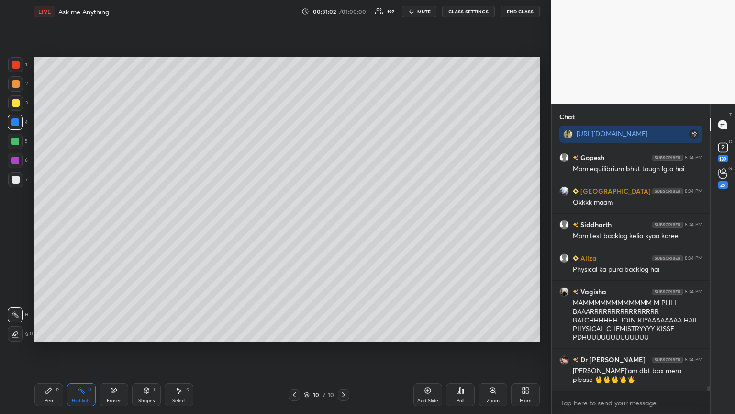
click at [52, 349] on div "Pen" at bounding box center [49, 400] width 9 height 5
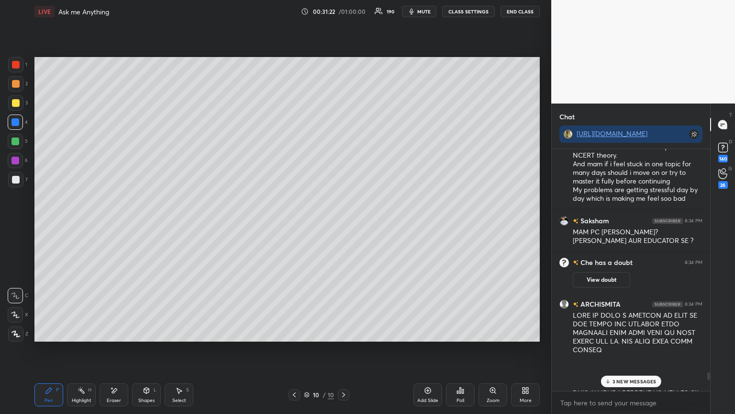
scroll to position [10920, 0]
click at [637, 349] on p "5 NEW MESSAGES" at bounding box center [634, 381] width 45 height 6
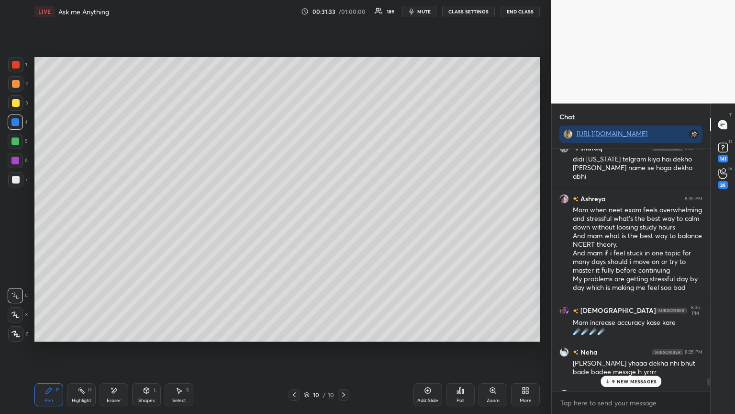
scroll to position [11699, 0]
click at [630, 349] on p "13 NEW MESSAGES" at bounding box center [635, 381] width 46 height 6
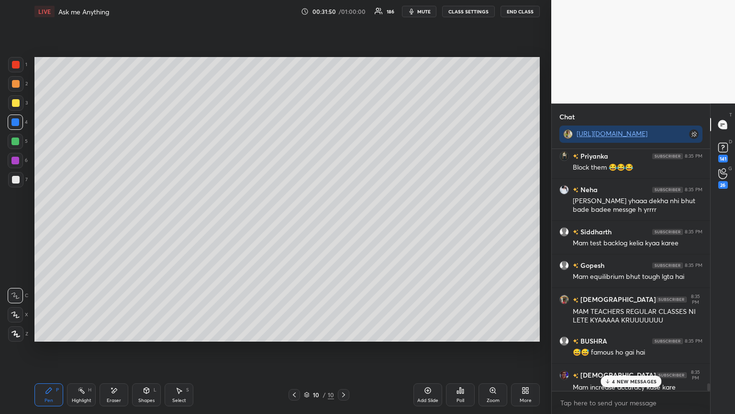
scroll to position [12835, 0]
click at [615, 349] on p "12 NEW MESSAGES" at bounding box center [635, 381] width 46 height 6
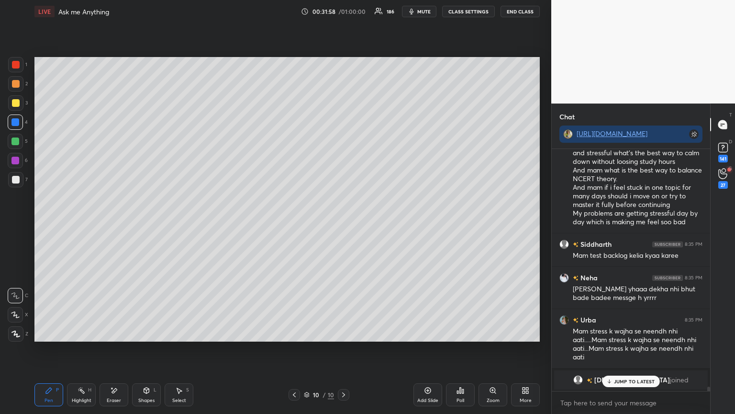
scroll to position [13735, 0]
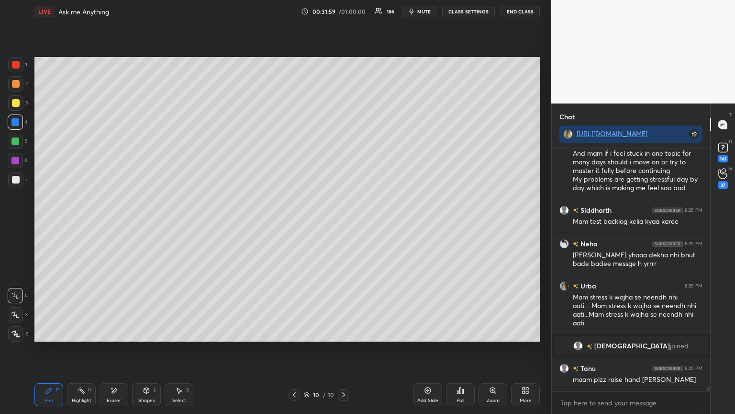
click at [117, 349] on icon at bounding box center [114, 390] width 8 height 8
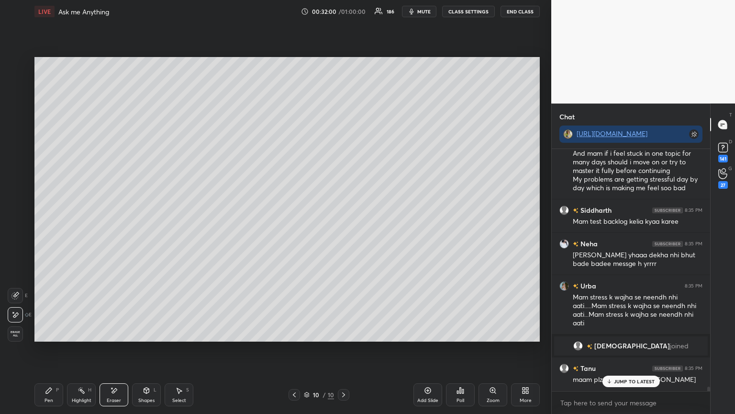
scroll to position [13768, 0]
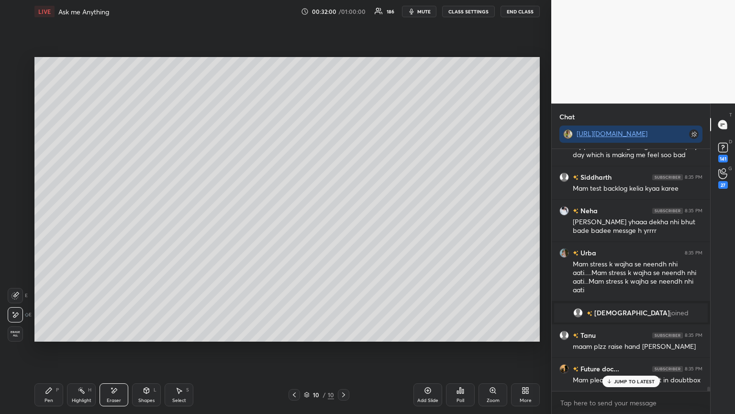
click at [84, 349] on rect at bounding box center [82, 391] width 5 height 5
click at [55, 349] on div "Pen P" at bounding box center [48, 394] width 29 height 23
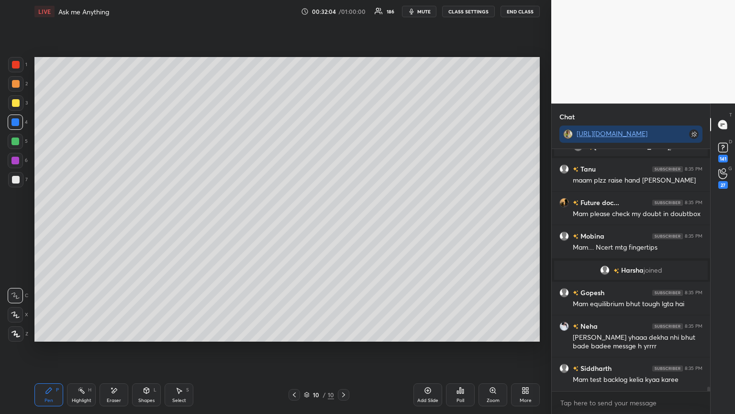
scroll to position [14001, 0]
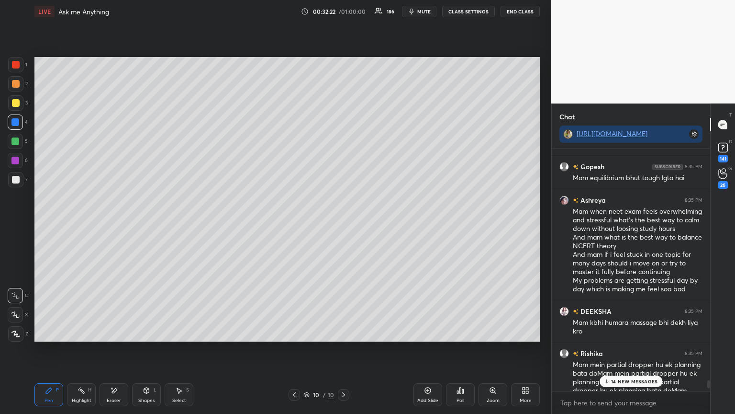
click at [636, 349] on div "14 NEW MESSAGES" at bounding box center [631, 380] width 63 height 11
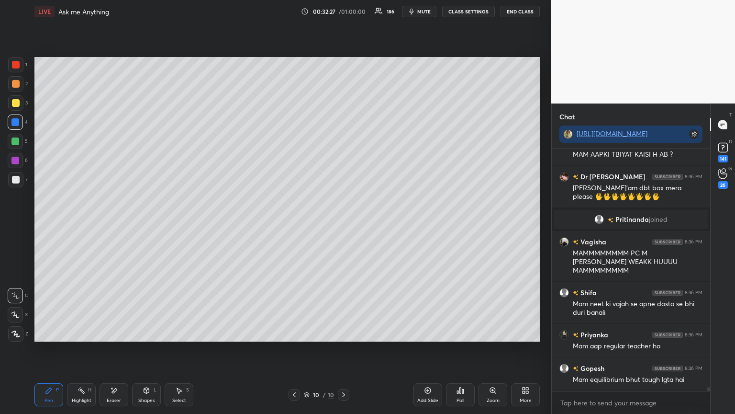
click at [427, 349] on div "Add Slide" at bounding box center [428, 394] width 29 height 23
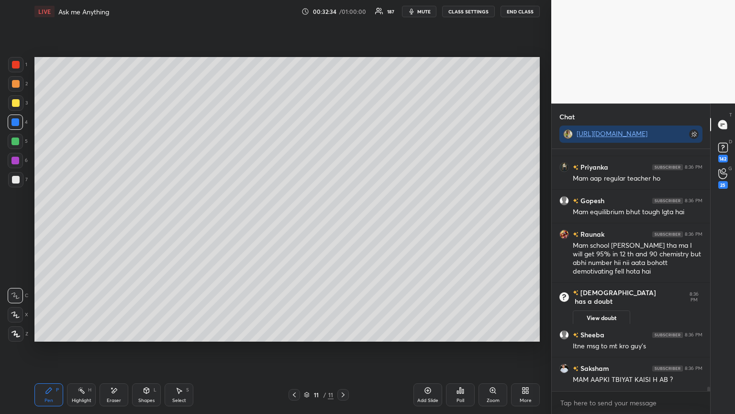
click at [117, 349] on icon at bounding box center [114, 390] width 8 height 8
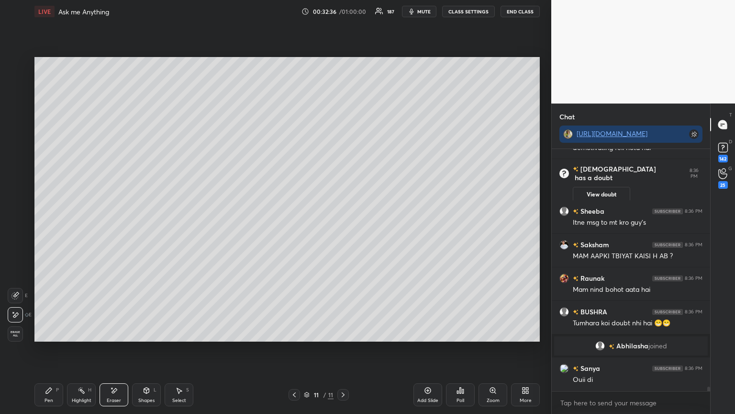
click at [50, 349] on icon at bounding box center [49, 390] width 8 height 8
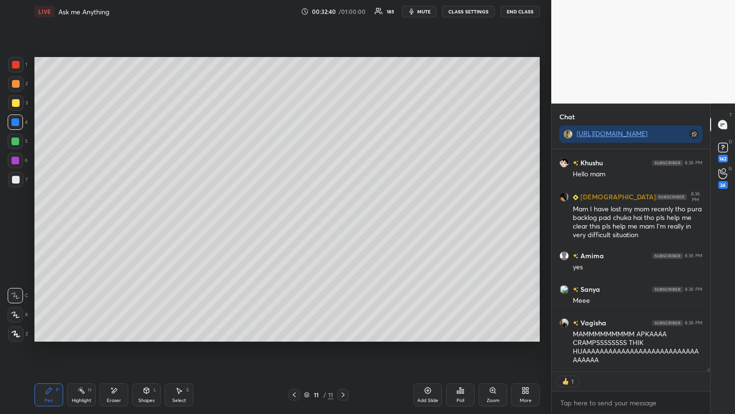
click at [18, 106] on div at bounding box center [16, 103] width 8 height 8
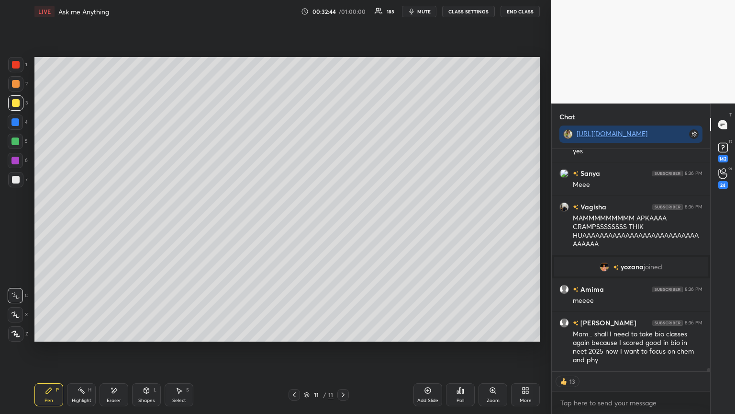
click at [79, 349] on div "Highlight" at bounding box center [82, 400] width 20 height 5
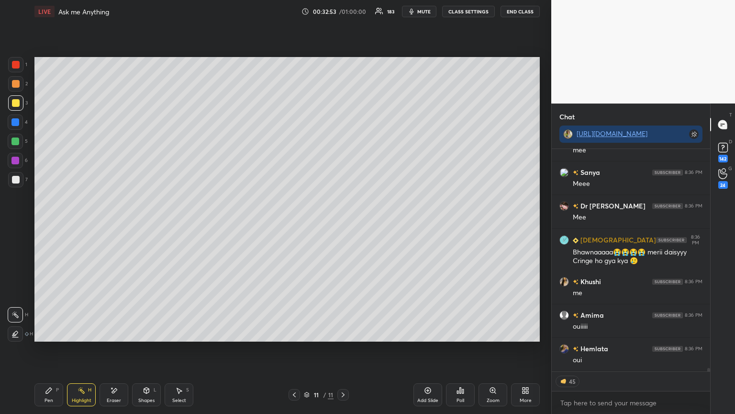
click at [21, 333] on div at bounding box center [15, 333] width 15 height 15
click at [17, 160] on div at bounding box center [15, 161] width 8 height 8
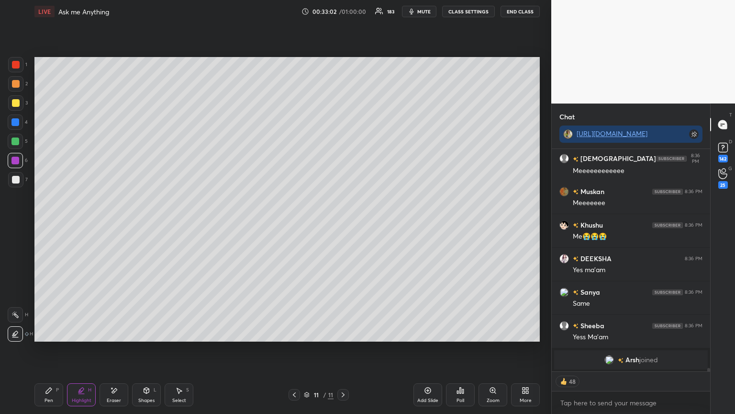
click at [149, 349] on div "Shapes L" at bounding box center [146, 394] width 29 height 23
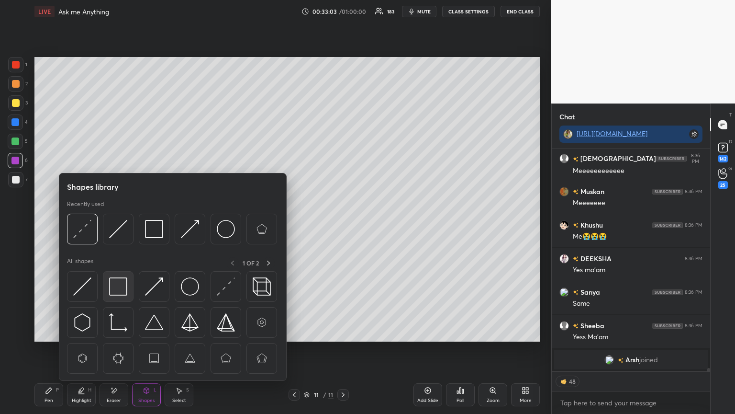
click at [123, 287] on img at bounding box center [118, 286] width 18 height 18
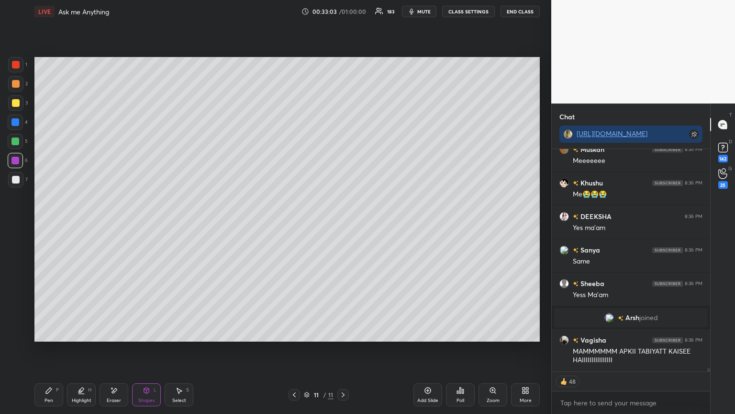
click at [15, 122] on div at bounding box center [15, 122] width 8 height 8
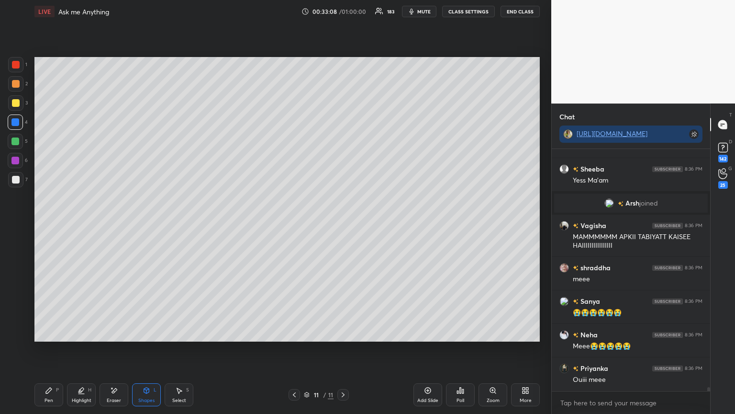
click at [78, 349] on div "Highlight H" at bounding box center [81, 394] width 29 height 23
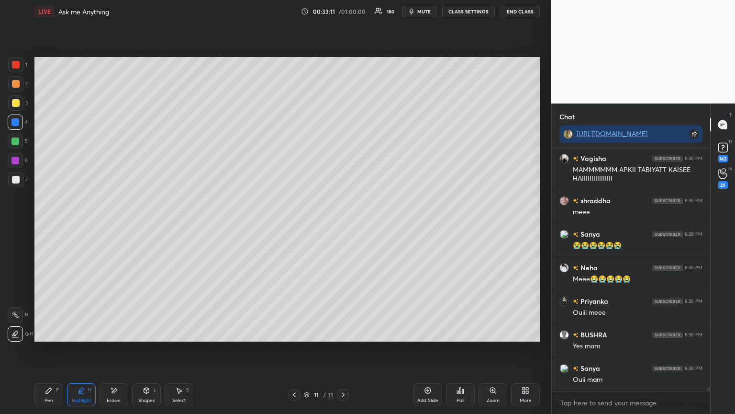
click at [15, 319] on div at bounding box center [15, 314] width 15 height 15
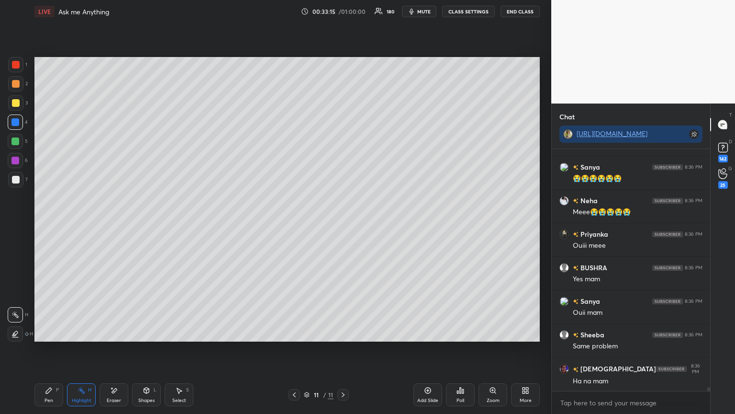
click at [55, 349] on div "Pen P" at bounding box center [48, 394] width 29 height 23
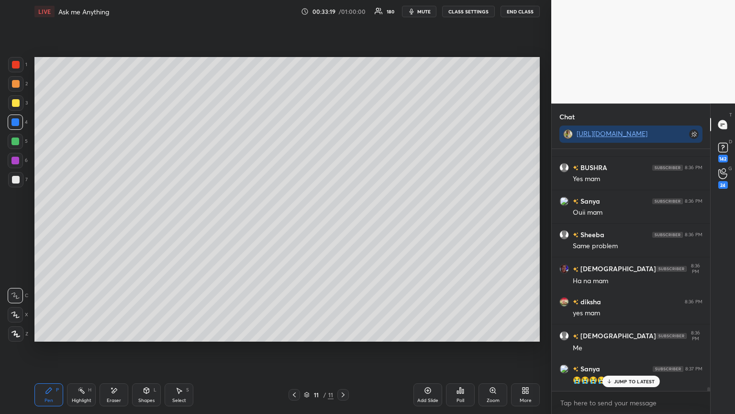
click at [15, 108] on div at bounding box center [15, 102] width 15 height 15
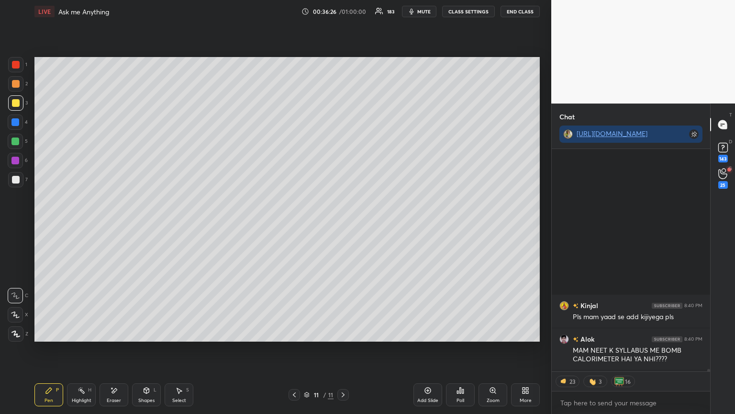
click at [18, 122] on div at bounding box center [15, 122] width 8 height 8
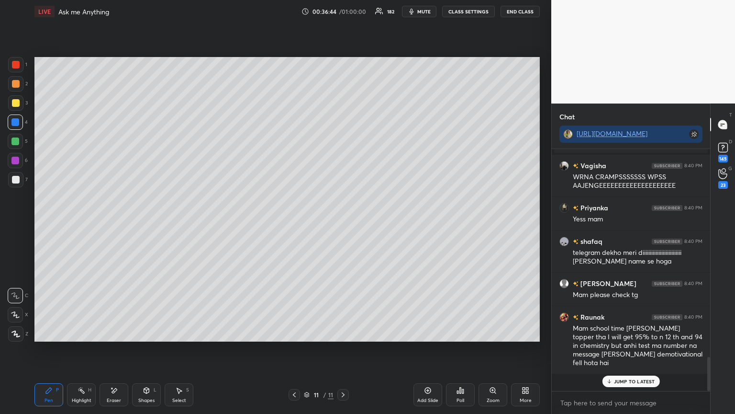
click at [74, 349] on div "Highlight H" at bounding box center [81, 394] width 29 height 23
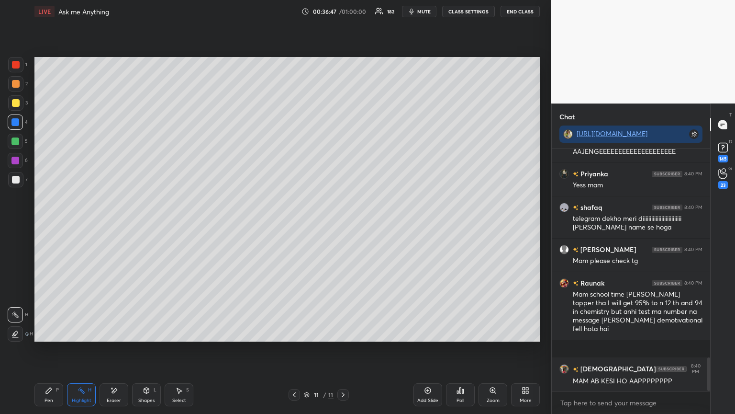
click at [139, 349] on div "Shapes L" at bounding box center [146, 394] width 29 height 23
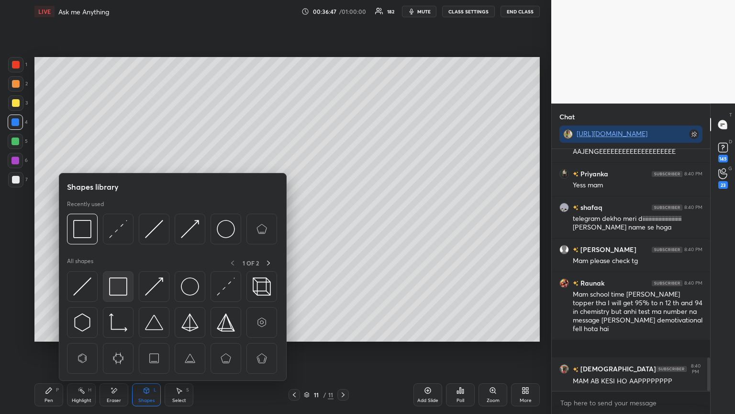
click at [116, 288] on img at bounding box center [118, 286] width 18 height 18
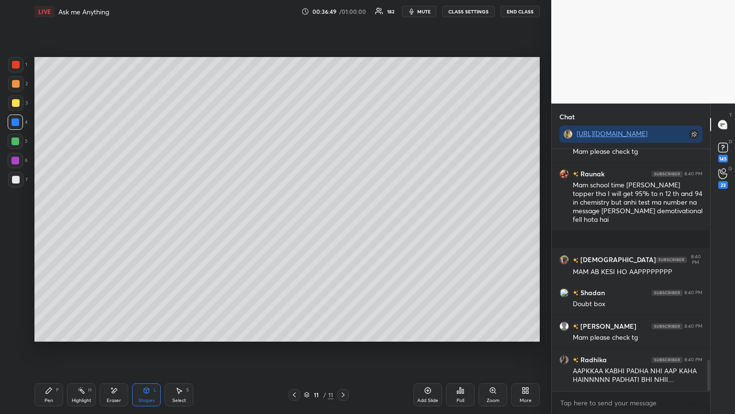
click at [79, 349] on icon at bounding box center [82, 390] width 8 height 8
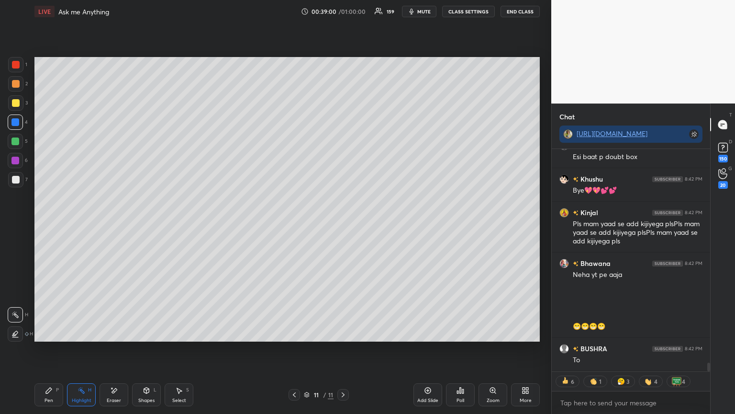
click at [523, 13] on button "End Class" at bounding box center [520, 11] width 39 height 11
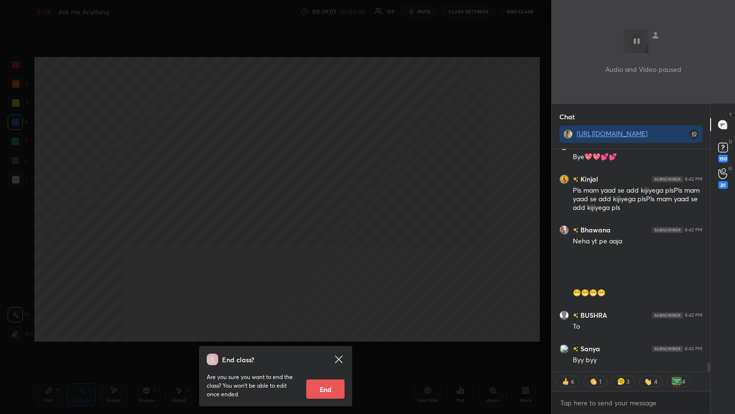
click at [325, 349] on div "Are you sure you want to end the class? You won’t be able to edit once ended. E…" at bounding box center [276, 382] width 138 height 34
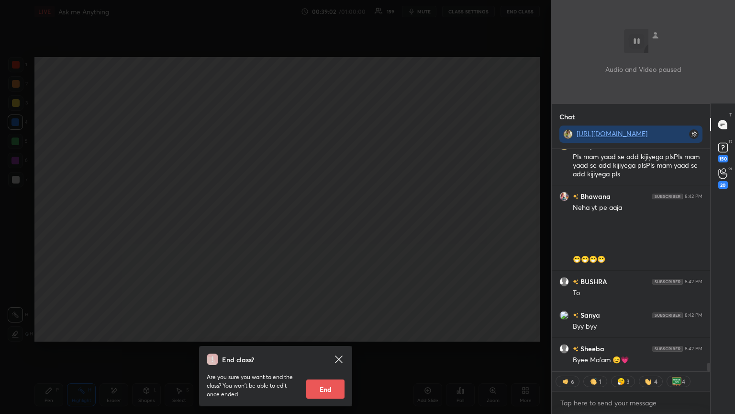
click at [327, 349] on button "End" at bounding box center [325, 388] width 38 height 19
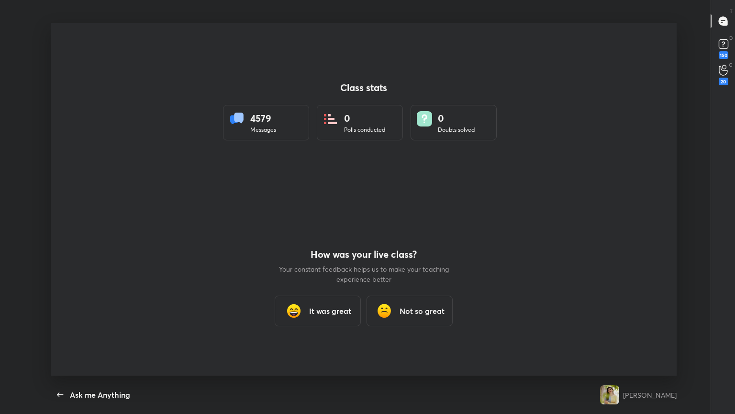
type textarea "x"
click at [331, 313] on h3 "It was great" at bounding box center [330, 310] width 42 height 11
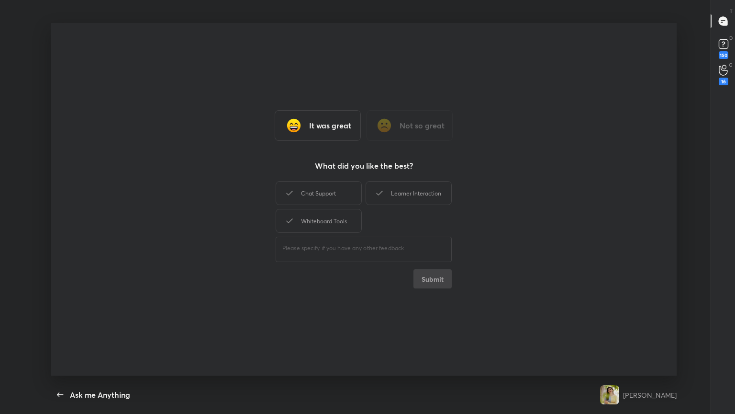
click at [338, 198] on div "Chat Support" at bounding box center [319, 193] width 86 height 24
click at [410, 196] on div "Learner Interaction" at bounding box center [409, 193] width 86 height 24
click at [346, 214] on div "Whiteboard Tools" at bounding box center [319, 221] width 86 height 24
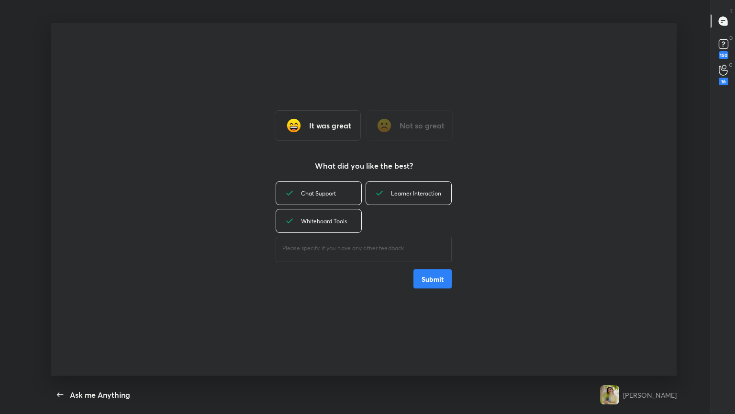
click at [438, 279] on button "Submit" at bounding box center [433, 278] width 38 height 19
